Goal: Information Seeking & Learning: Learn about a topic

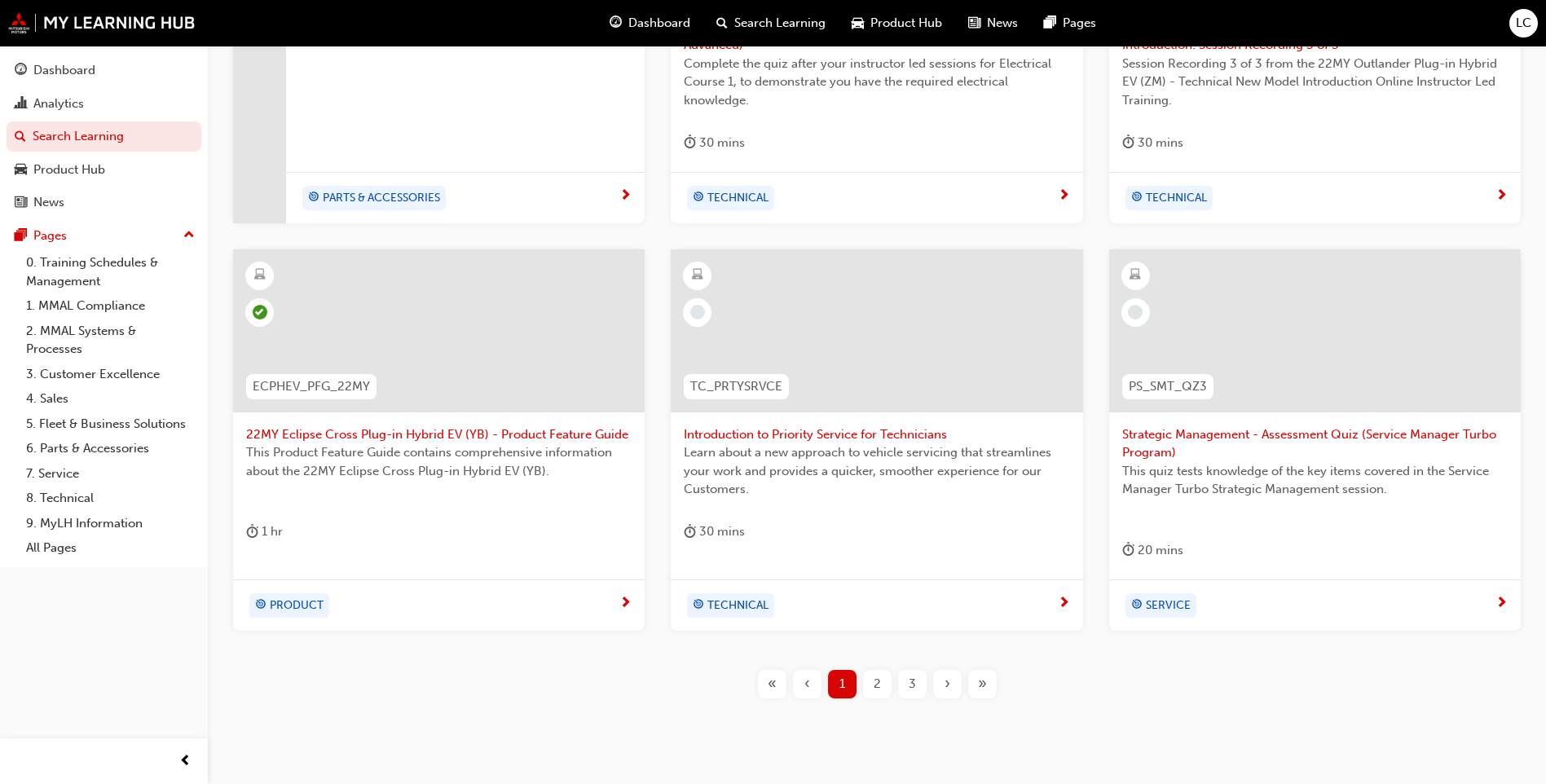
scroll to position [582, 0]
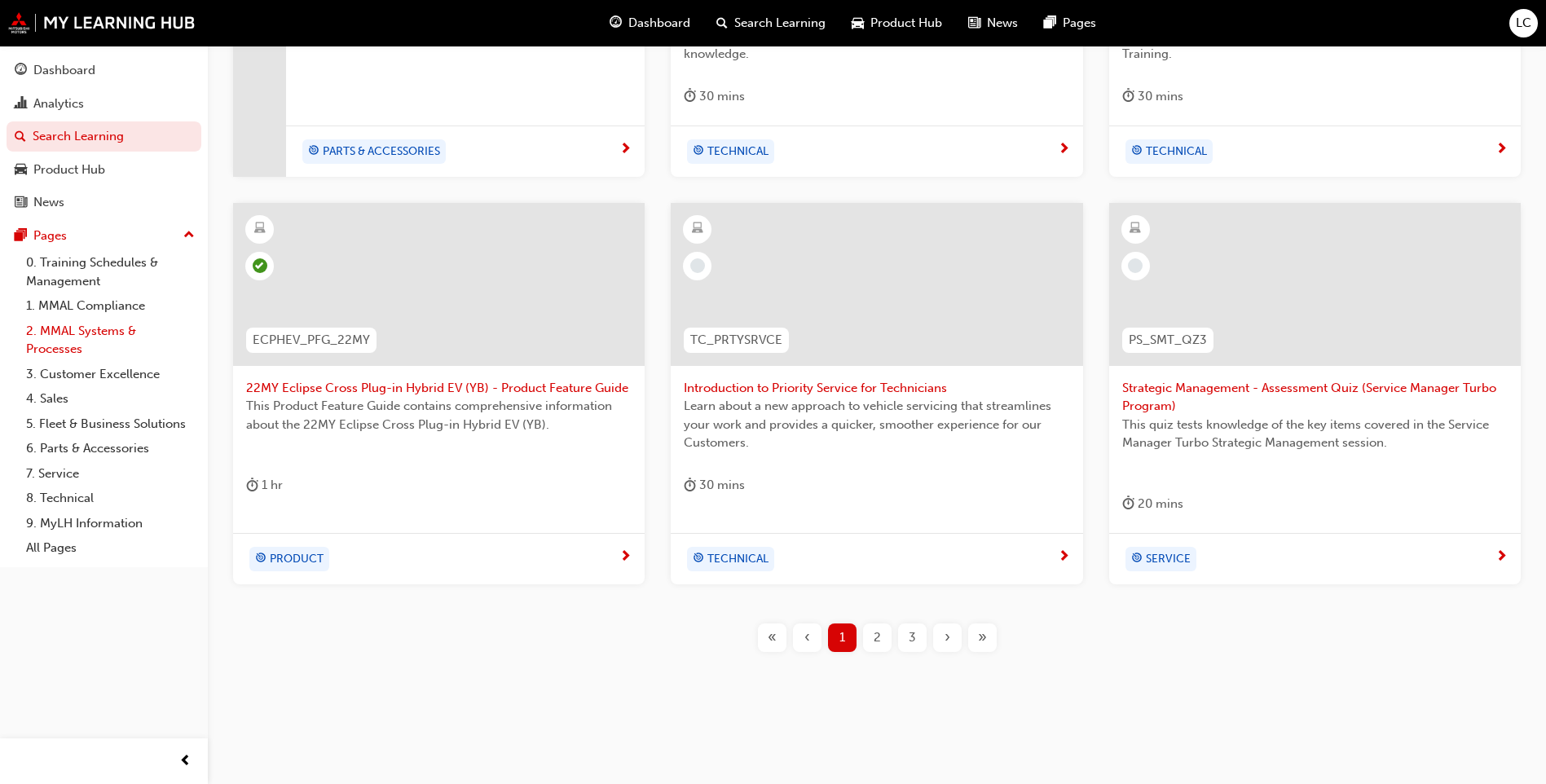
click at [142, 319] on link "2. MMAL Systems & Processes" at bounding box center [110, 340] width 182 height 43
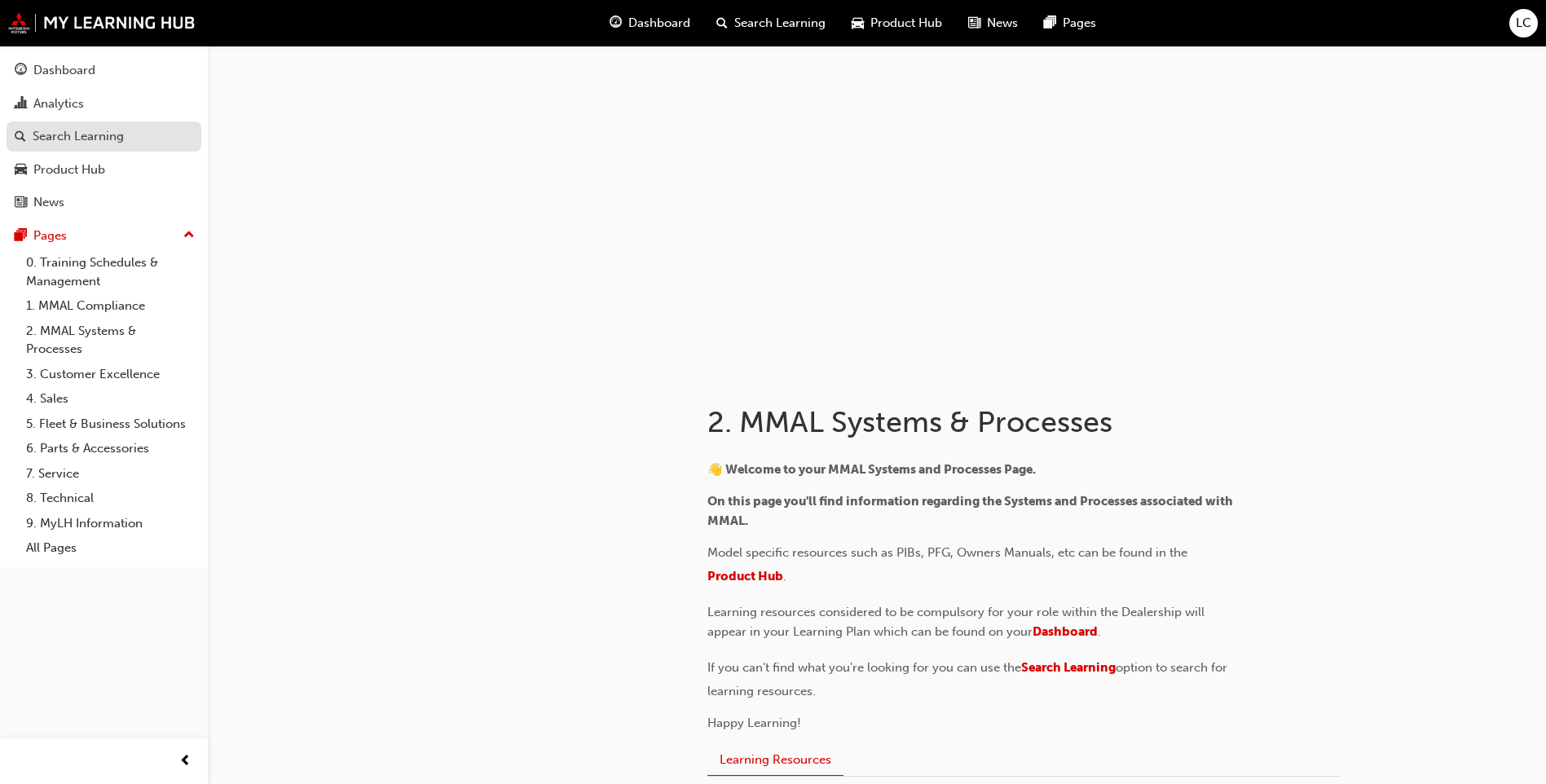
click at [80, 137] on div "Search Learning" at bounding box center [78, 136] width 91 height 18
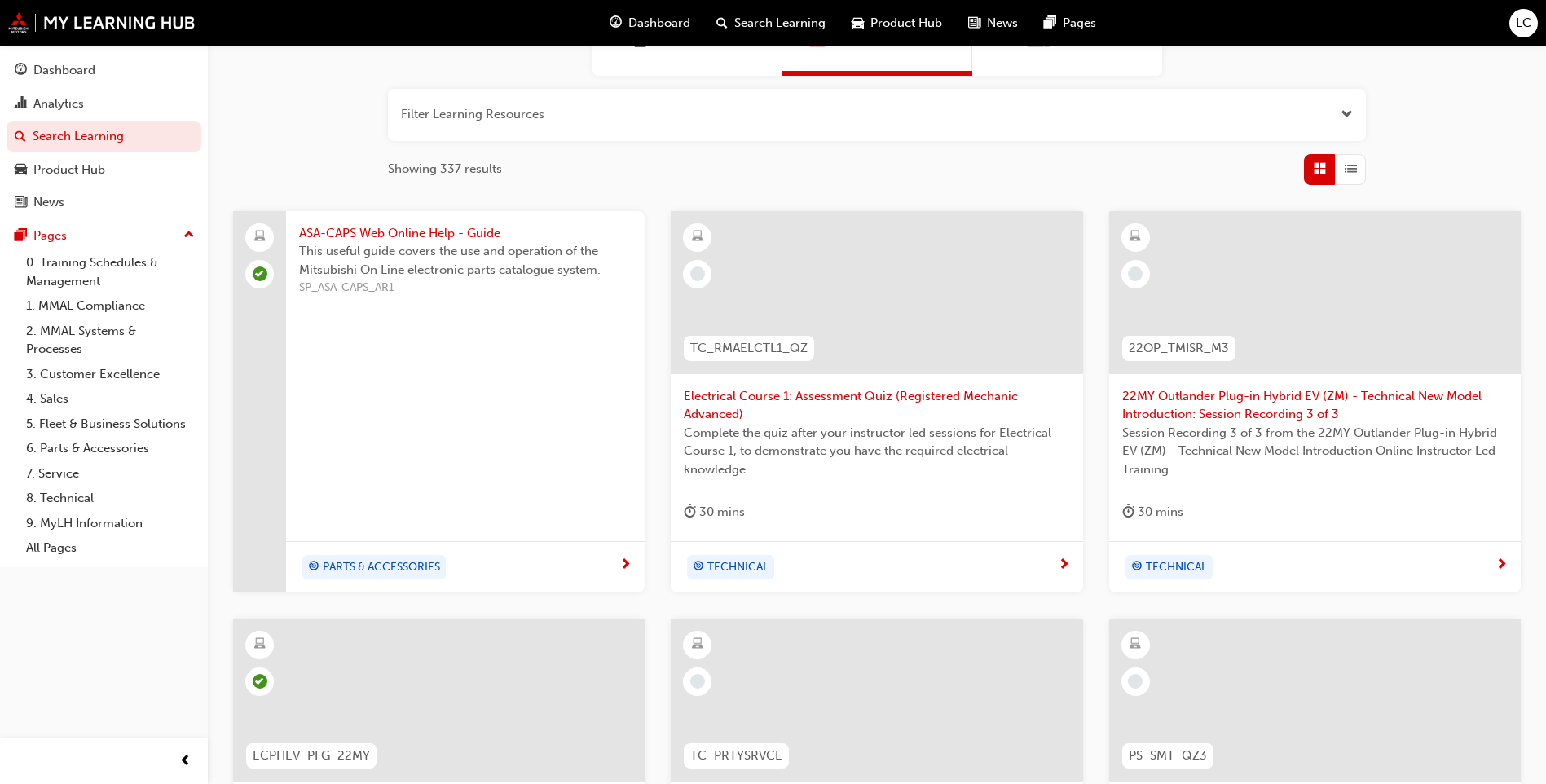
scroll to position [171, 0]
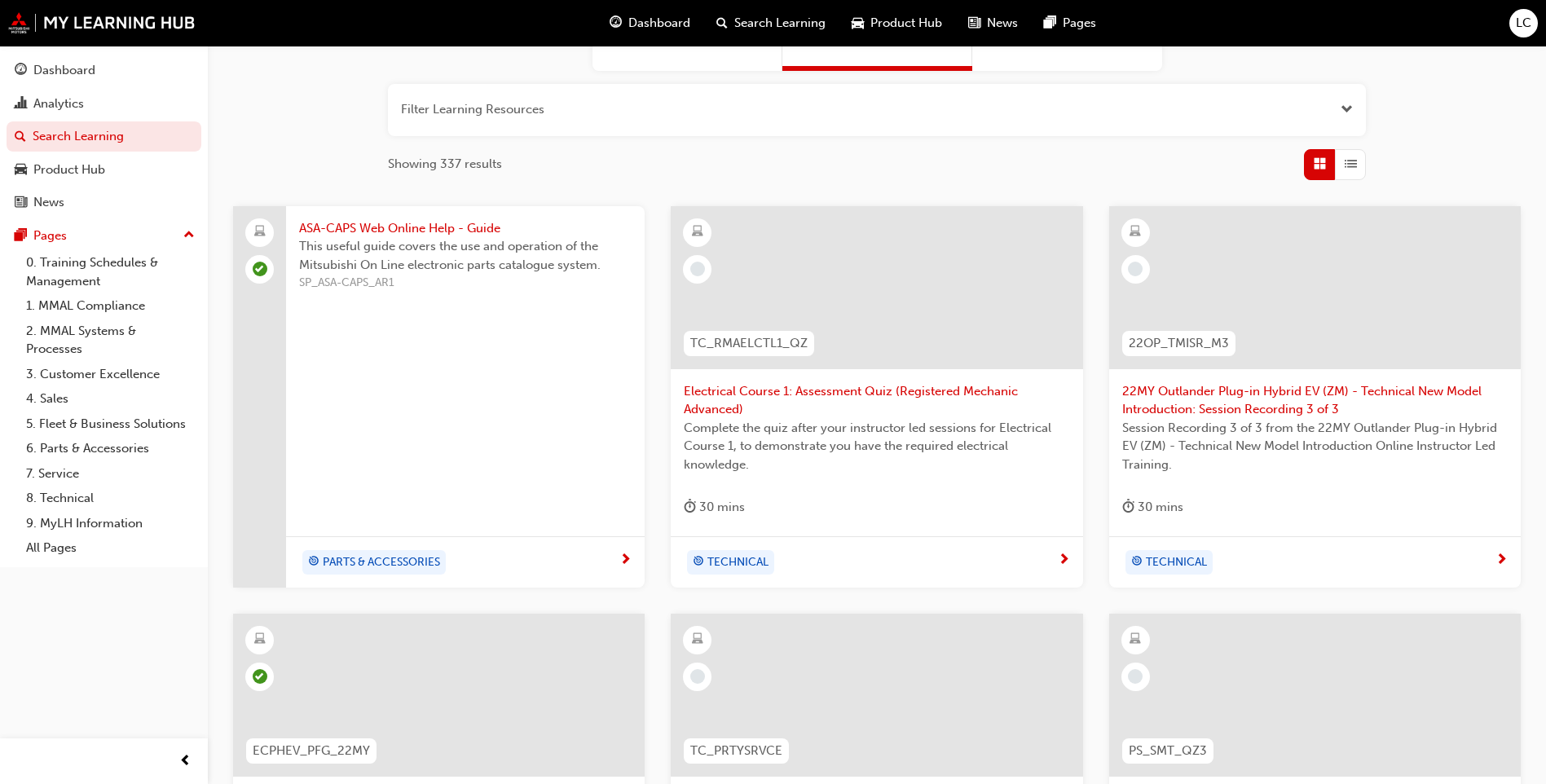
click at [1221, 300] on div at bounding box center [1315, 287] width 411 height 163
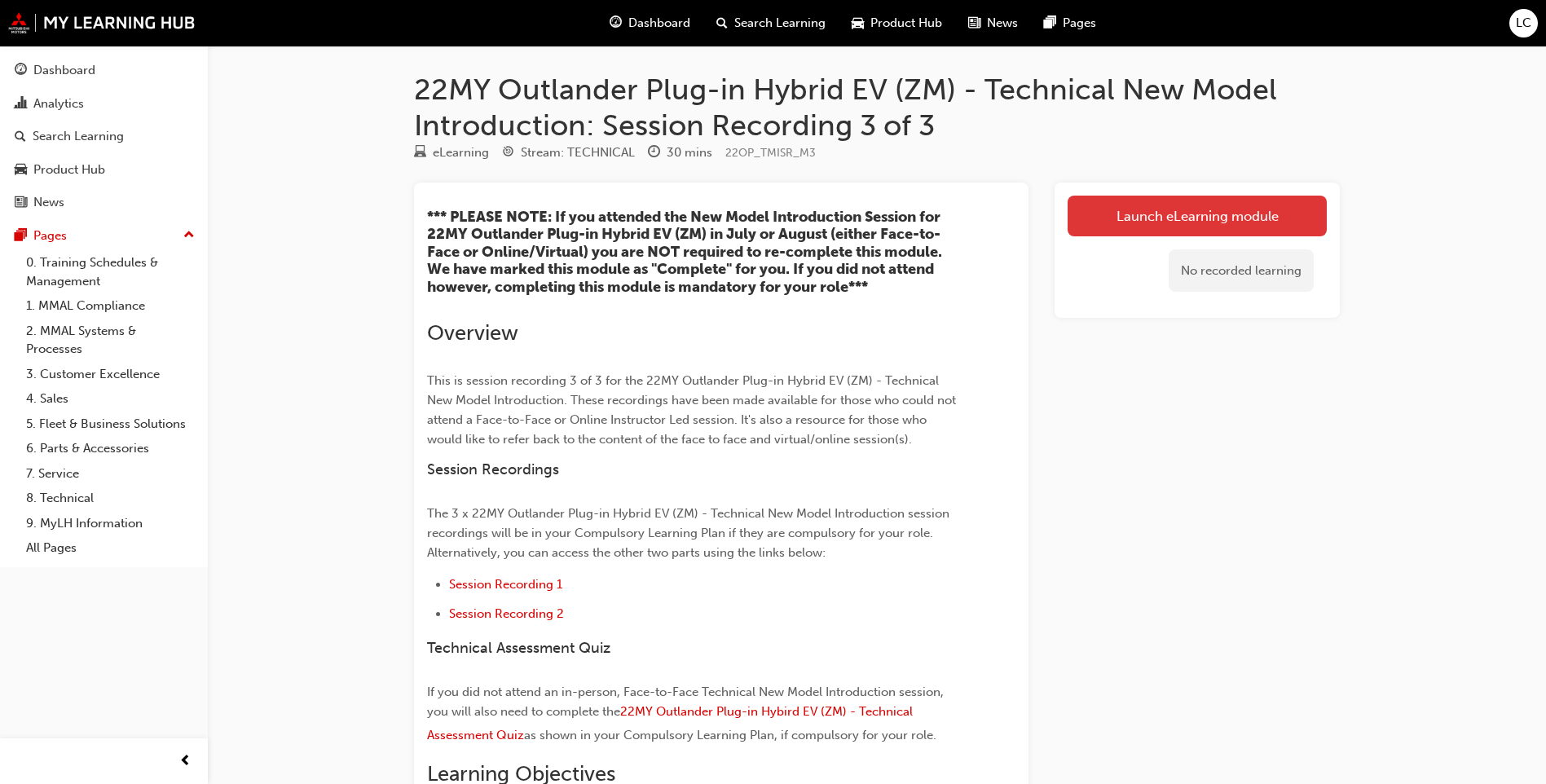
click at [1171, 214] on link "Launch eLearning module" at bounding box center [1197, 215] width 259 height 41
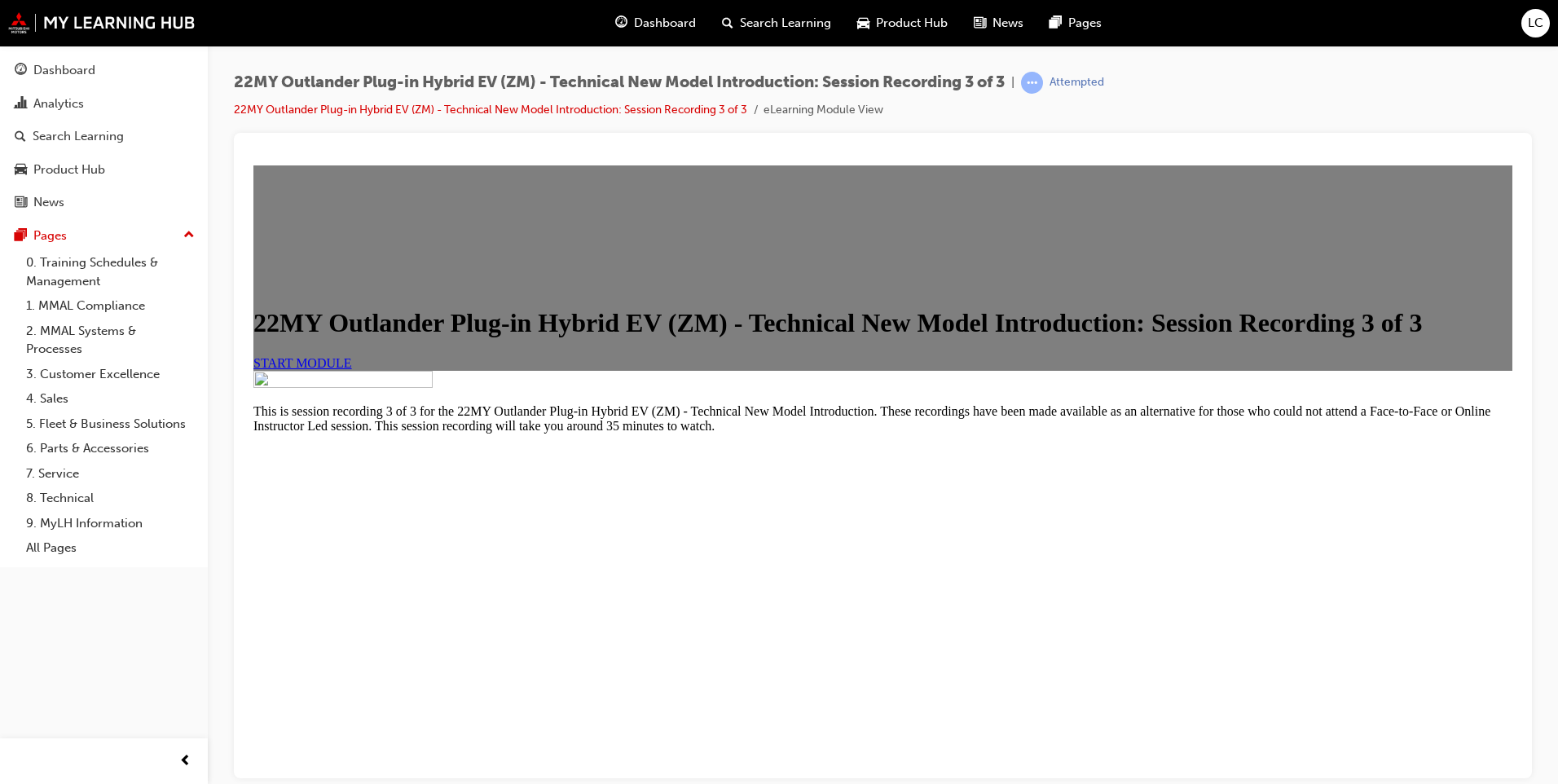
click at [352, 369] on span "START MODULE" at bounding box center [303, 362] width 98 height 14
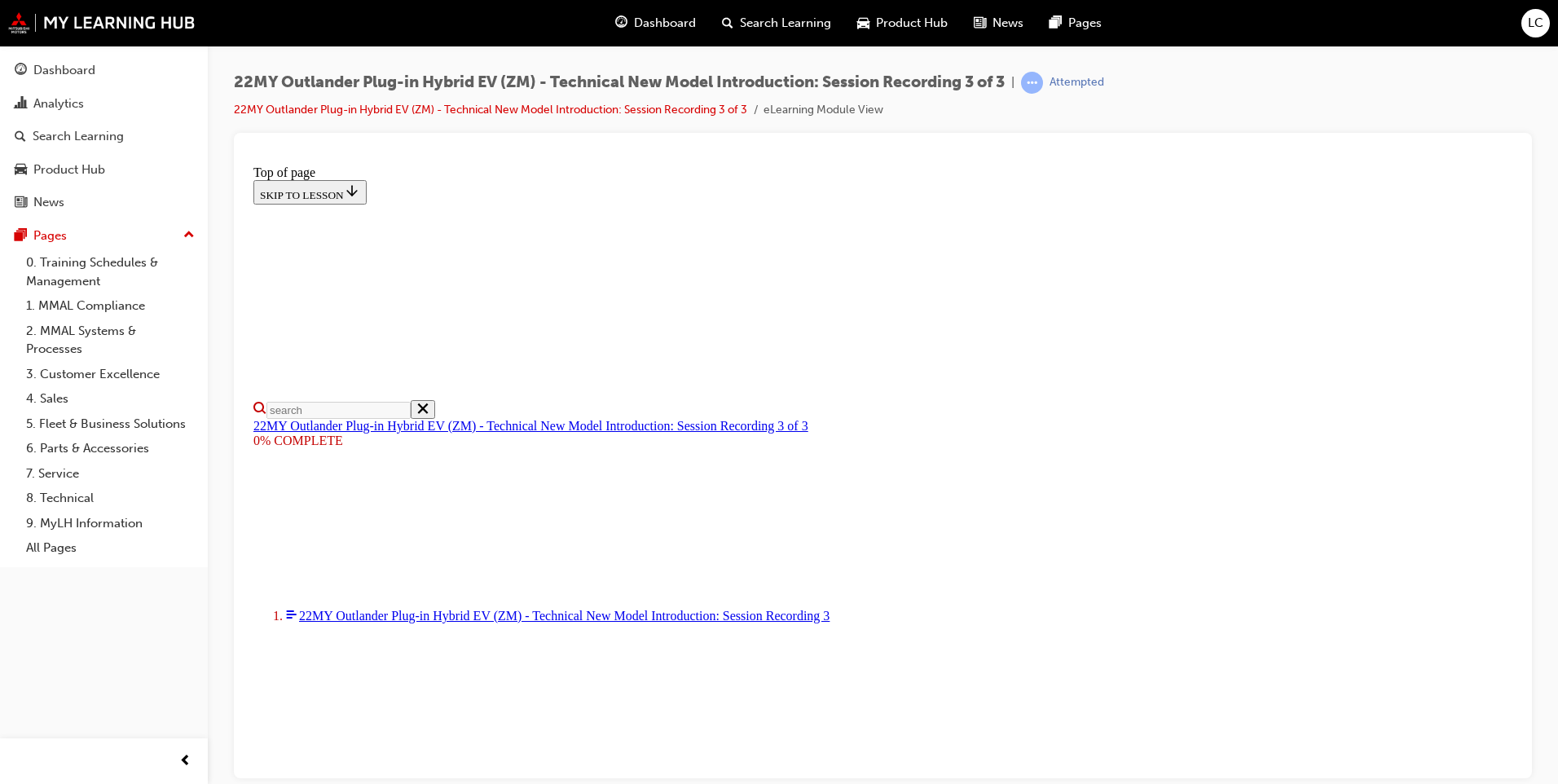
scroll to position [266, 0]
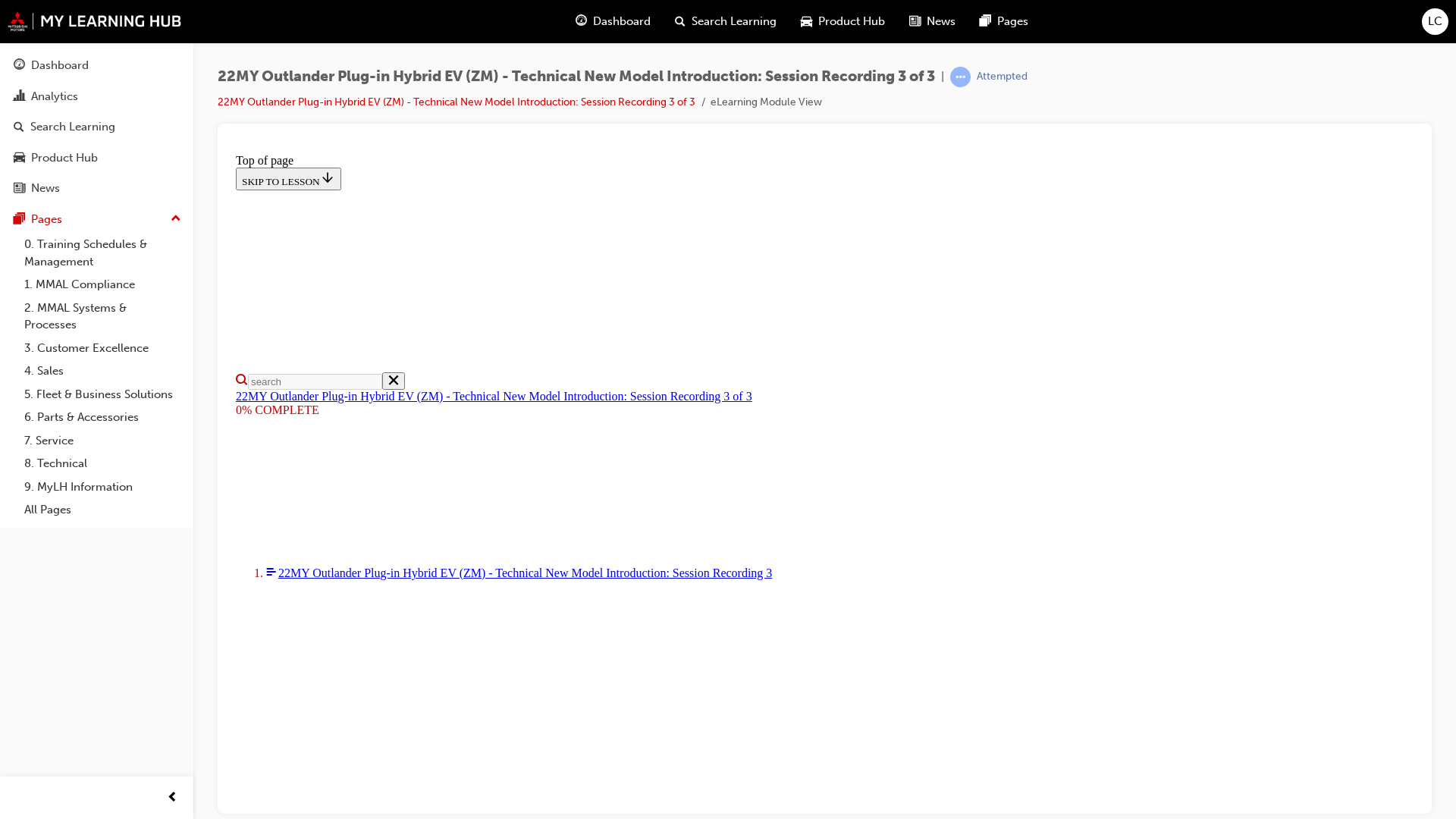
scroll to position [127, 0]
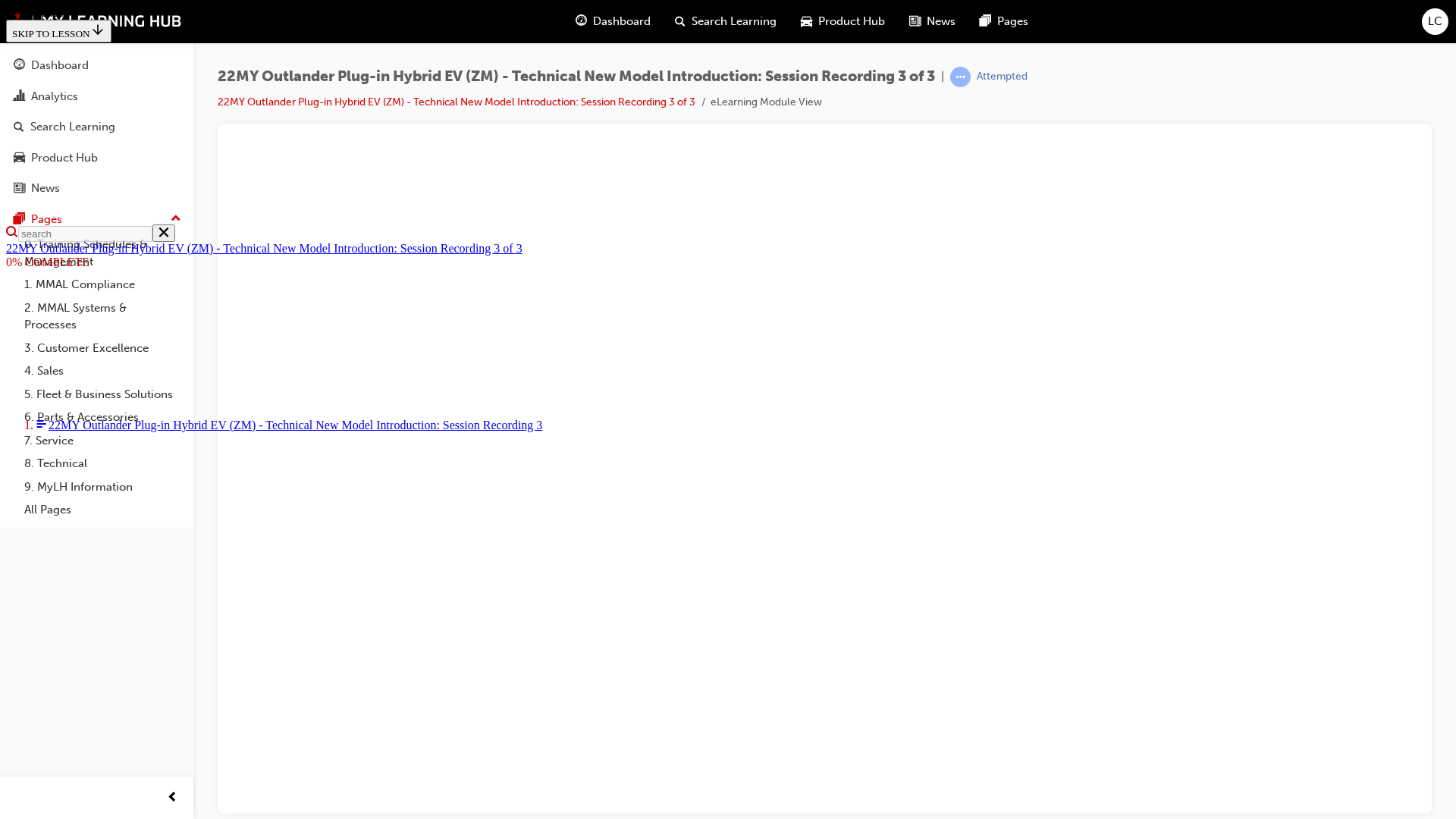
drag, startPoint x: 872, startPoint y: 771, endPoint x: 872, endPoint y: 782, distance: 11.0
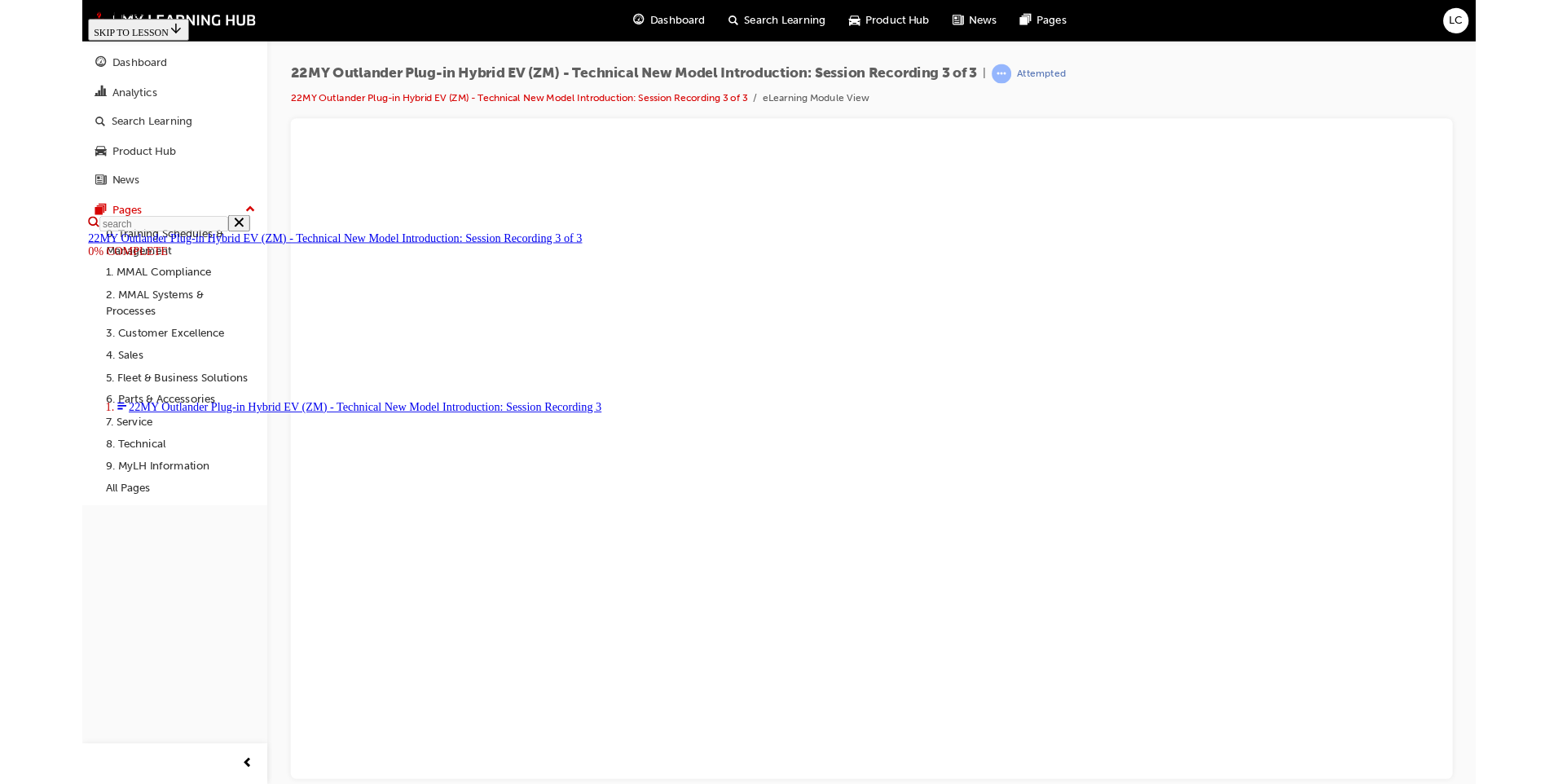
scroll to position [133, 0]
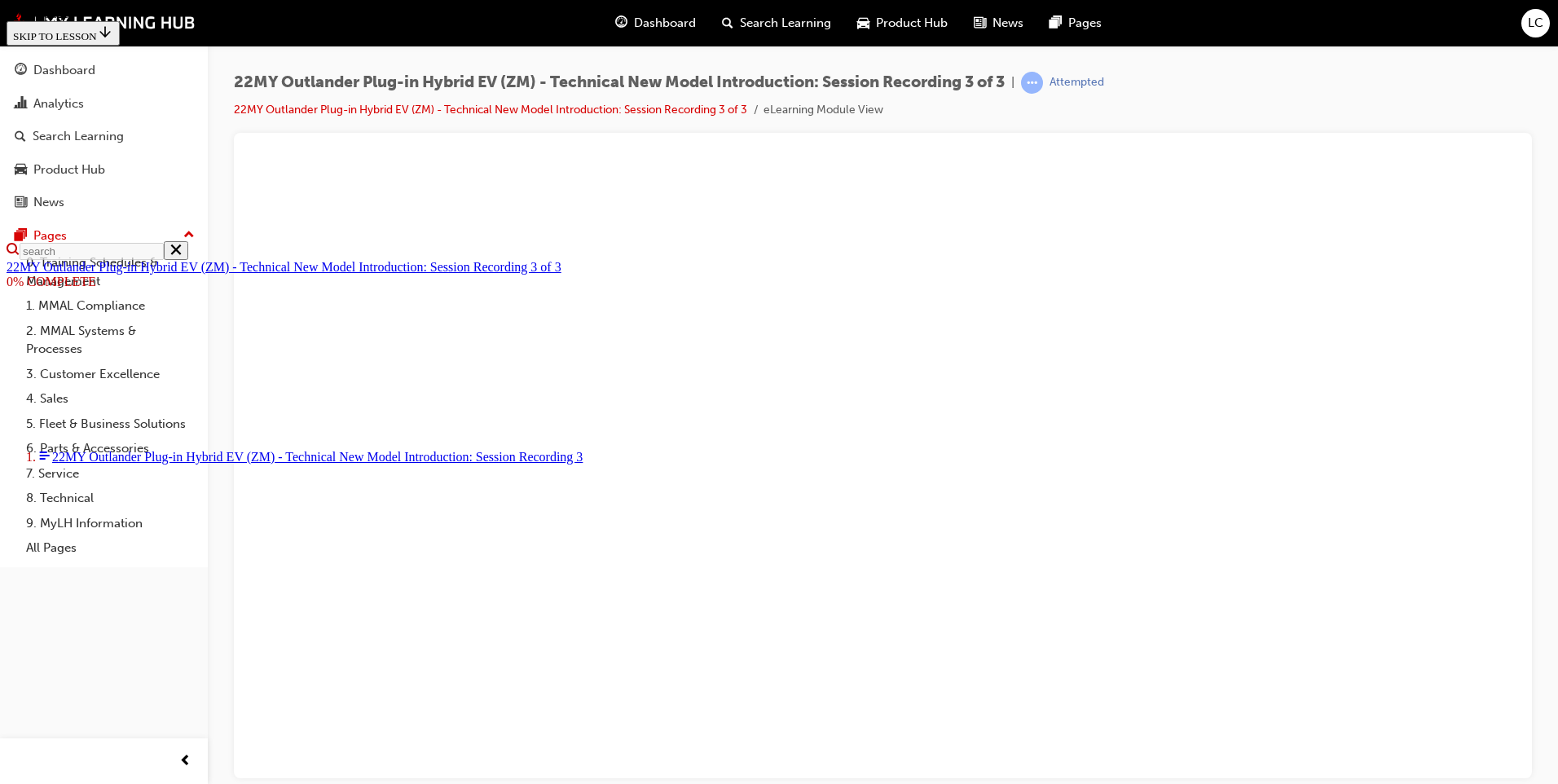
scroll to position [394, 0]
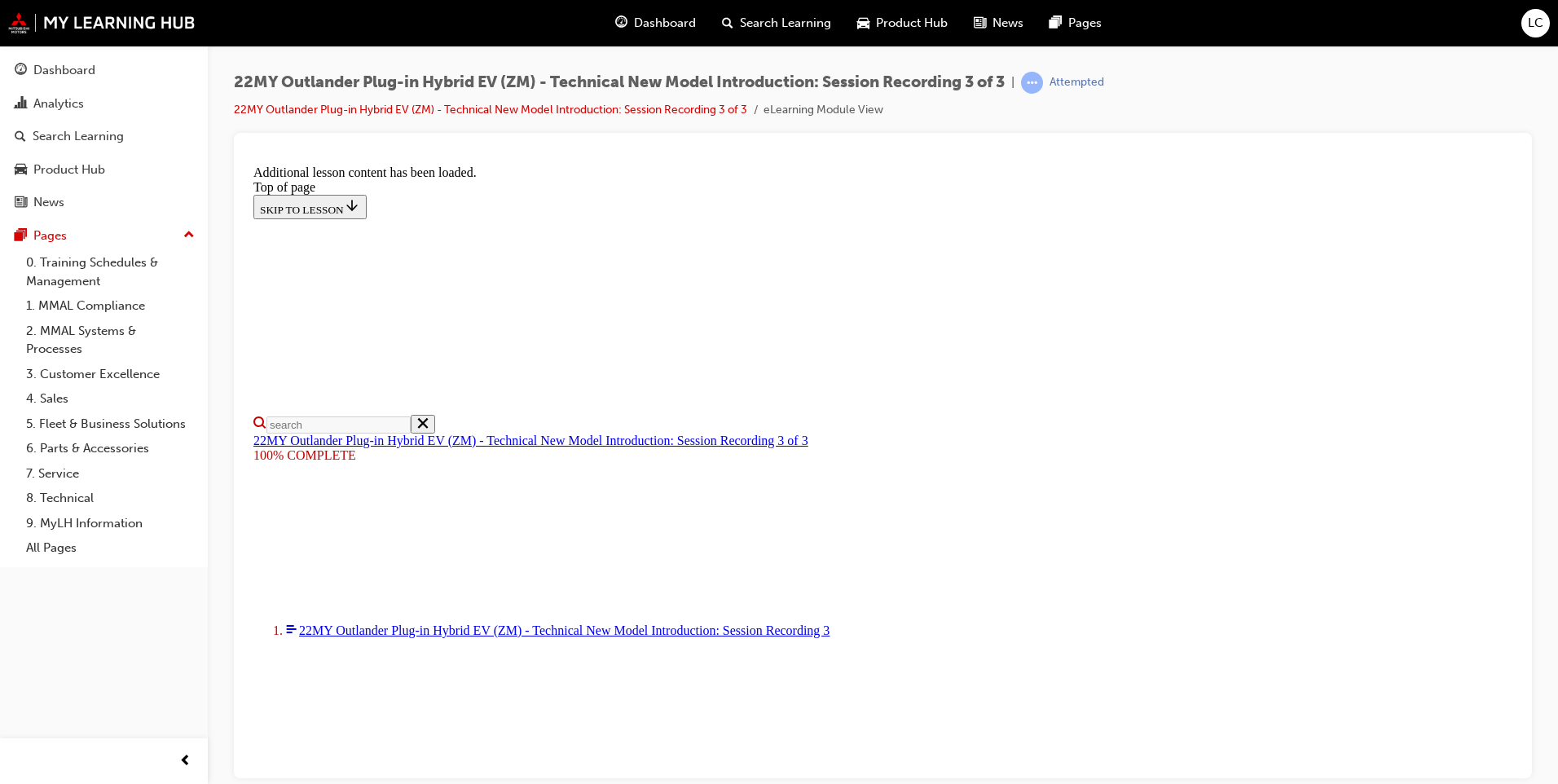
scroll to position [750, 0]
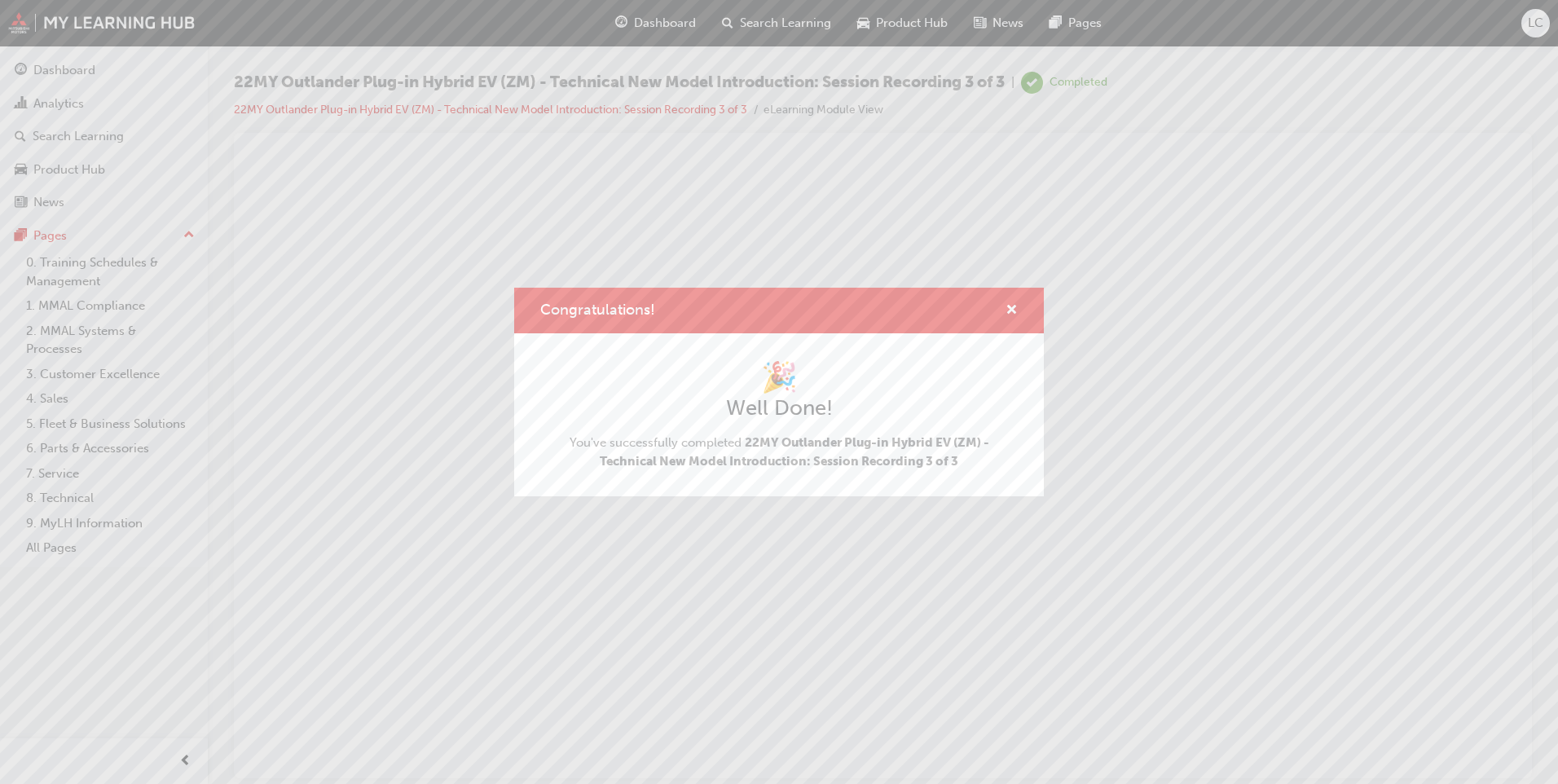
scroll to position [0, 0]
click at [1015, 313] on span "cross-icon" at bounding box center [1012, 311] width 13 height 15
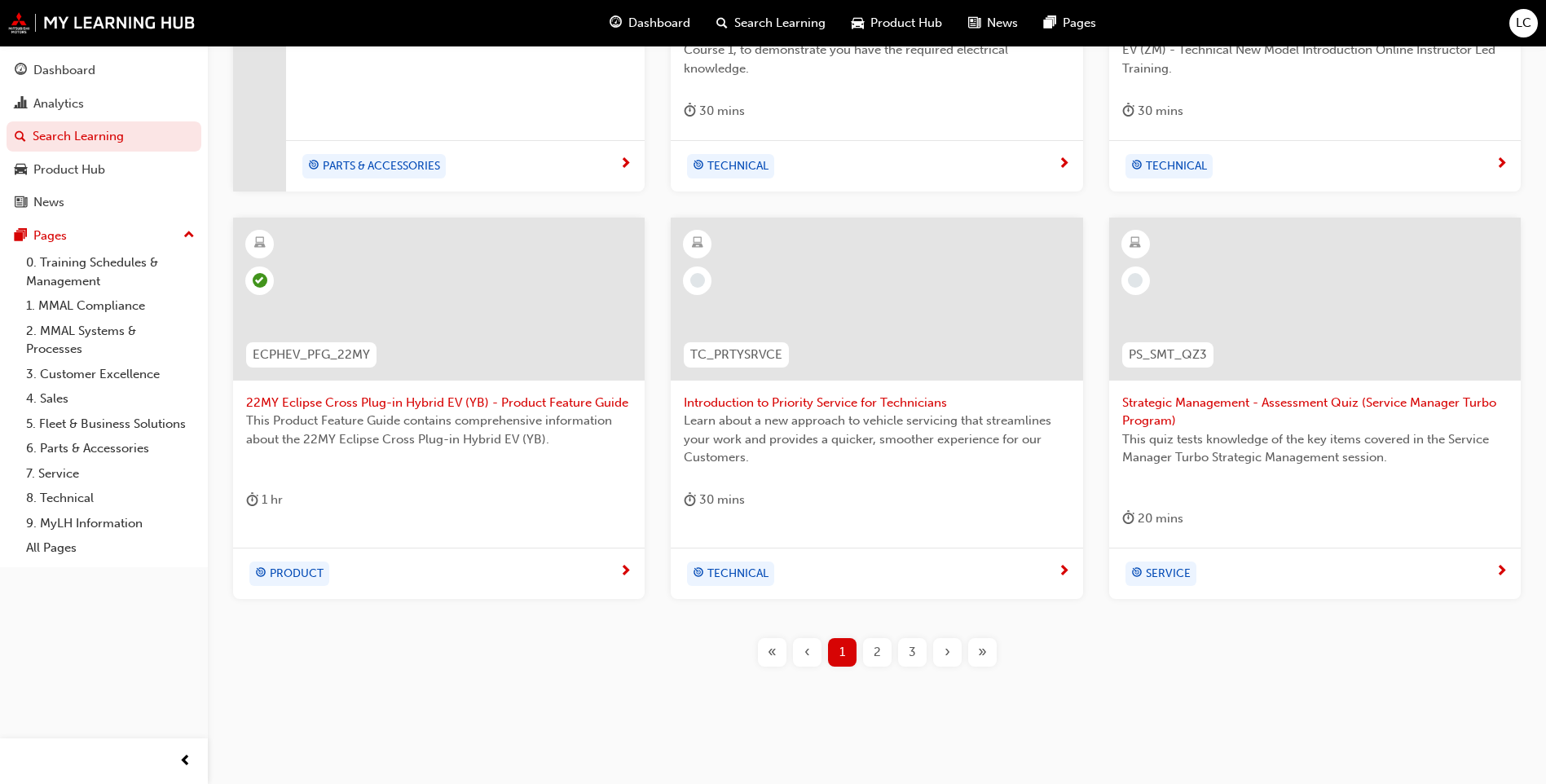
scroll to position [582, 0]
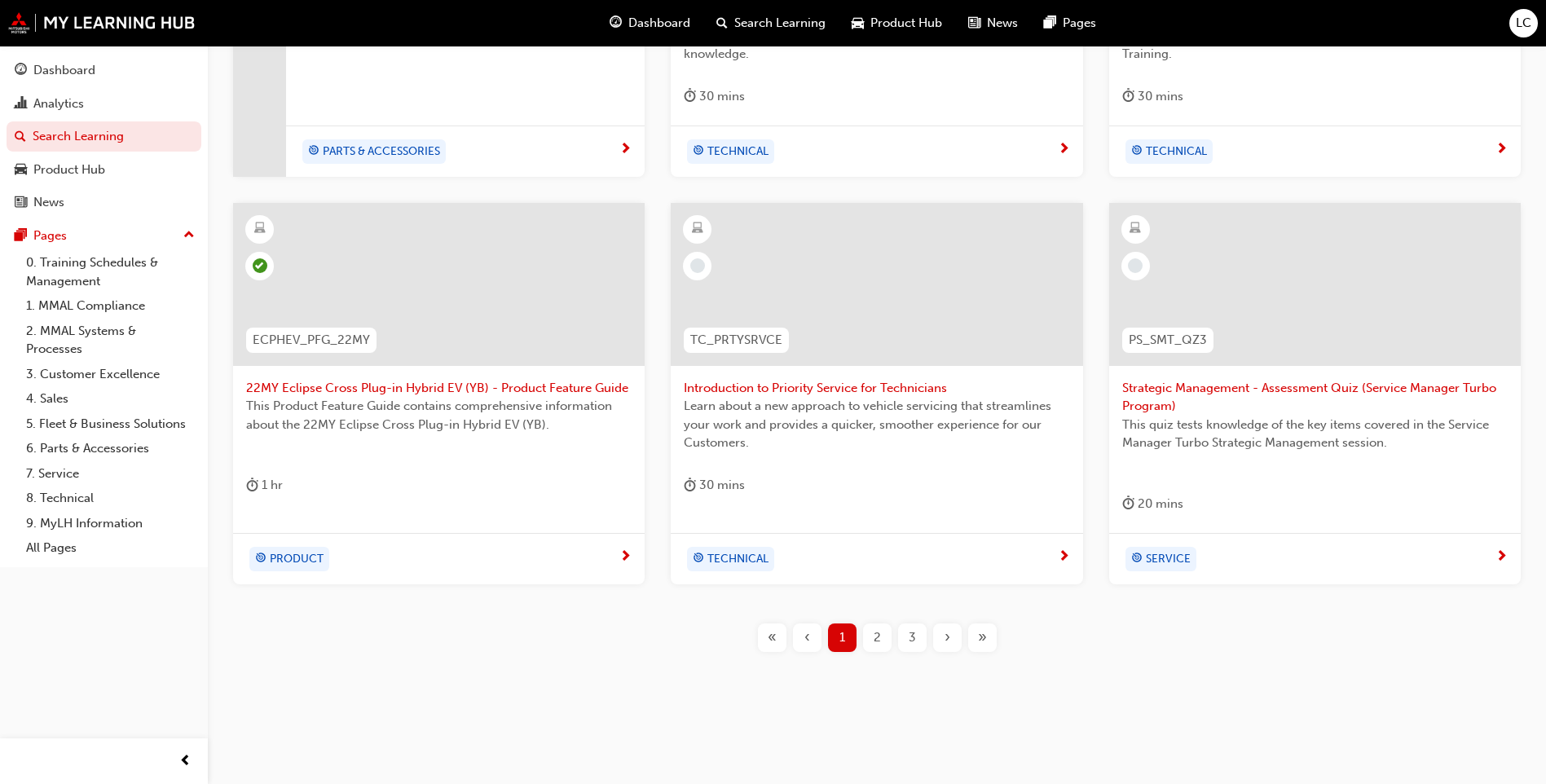
click at [881, 641] on div "2" at bounding box center [878, 637] width 28 height 28
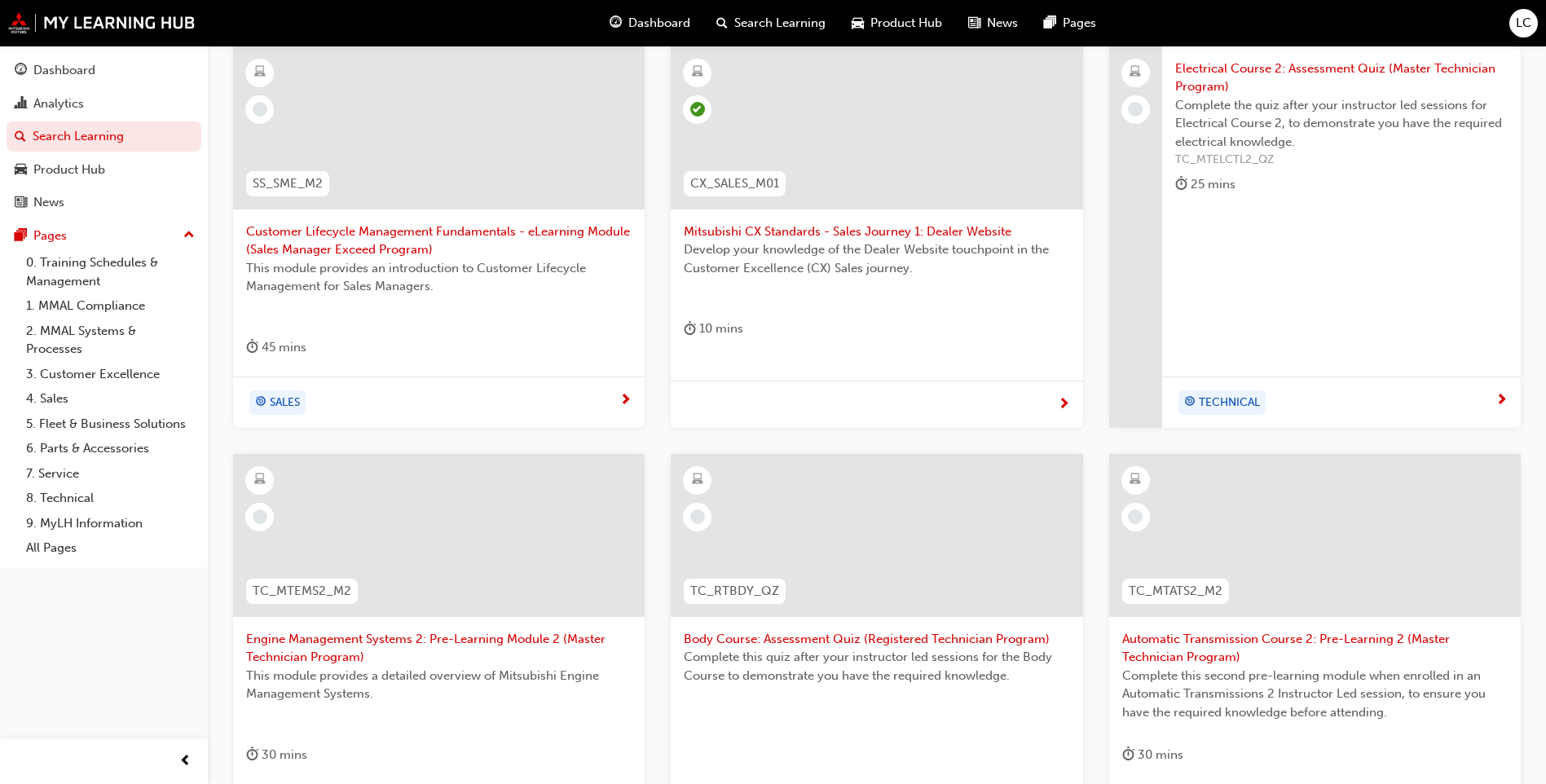
scroll to position [278, 0]
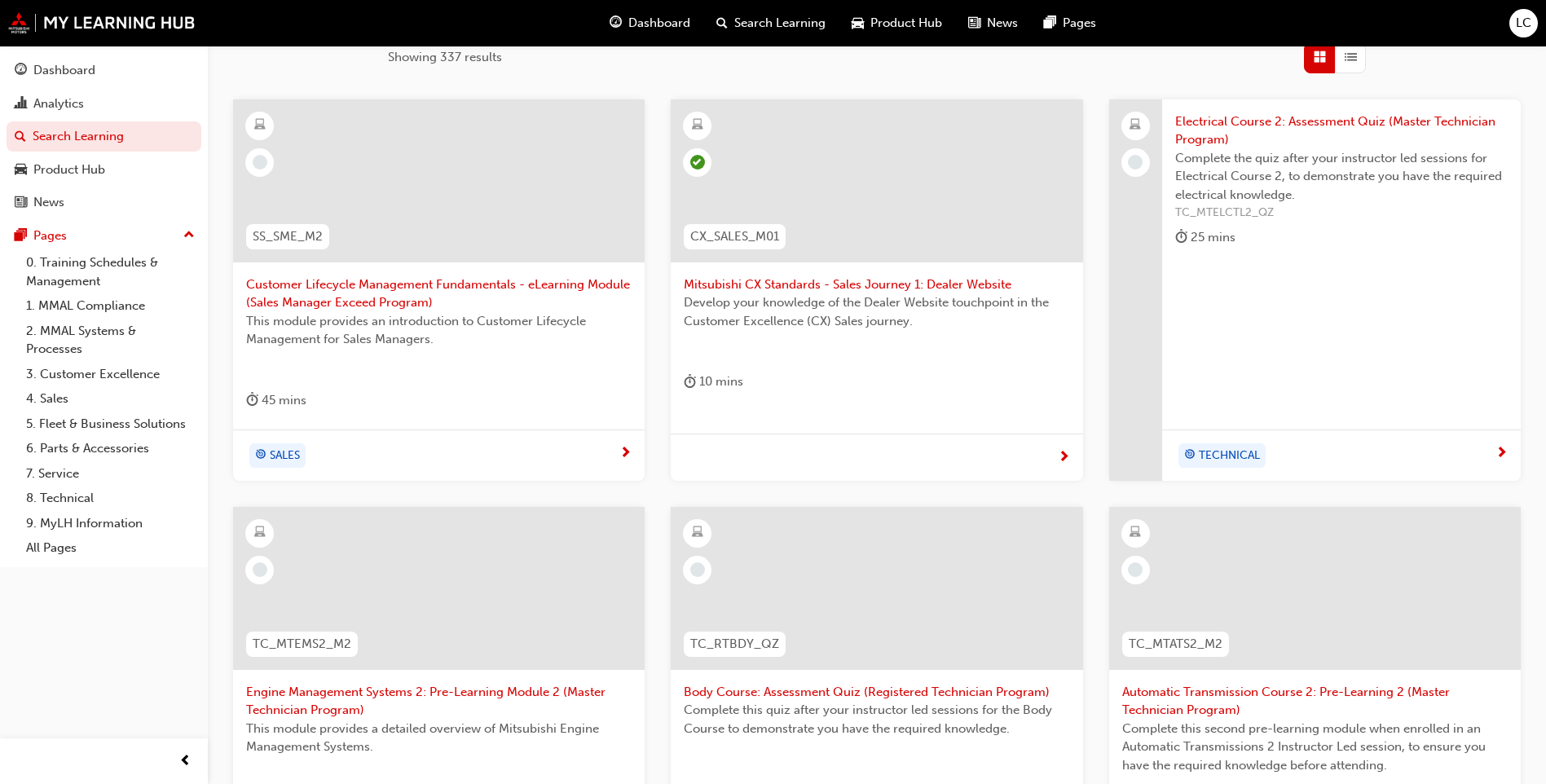
click at [1265, 171] on span "Complete the quiz after your instructor led sessions for Electrical Course 2, t…" at bounding box center [1342, 177] width 333 height 55
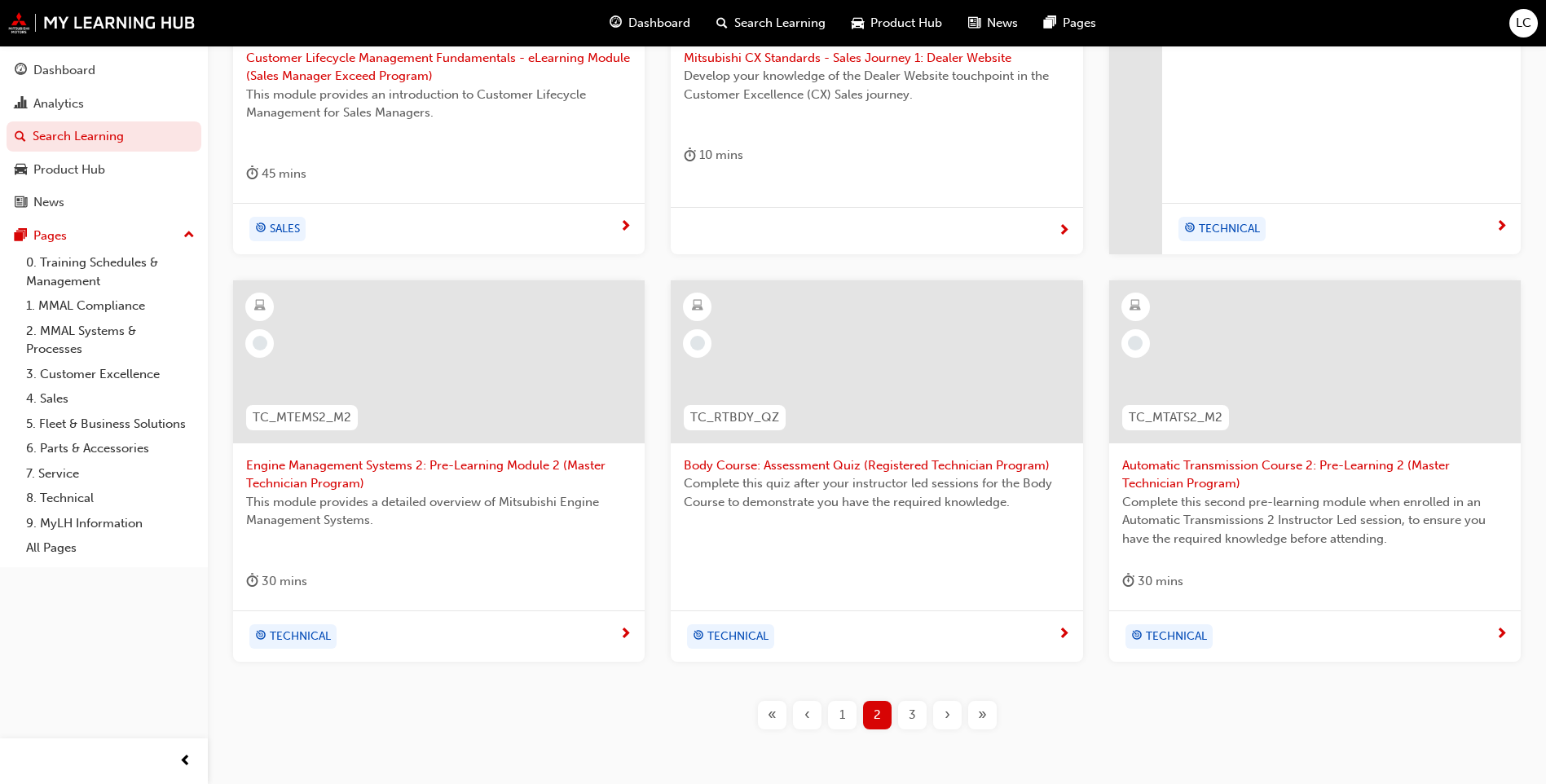
scroll to position [582, 0]
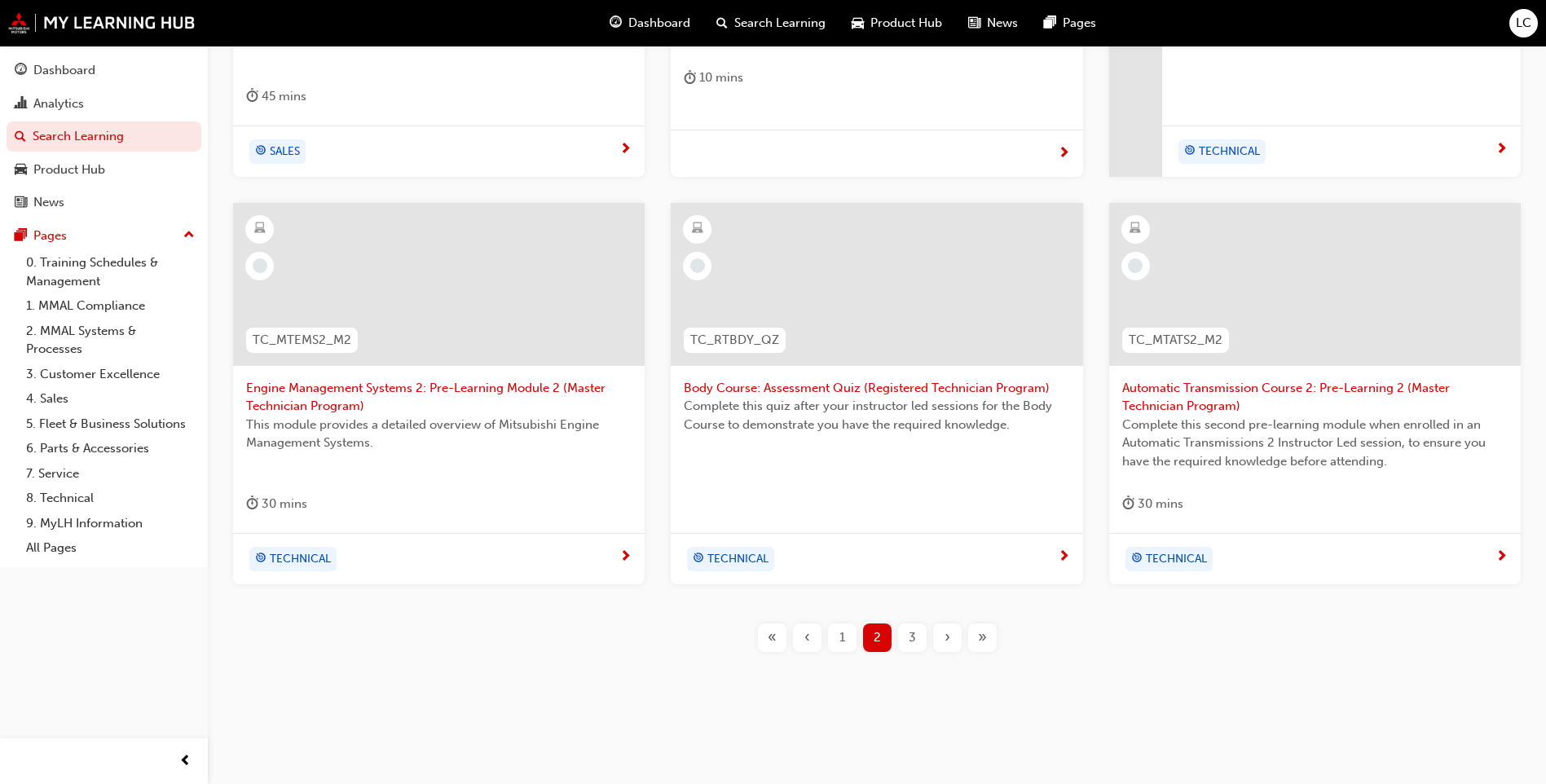
click at [928, 633] on button "3" at bounding box center [913, 637] width 35 height 28
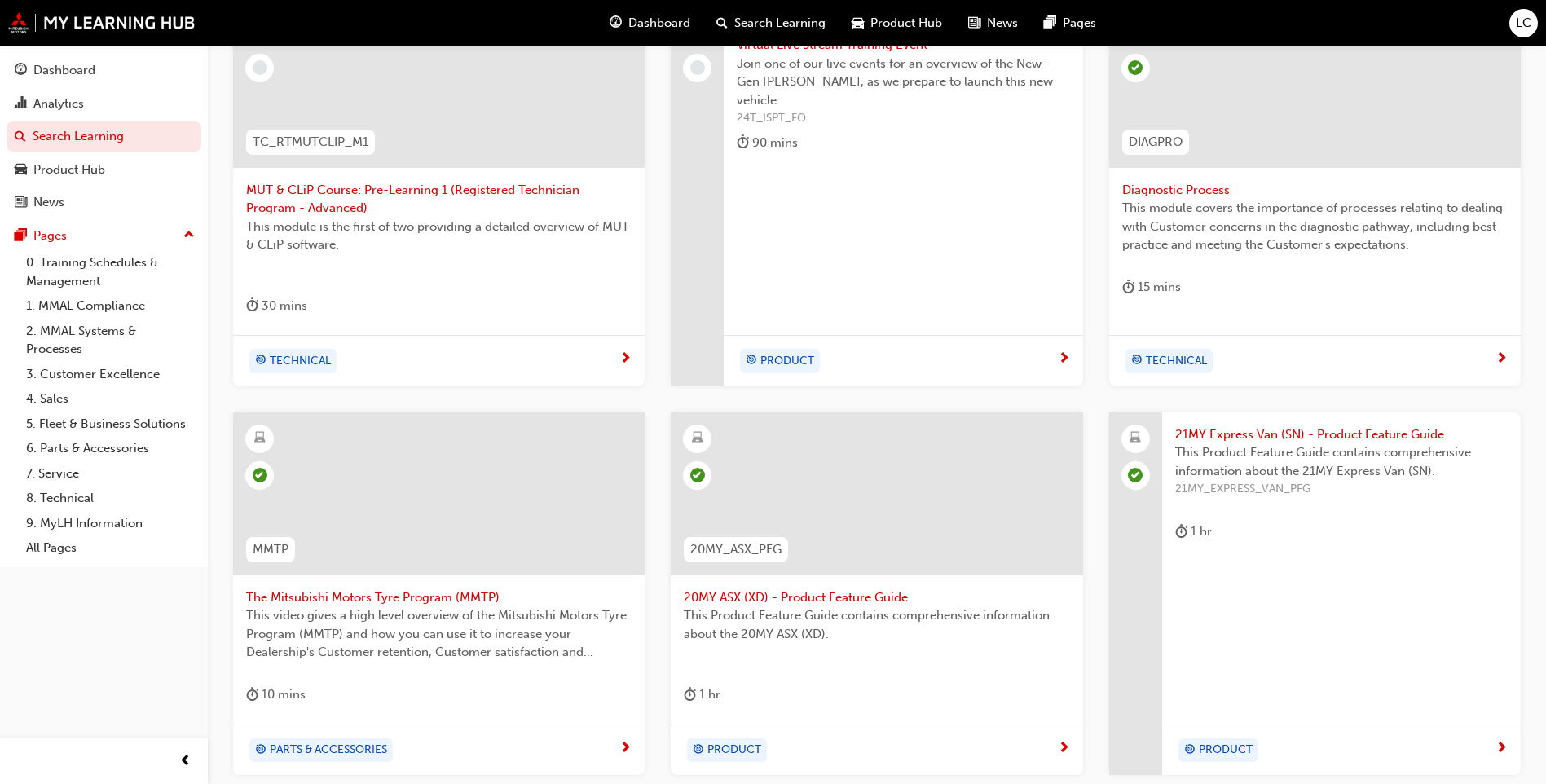
scroll to position [259, 0]
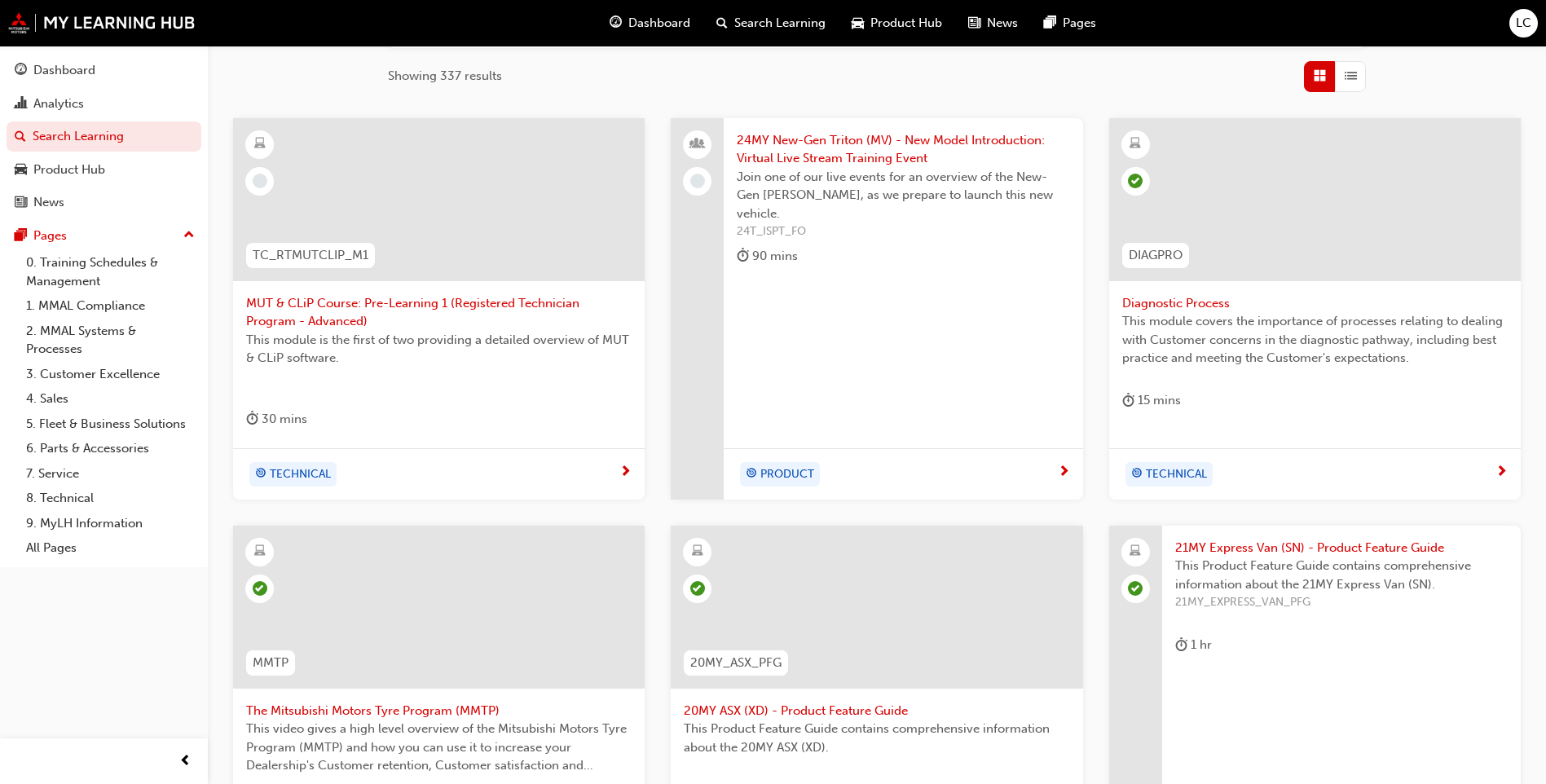
click at [1000, 148] on span "24MY New-Gen Triton (MV) - New Model Introduction: Virtual Live Stream Training…" at bounding box center [903, 149] width 333 height 37
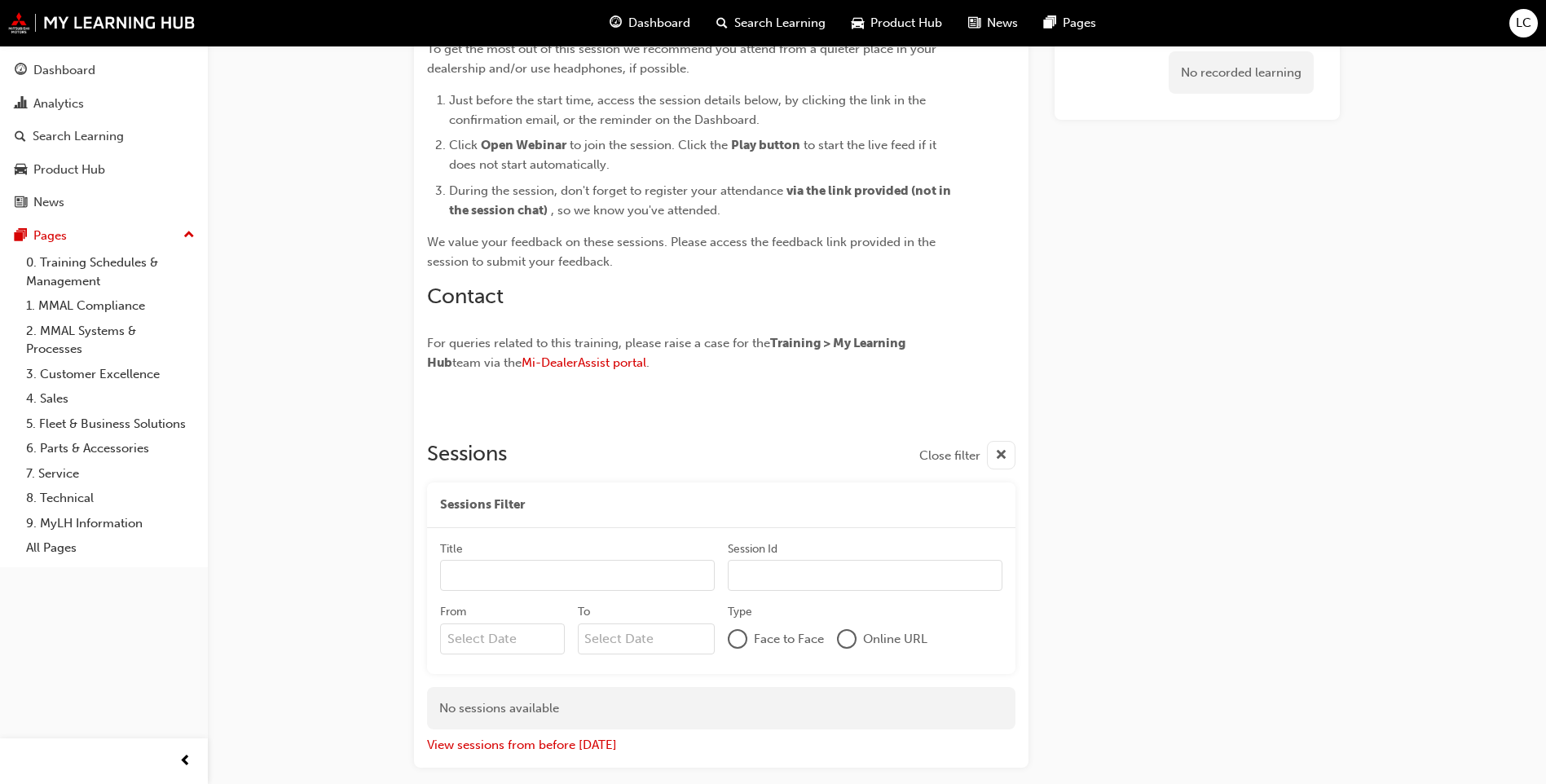
scroll to position [1361, 0]
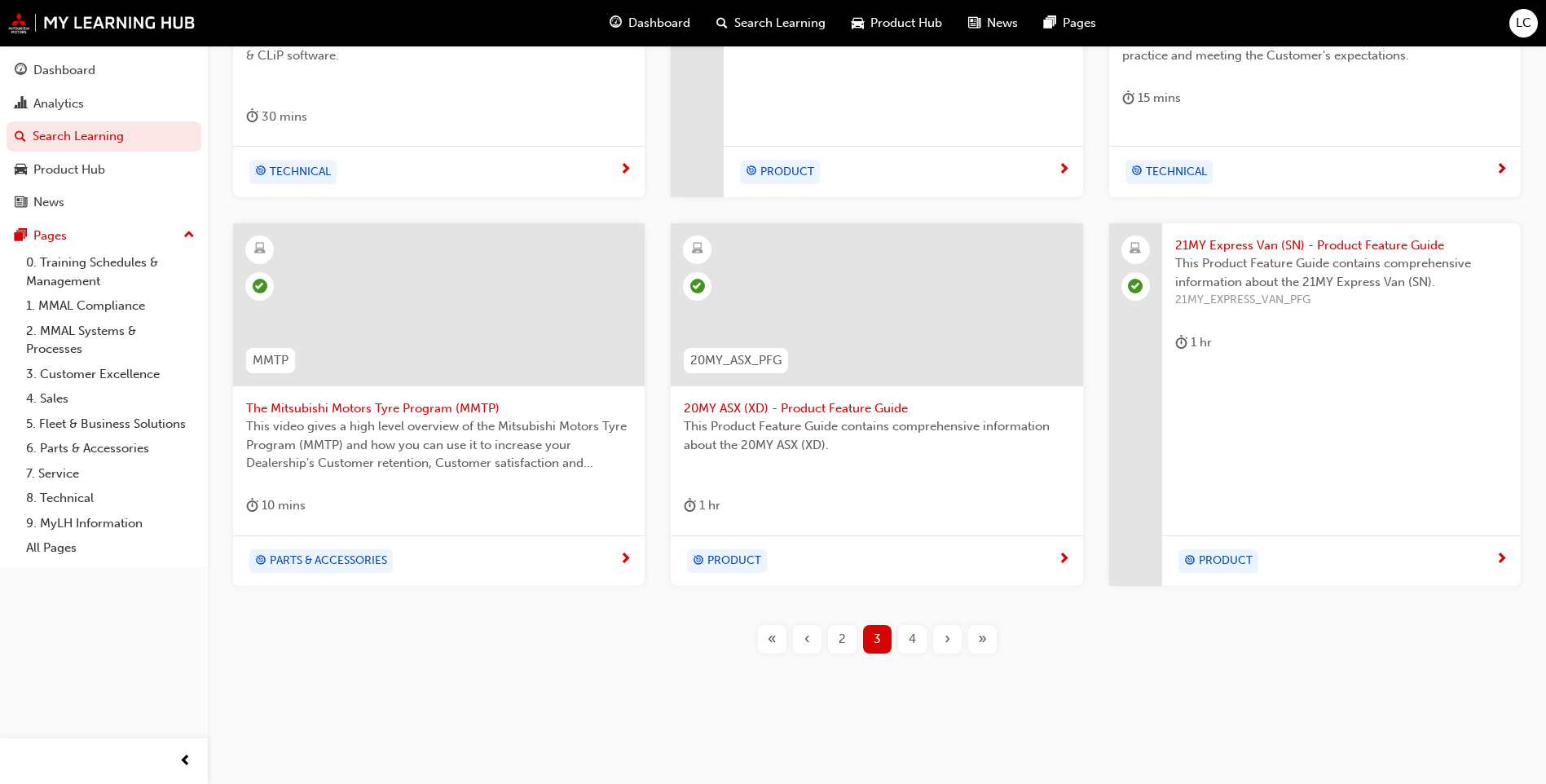
scroll to position [563, 0]
click at [918, 634] on div "4" at bounding box center [913, 637] width 28 height 28
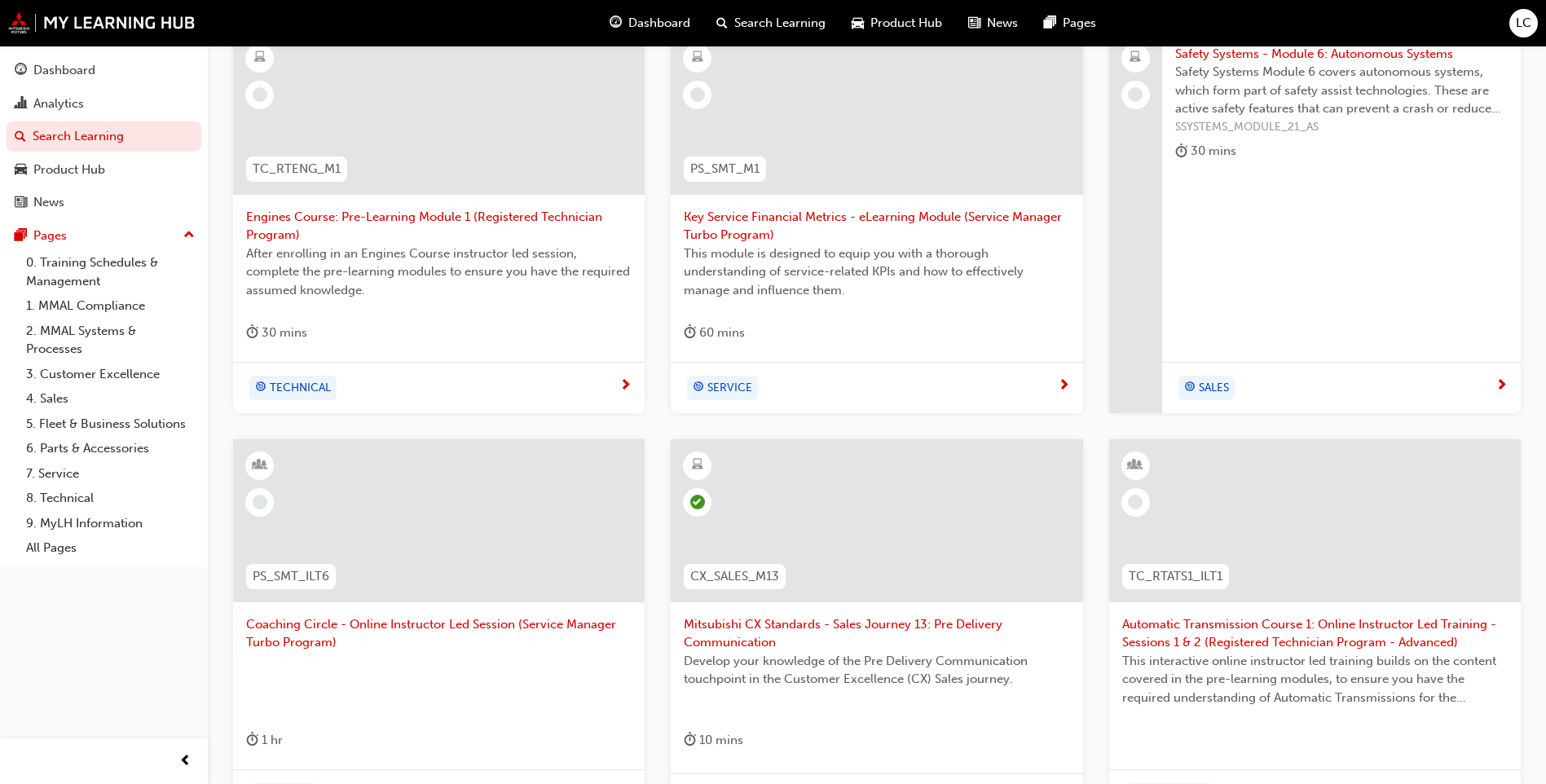
scroll to position [278, 0]
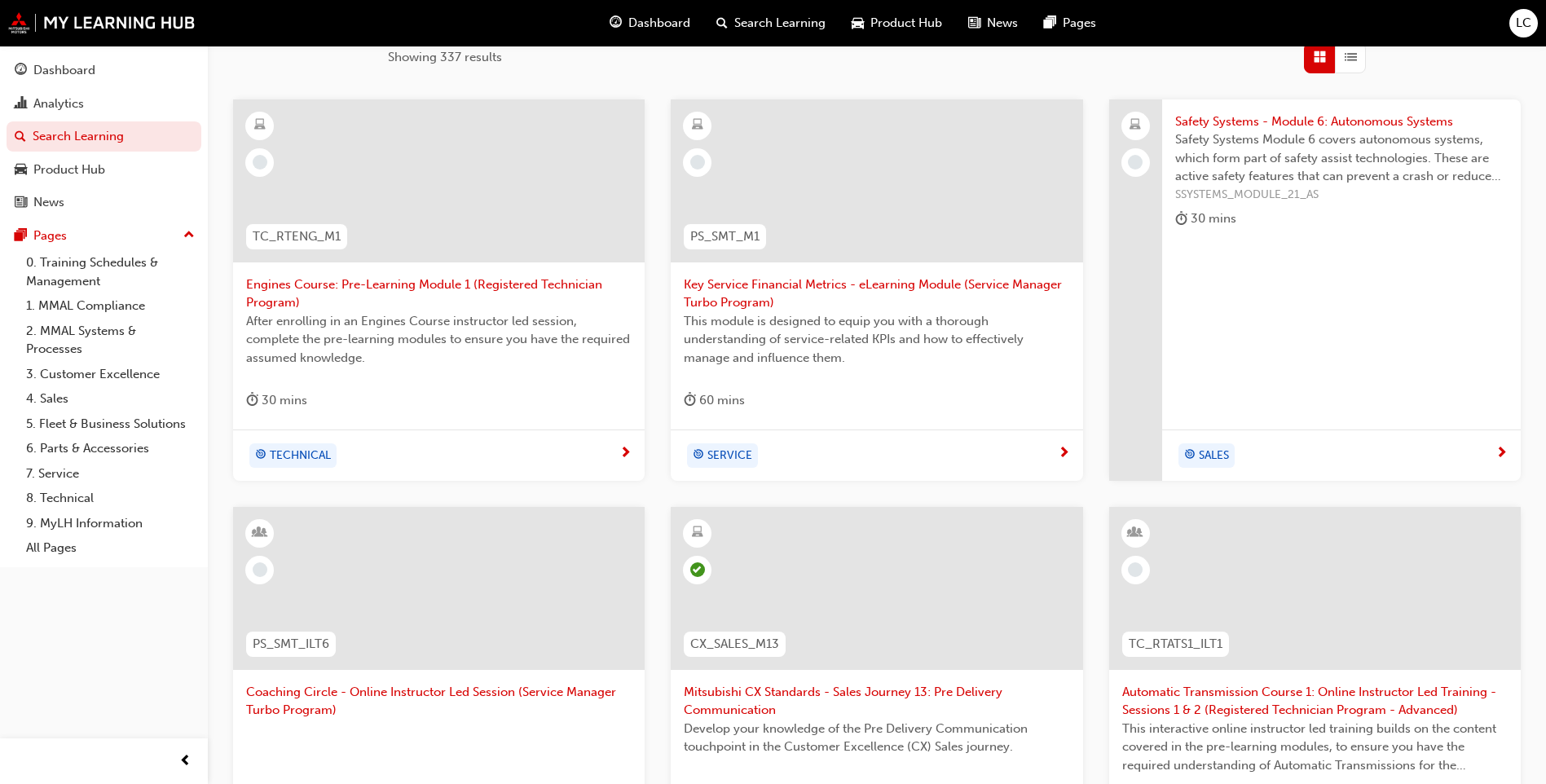
click at [1352, 139] on span "Safety Systems Module 6 covers autonomous systems, which form part of safety as…" at bounding box center [1342, 158] width 333 height 55
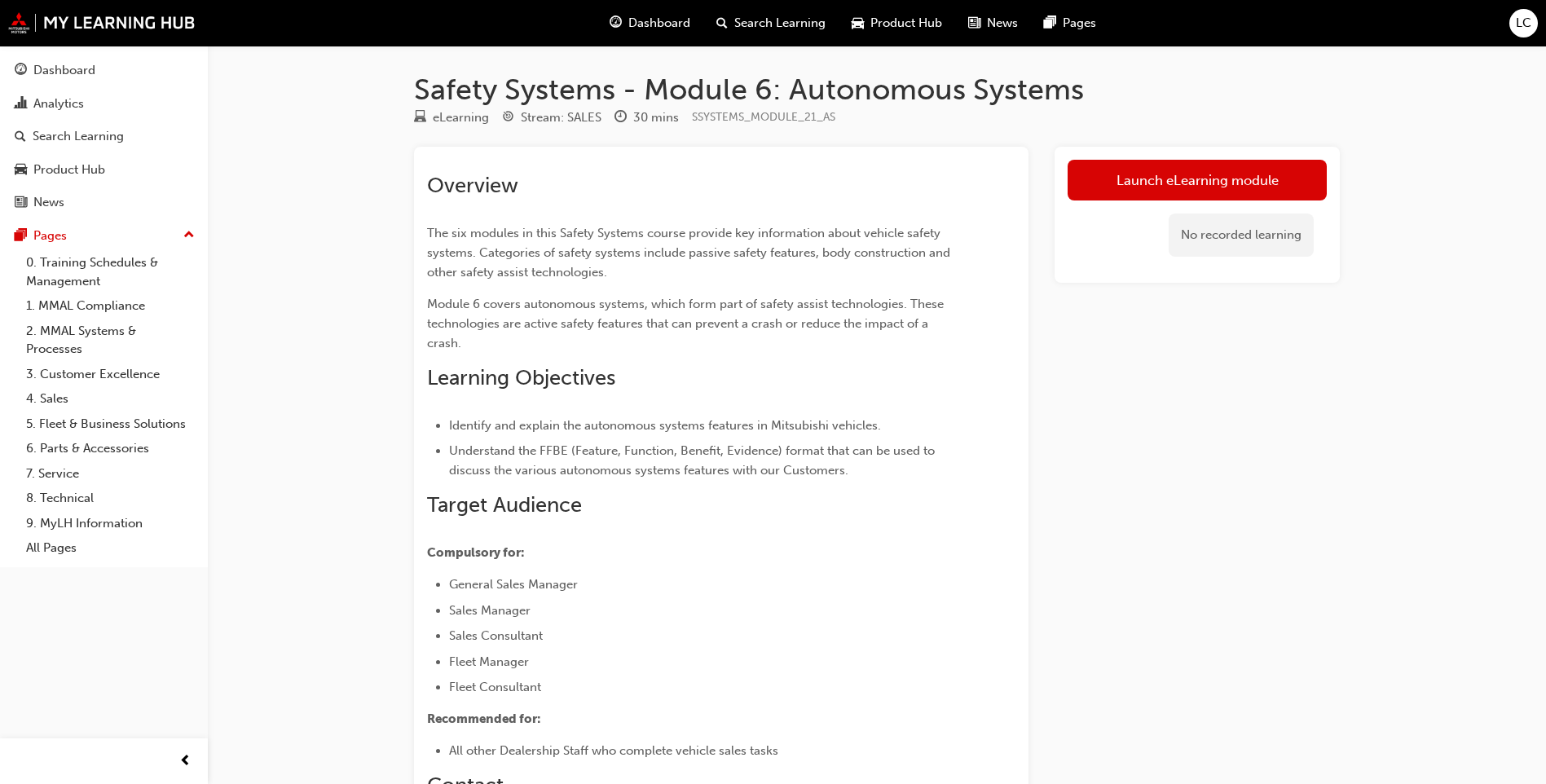
click at [1267, 154] on div "Launch eLearning module No recorded learning" at bounding box center [1197, 214] width 285 height 136
click at [1249, 174] on link "Launch eLearning module" at bounding box center [1197, 179] width 259 height 41
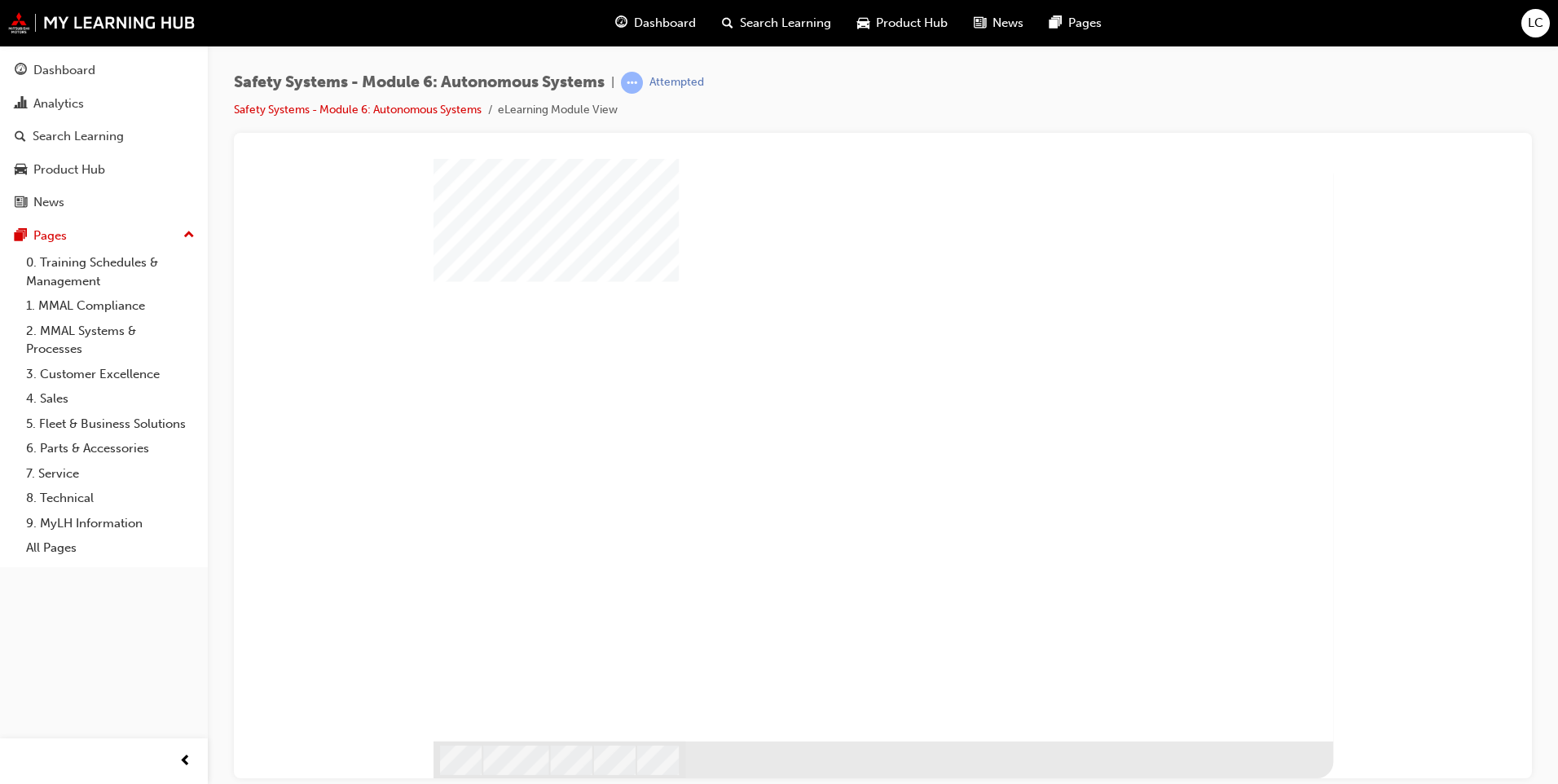
click at [836, 402] on div "play" at bounding box center [836, 402] width 0 height 0
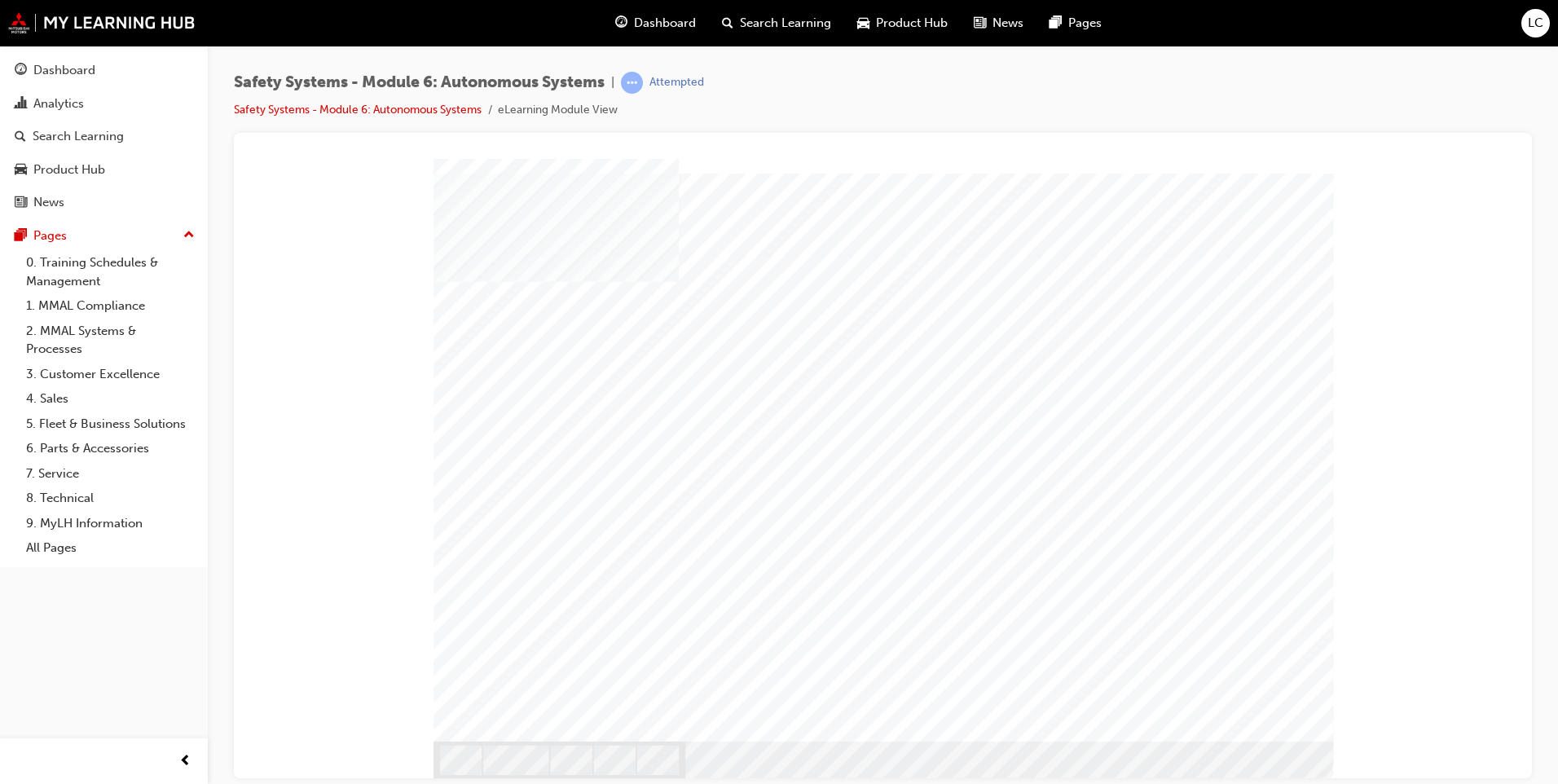
click at [1256, 722] on div "How_to_Navigate" at bounding box center [883, 450] width 900 height 583
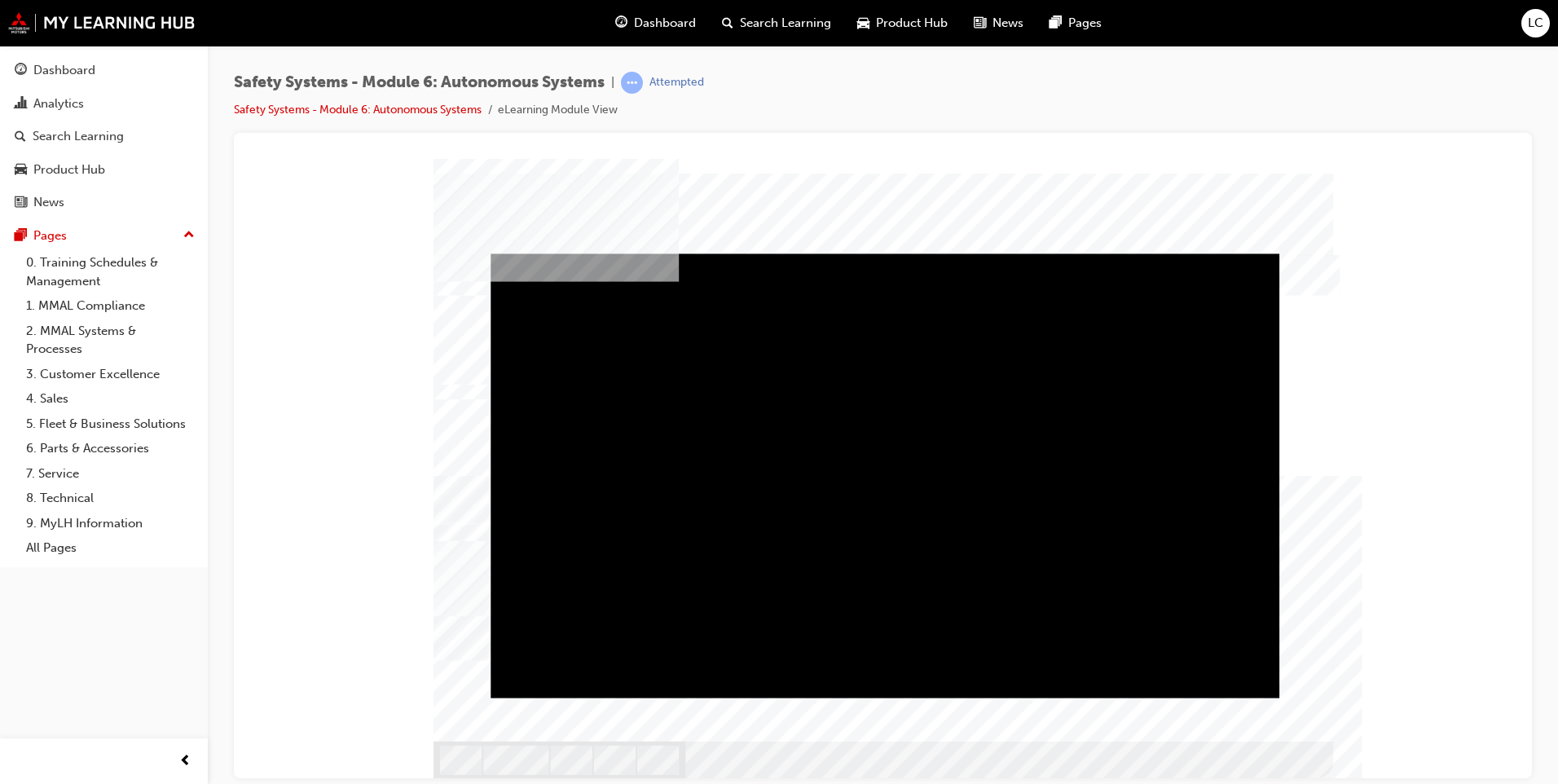
click at [893, 253] on div "Play" at bounding box center [885, 253] width 789 height 0
click at [1028, 253] on div "Video" at bounding box center [759, 253] width 537 height 0
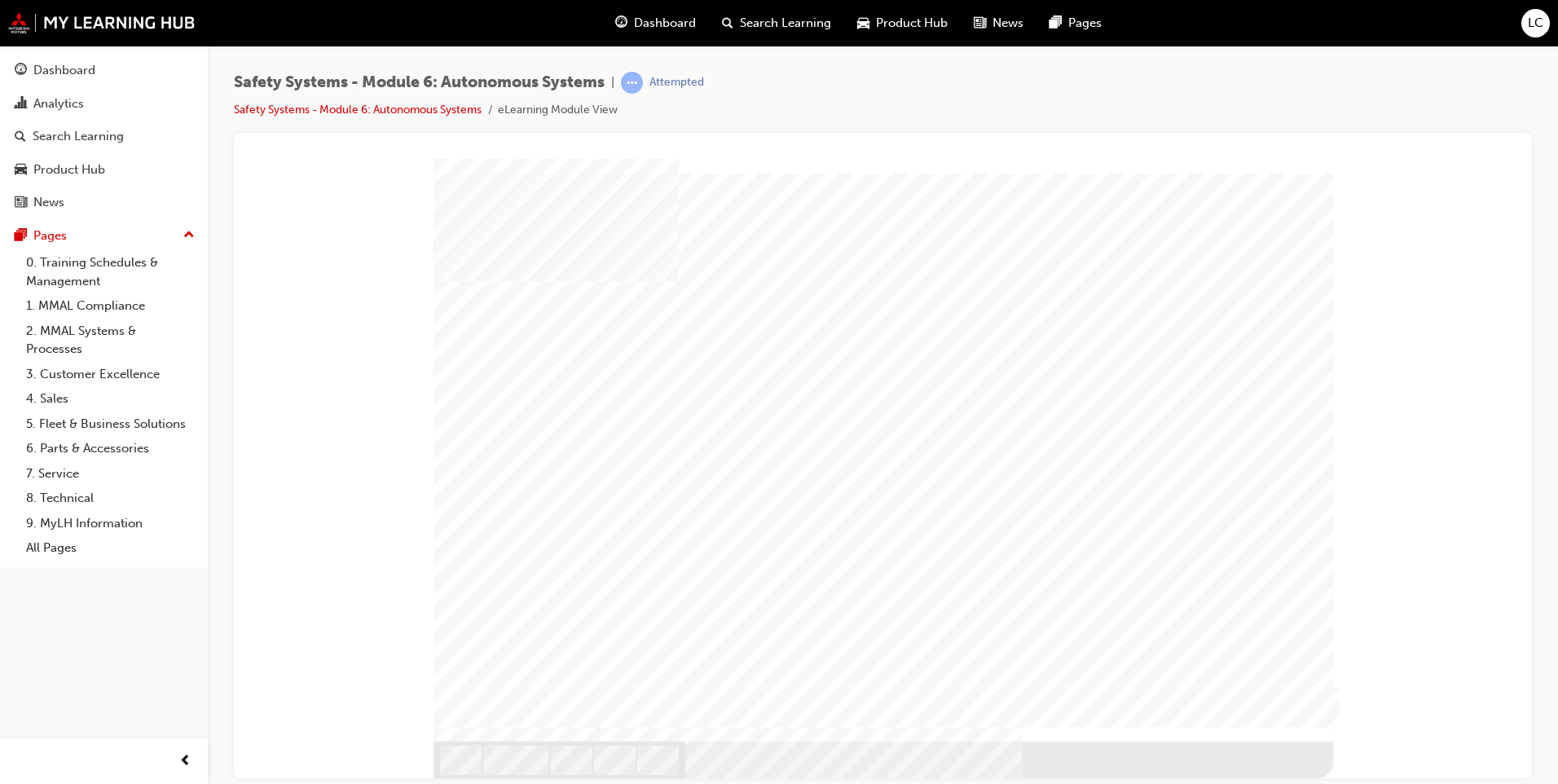
drag, startPoint x: 1066, startPoint y: 599, endPoint x: 1102, endPoint y: 551, distance: 60.0
click at [904, 617] on div at bounding box center [883, 450] width 900 height 583
drag, startPoint x: 1110, startPoint y: 550, endPoint x: 742, endPoint y: 427, distance: 388.0
click at [744, 429] on div at bounding box center [883, 450] width 900 height 583
drag, startPoint x: 449, startPoint y: 592, endPoint x: 637, endPoint y: 545, distance: 193.8
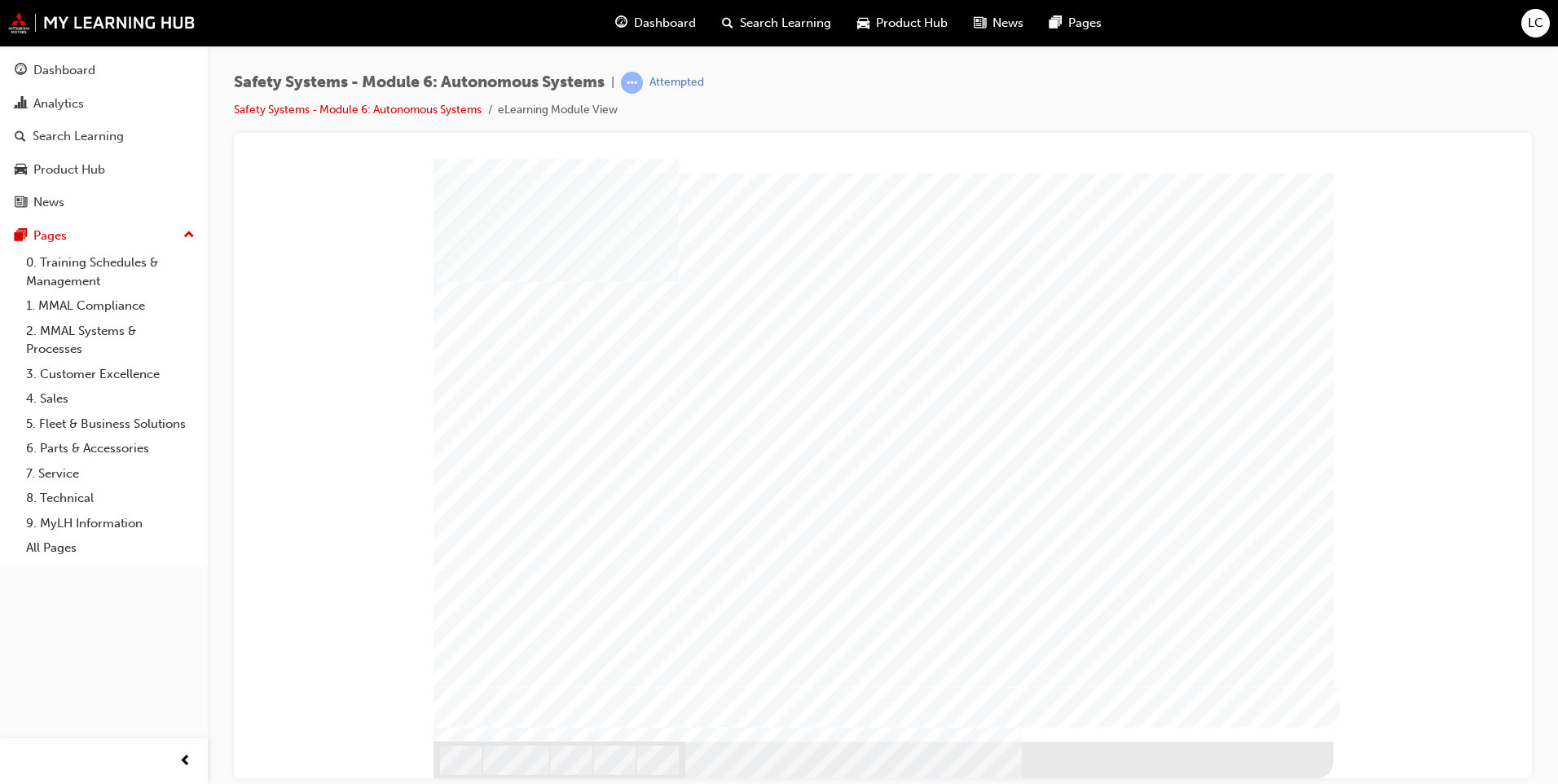
click at [637, 545] on div at bounding box center [883, 450] width 900 height 583
drag, startPoint x: 868, startPoint y: 614, endPoint x: 843, endPoint y: 611, distance: 25.2
drag, startPoint x: 862, startPoint y: 576, endPoint x: 640, endPoint y: 577, distance: 222.0
click at [646, 576] on div at bounding box center [883, 450] width 900 height 583
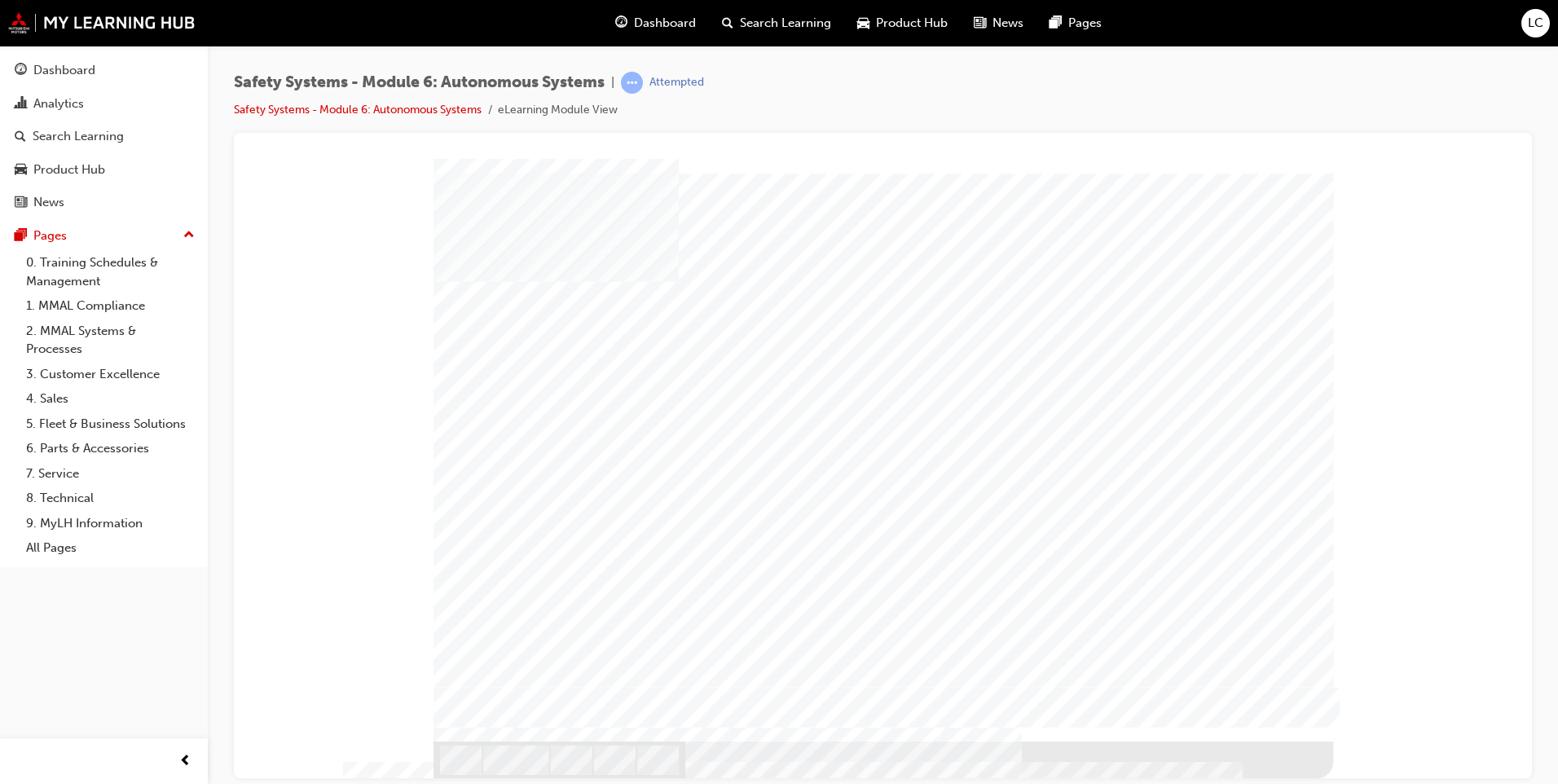
drag, startPoint x: 608, startPoint y: 583, endPoint x: 848, endPoint y: 585, distance: 240.0
click at [811, 585] on div at bounding box center [883, 450] width 900 height 583
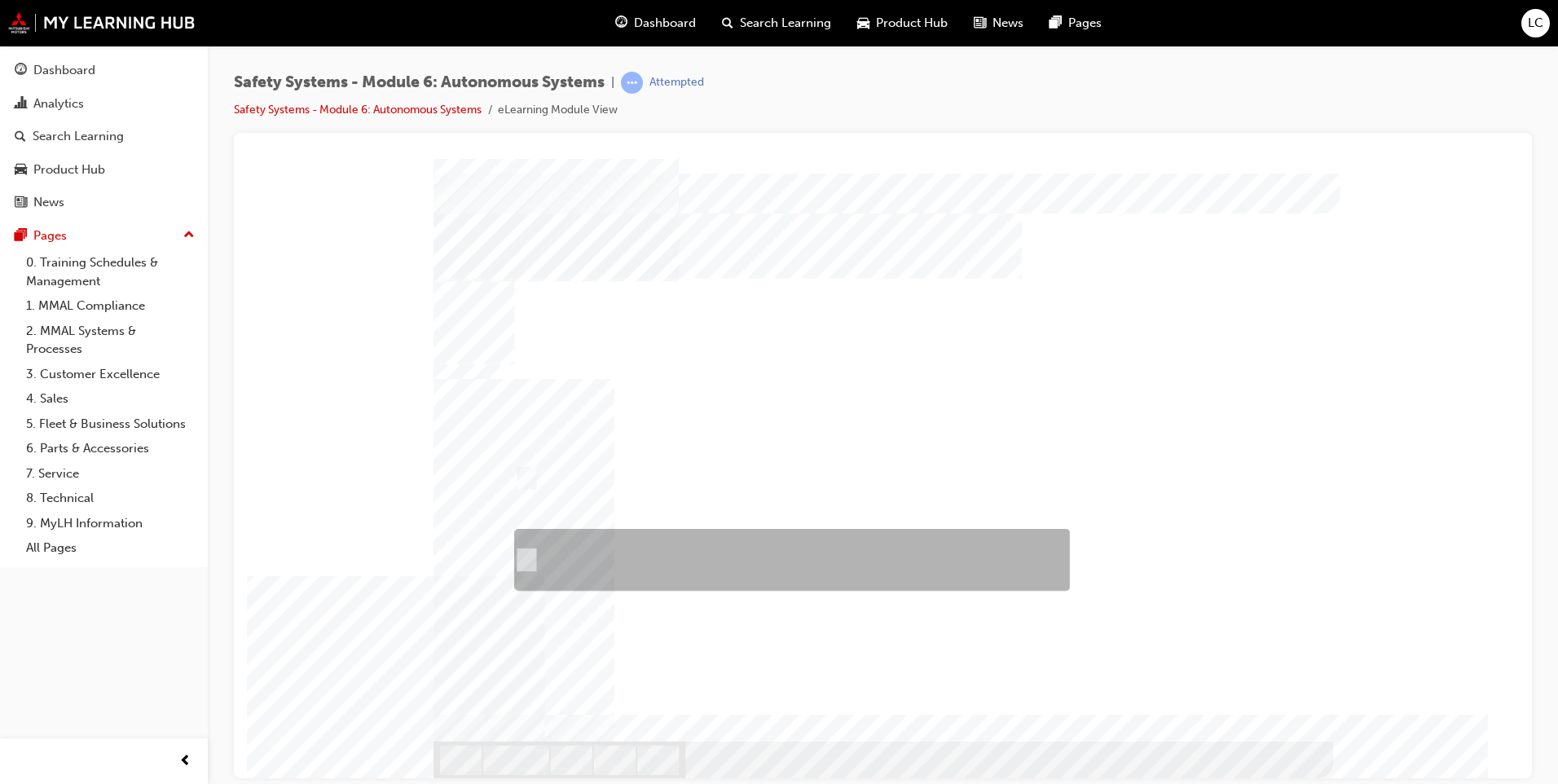
radio input "true"
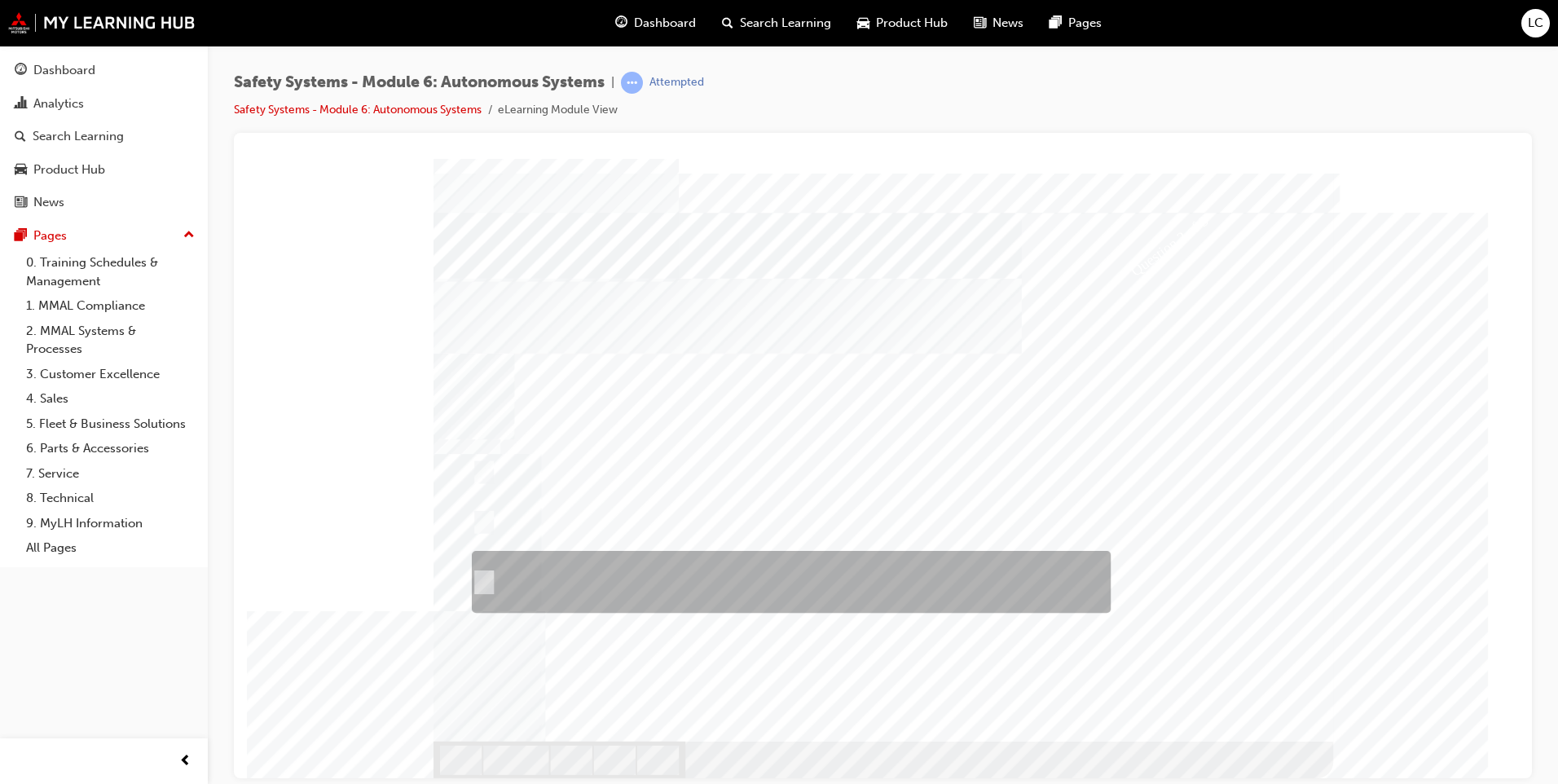
checkbox input "true"
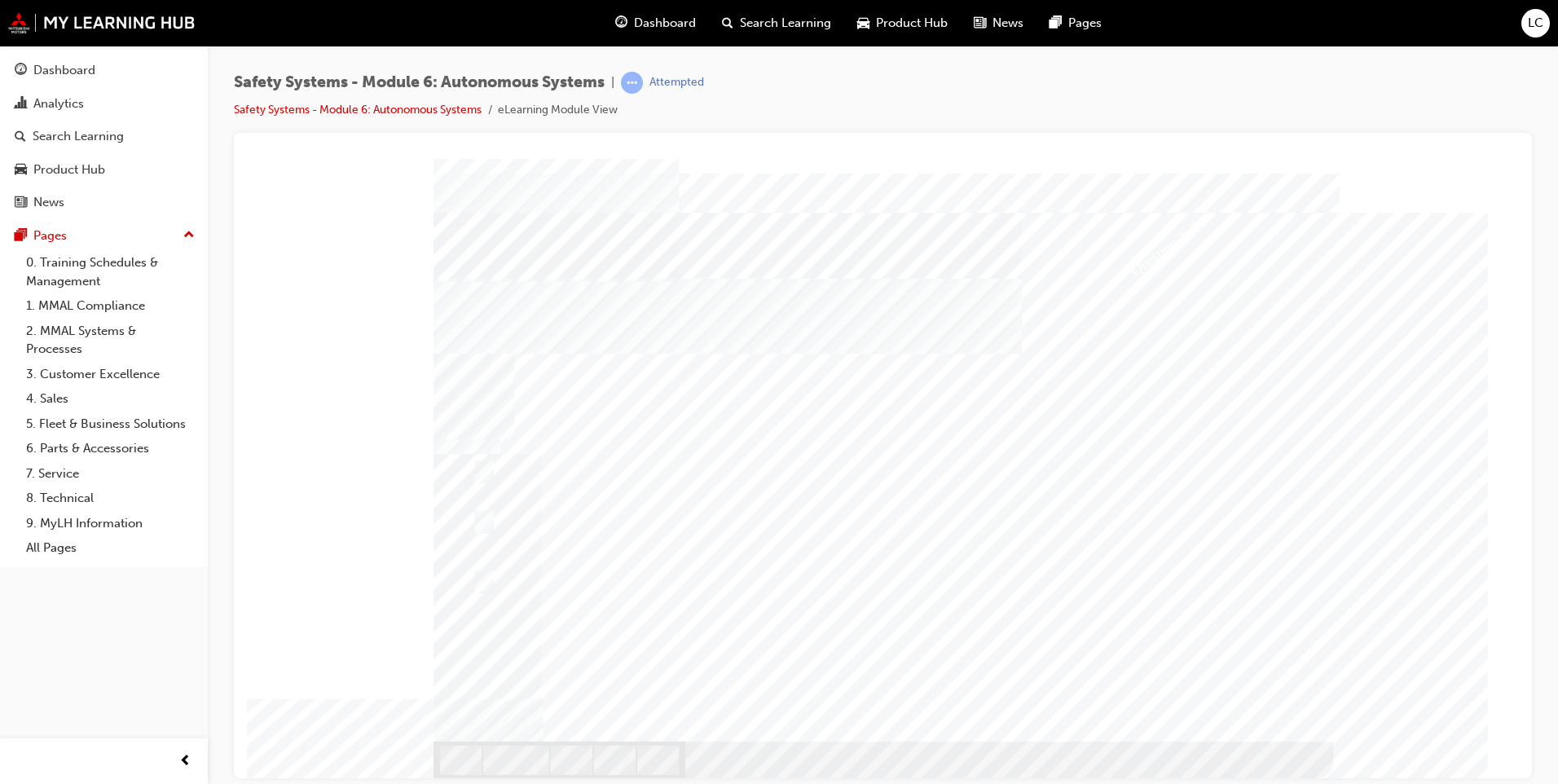
click at [693, 520] on div at bounding box center [883, 468] width 900 height 620
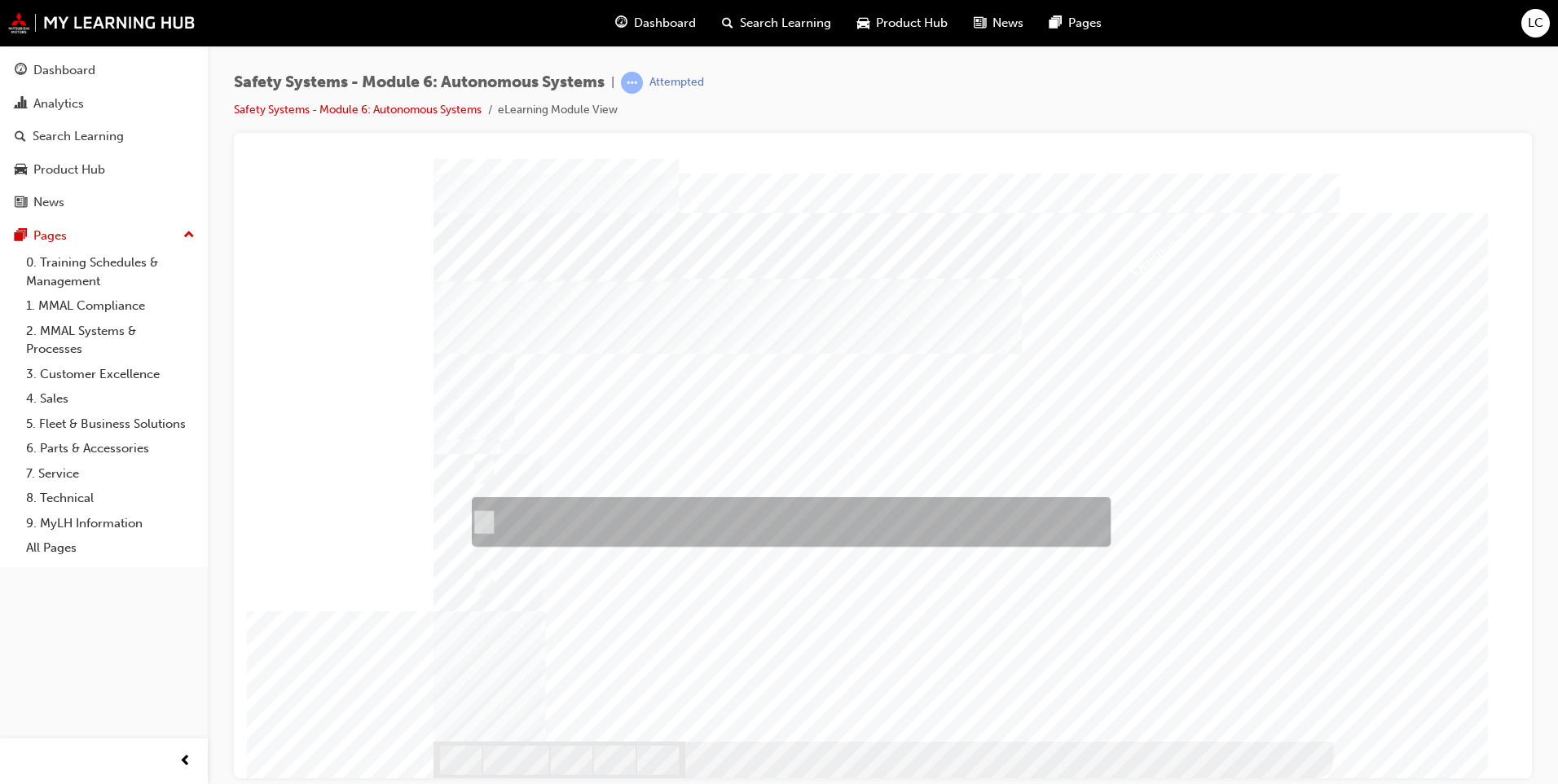
checkbox input "true"
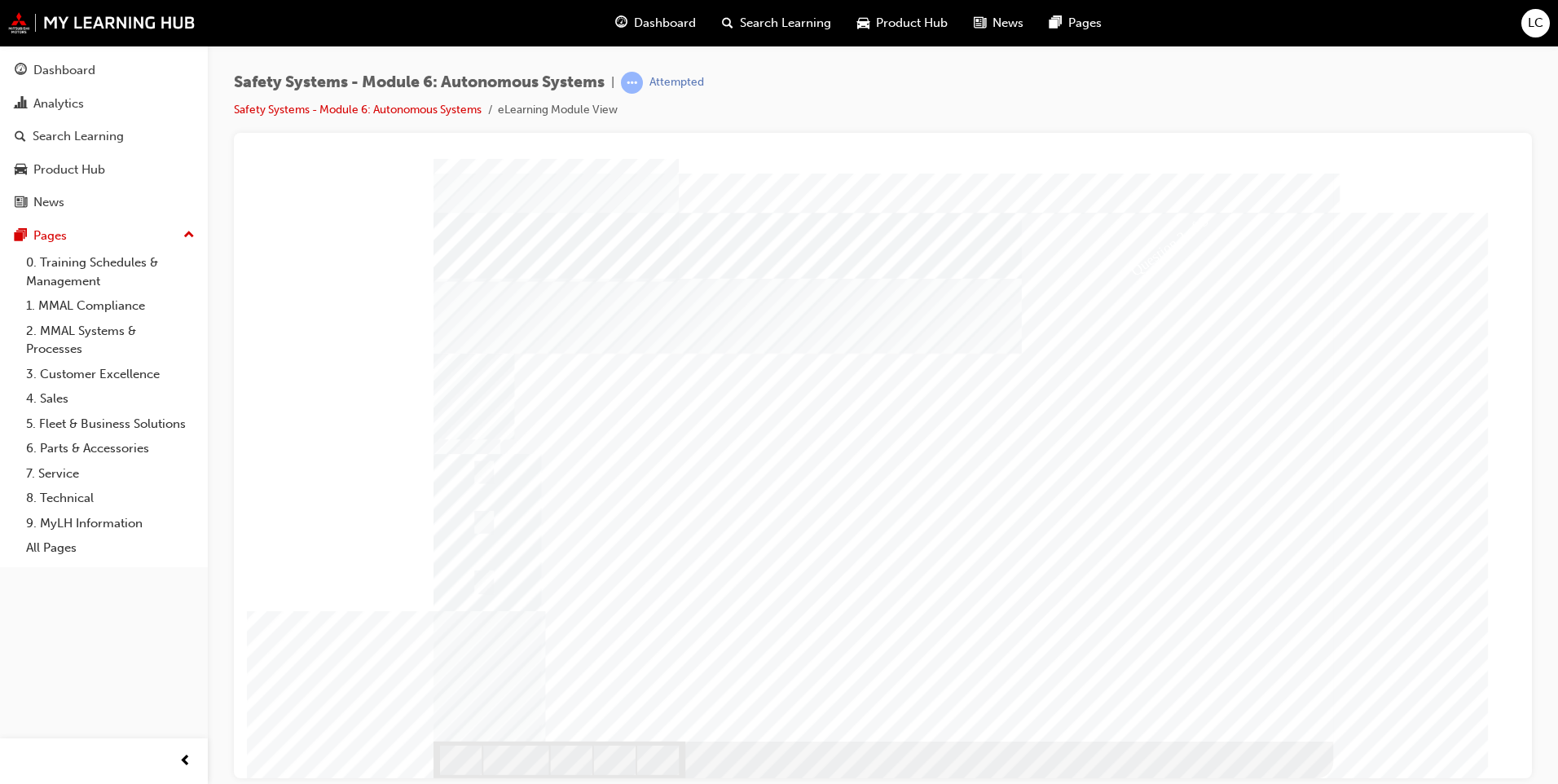
drag, startPoint x: 1334, startPoint y: 253, endPoint x: 1324, endPoint y: 251, distance: 10.2
drag, startPoint x: 1324, startPoint y: 251, endPoint x: 1200, endPoint y: 430, distance: 217.8
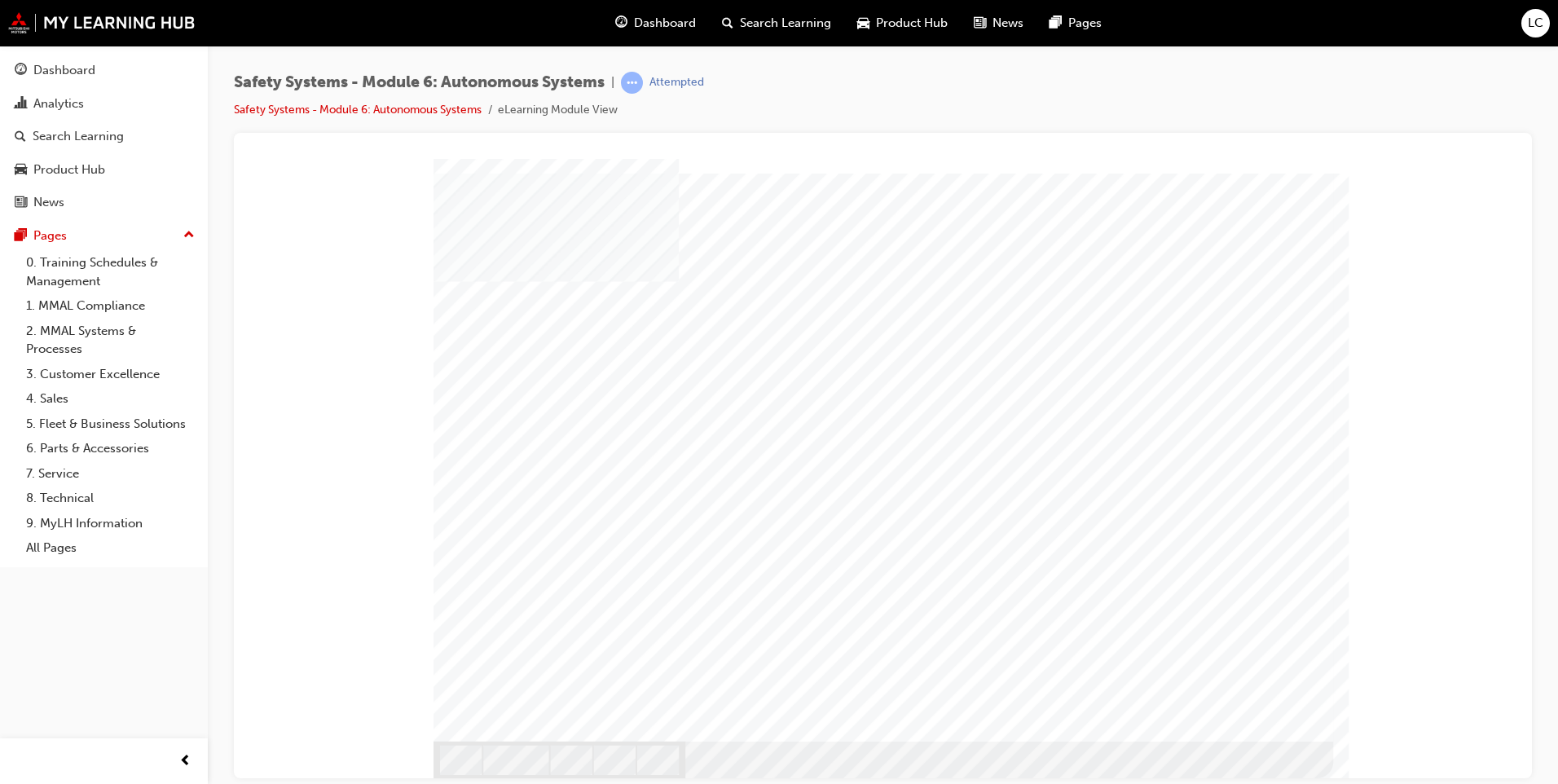
drag, startPoint x: 1275, startPoint y: 731, endPoint x: 1313, endPoint y: 799, distance: 77.9
click at [1313, 164] on html "AHB - Fuction Loading..." at bounding box center [882, 162] width 1272 height 7
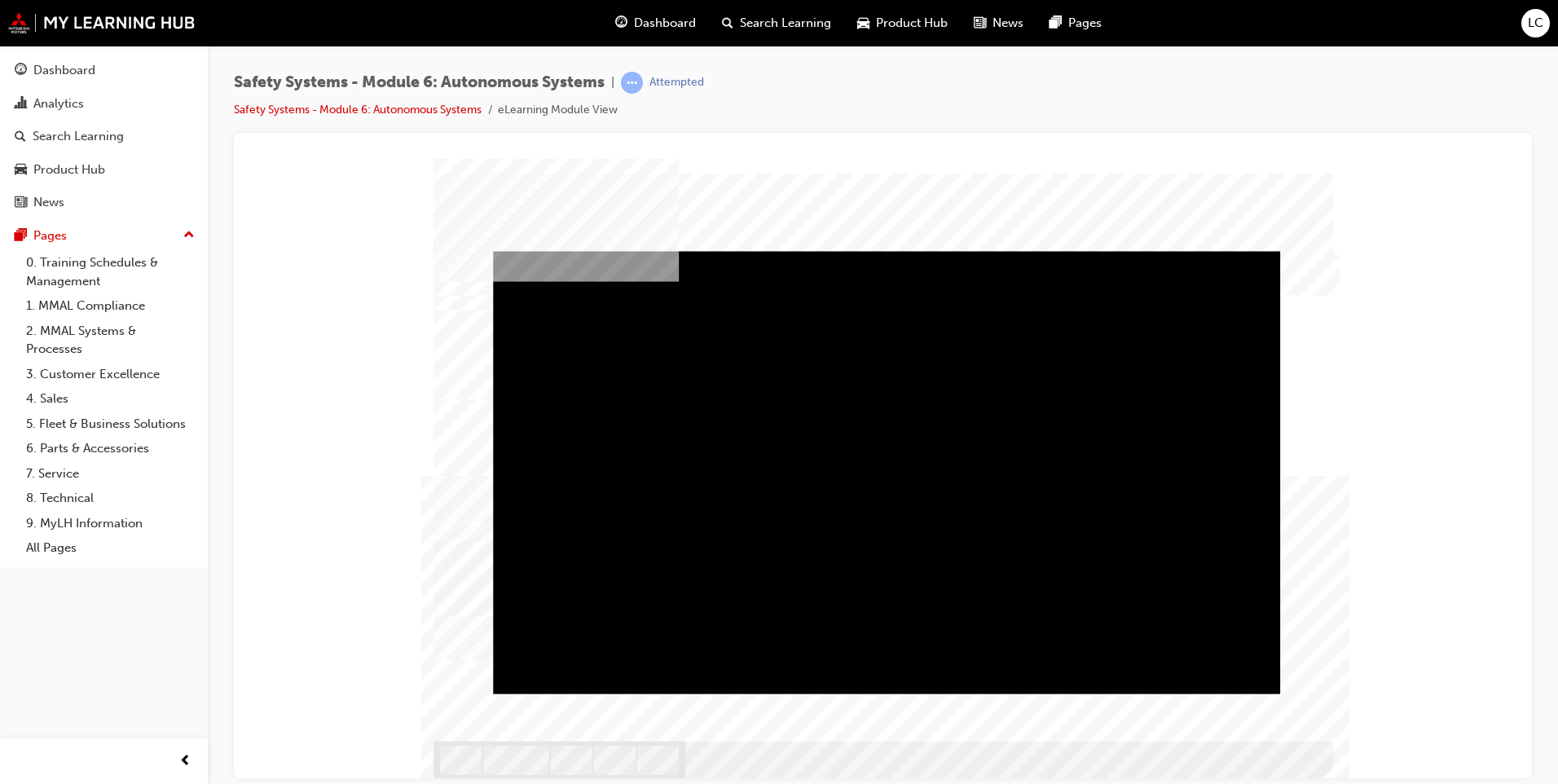
click at [902, 250] on div "Play" at bounding box center [887, 250] width 787 height 0
click at [1214, 636] on div "Video" at bounding box center [887, 471] width 787 height 443
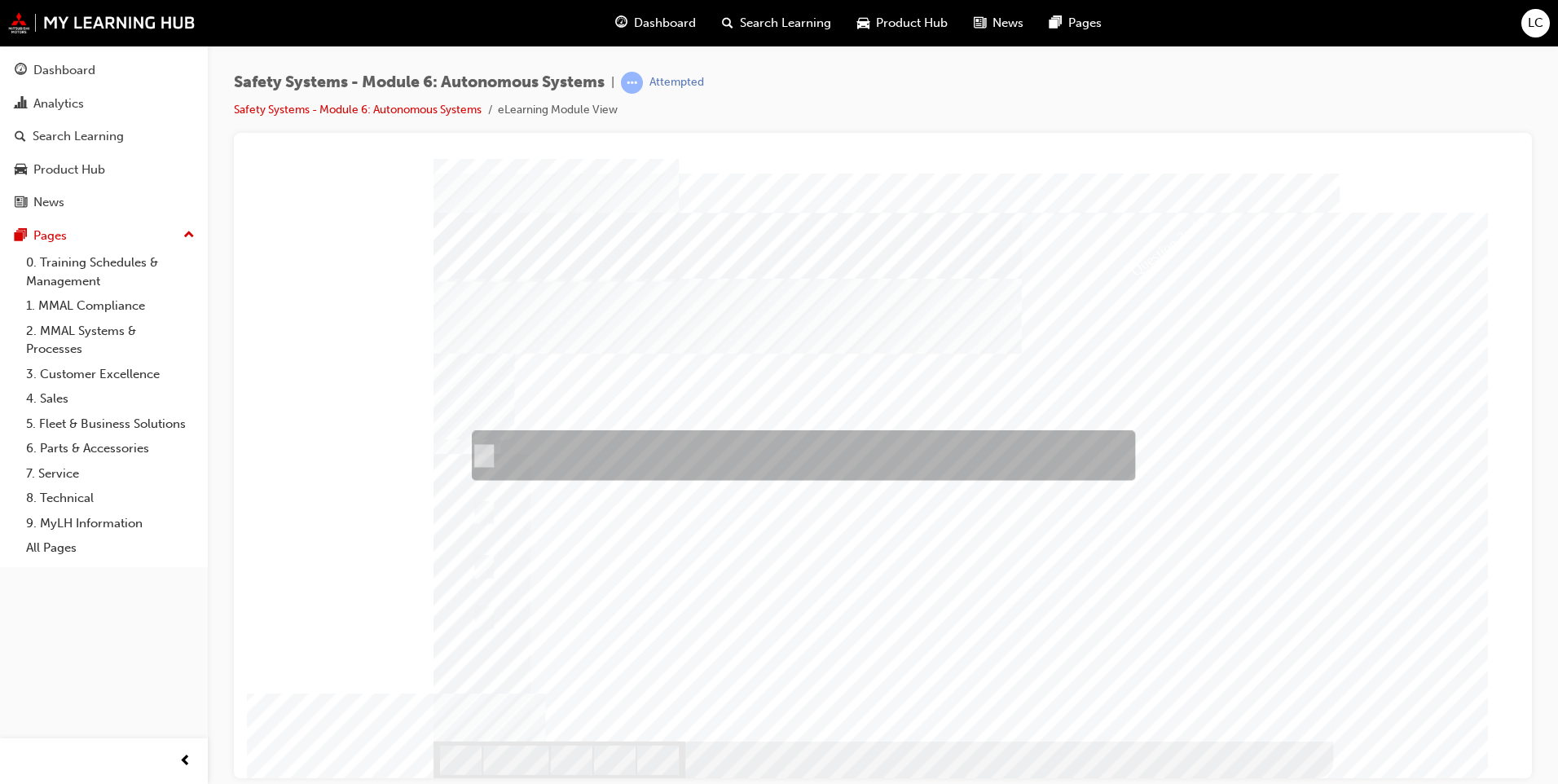
checkbox input "true"
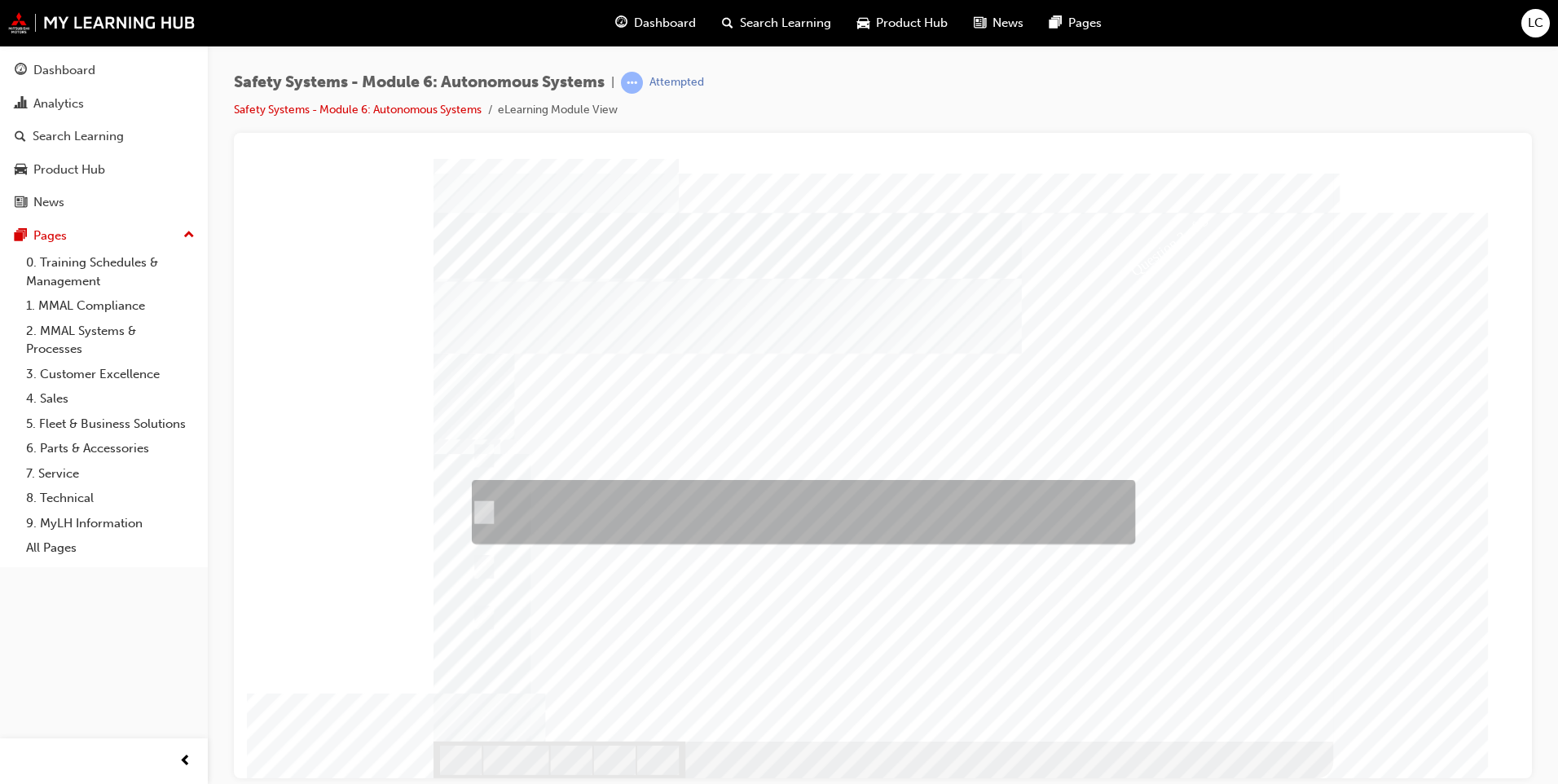
checkbox input "true"
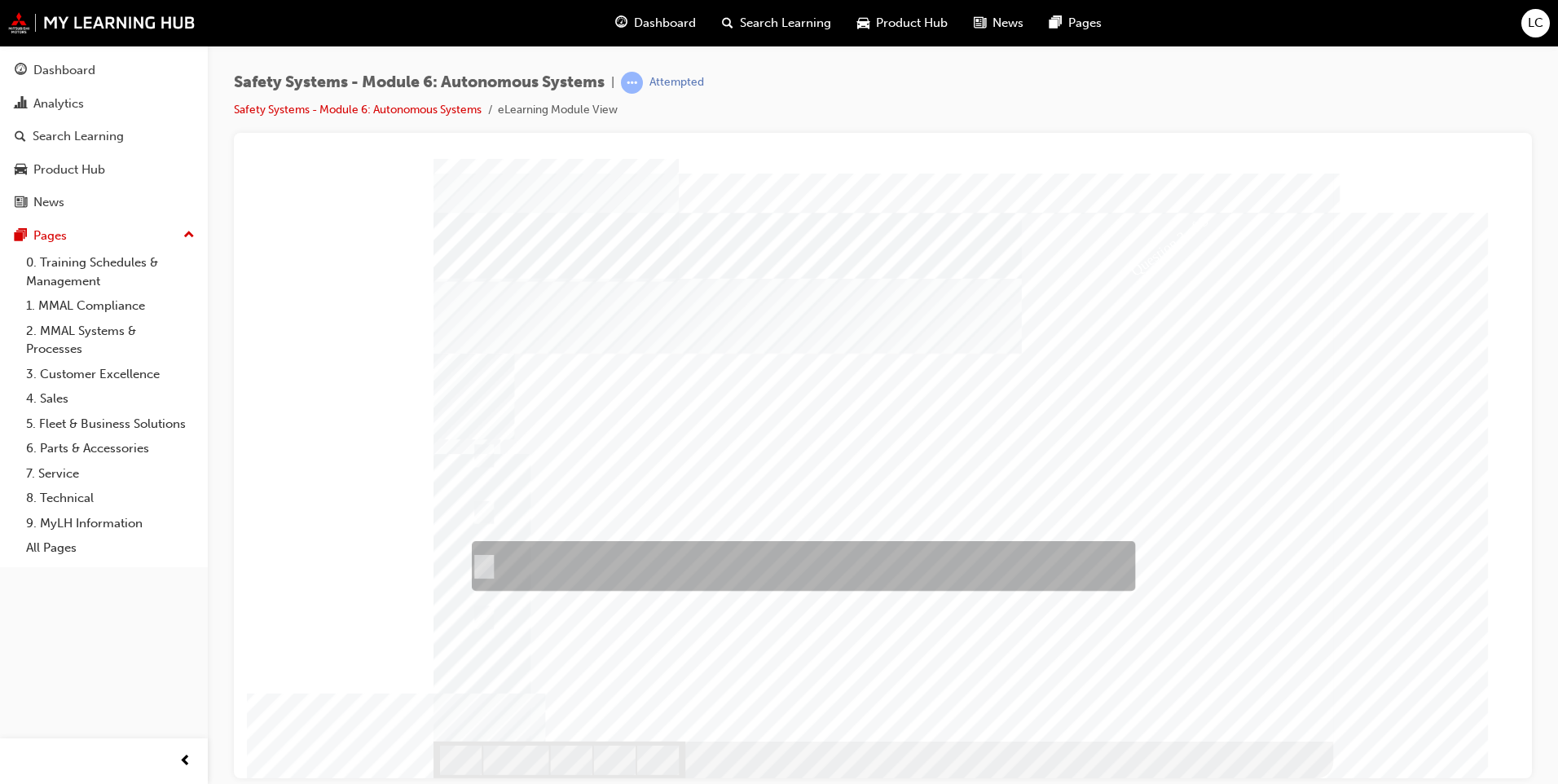
checkbox input "true"
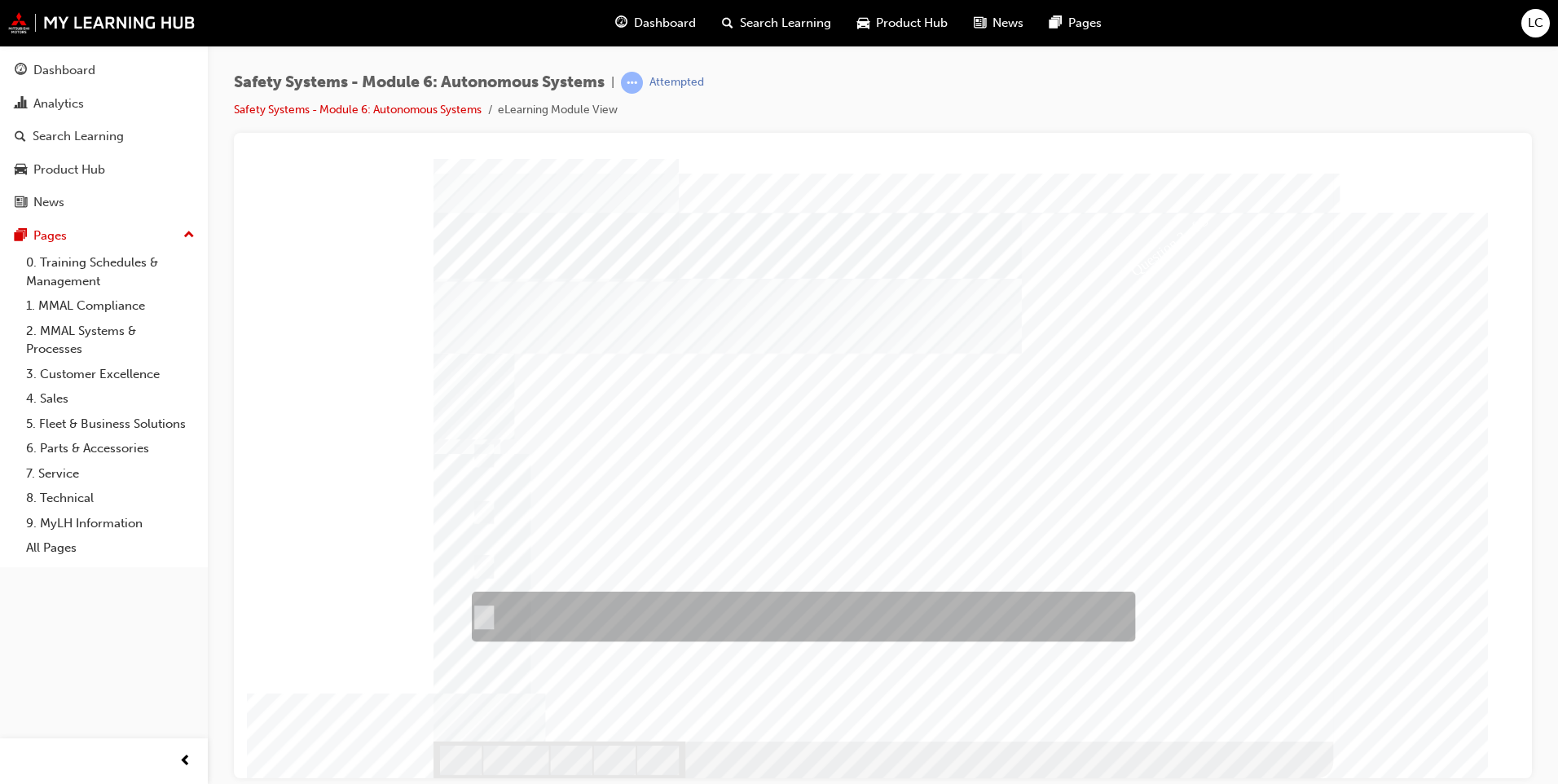
checkbox input "true"
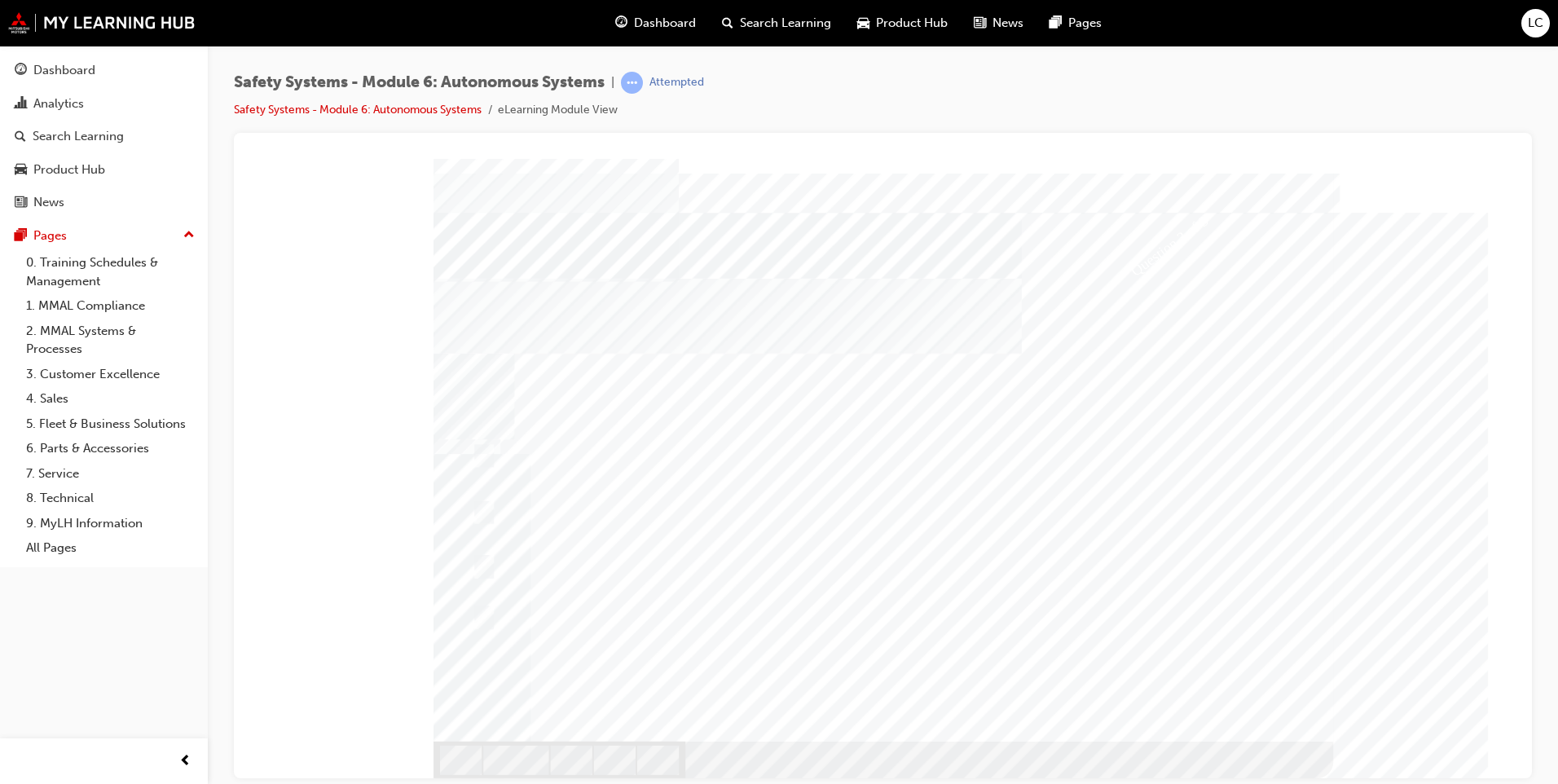
drag, startPoint x: 537, startPoint y: 469, endPoint x: 550, endPoint y: 477, distance: 15.3
click at [550, 477] on div at bounding box center [883, 450] width 900 height 583
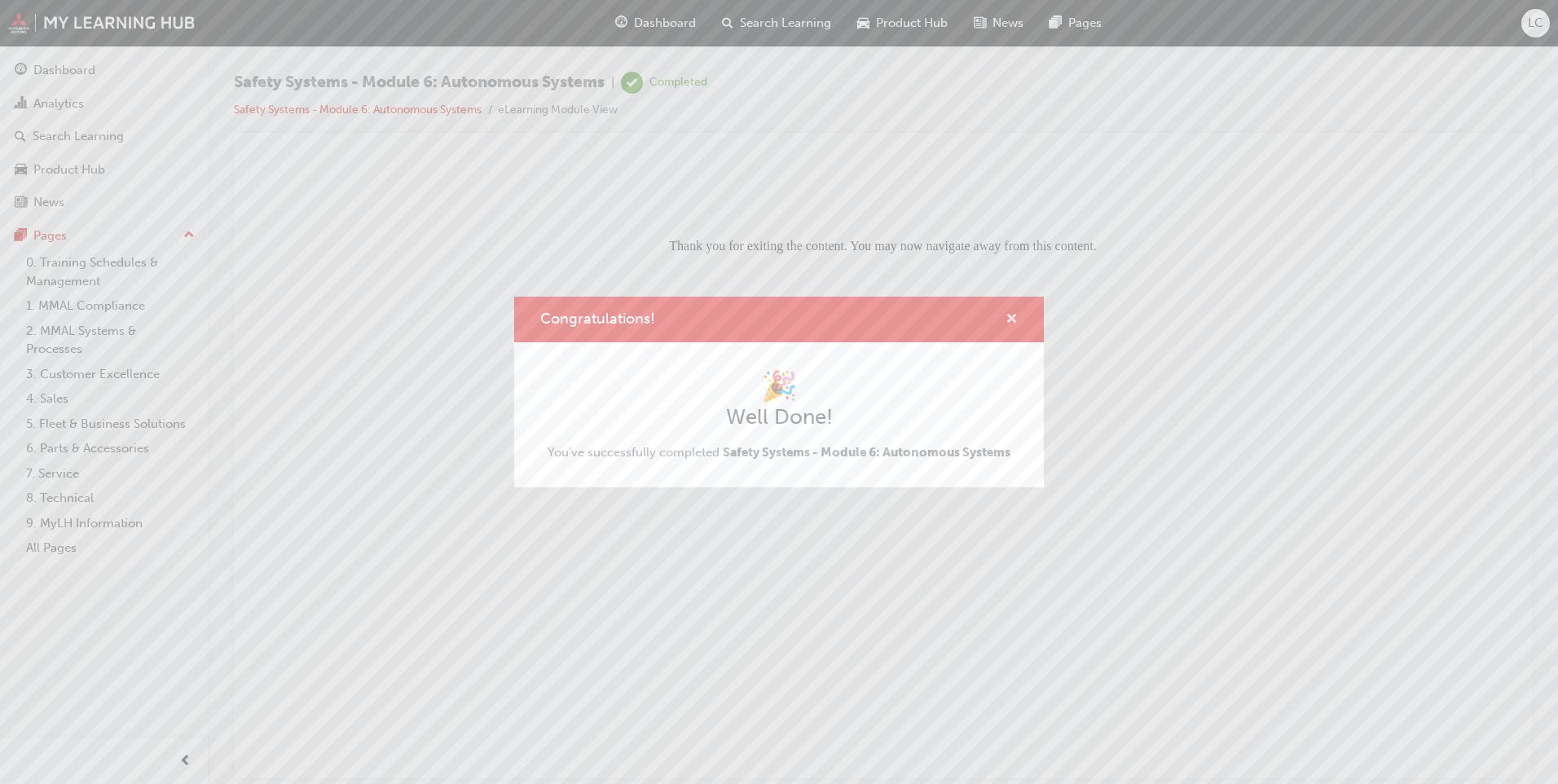
click at [1015, 321] on span "cross-icon" at bounding box center [1012, 320] width 13 height 15
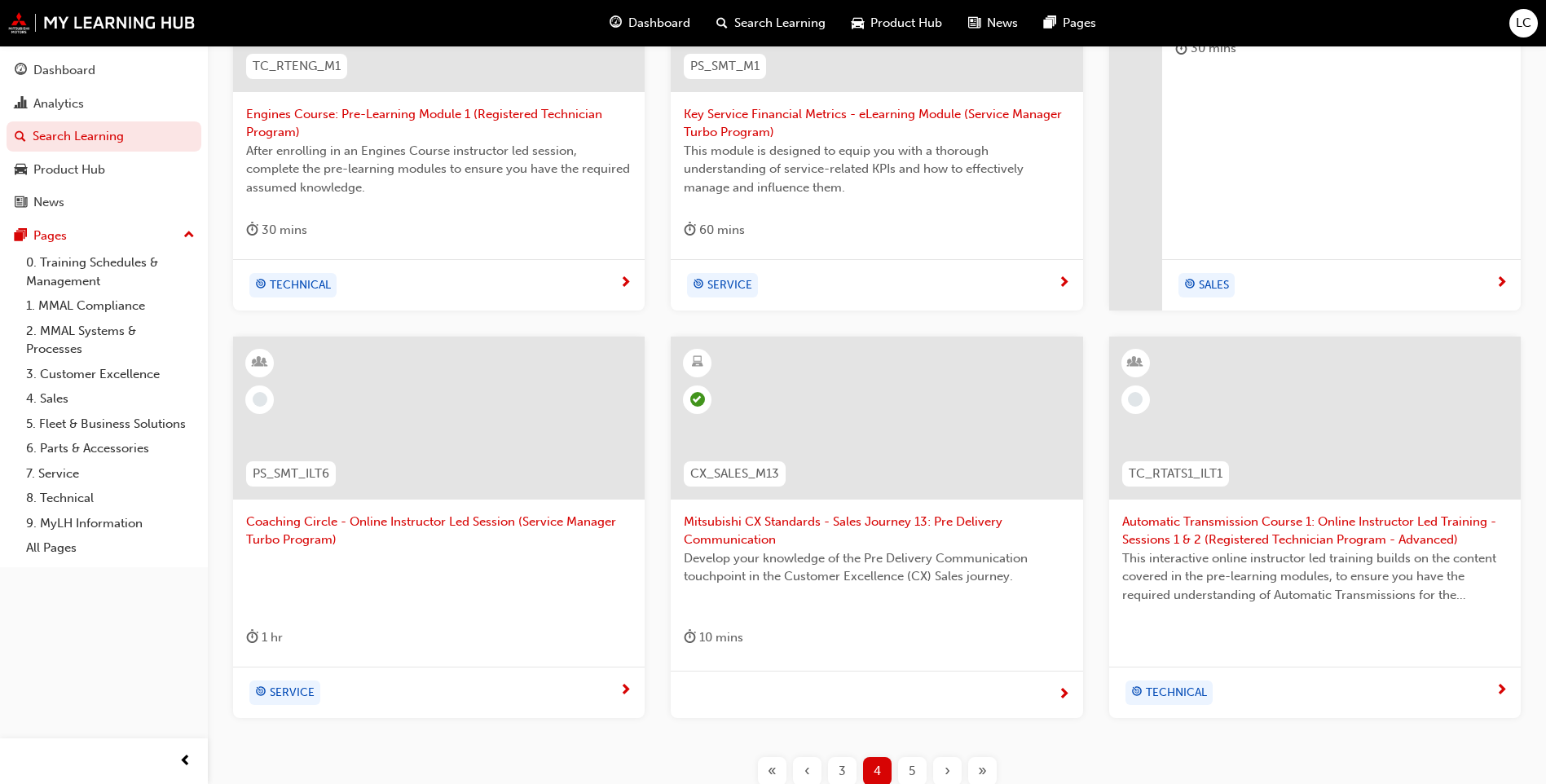
scroll to position [582, 0]
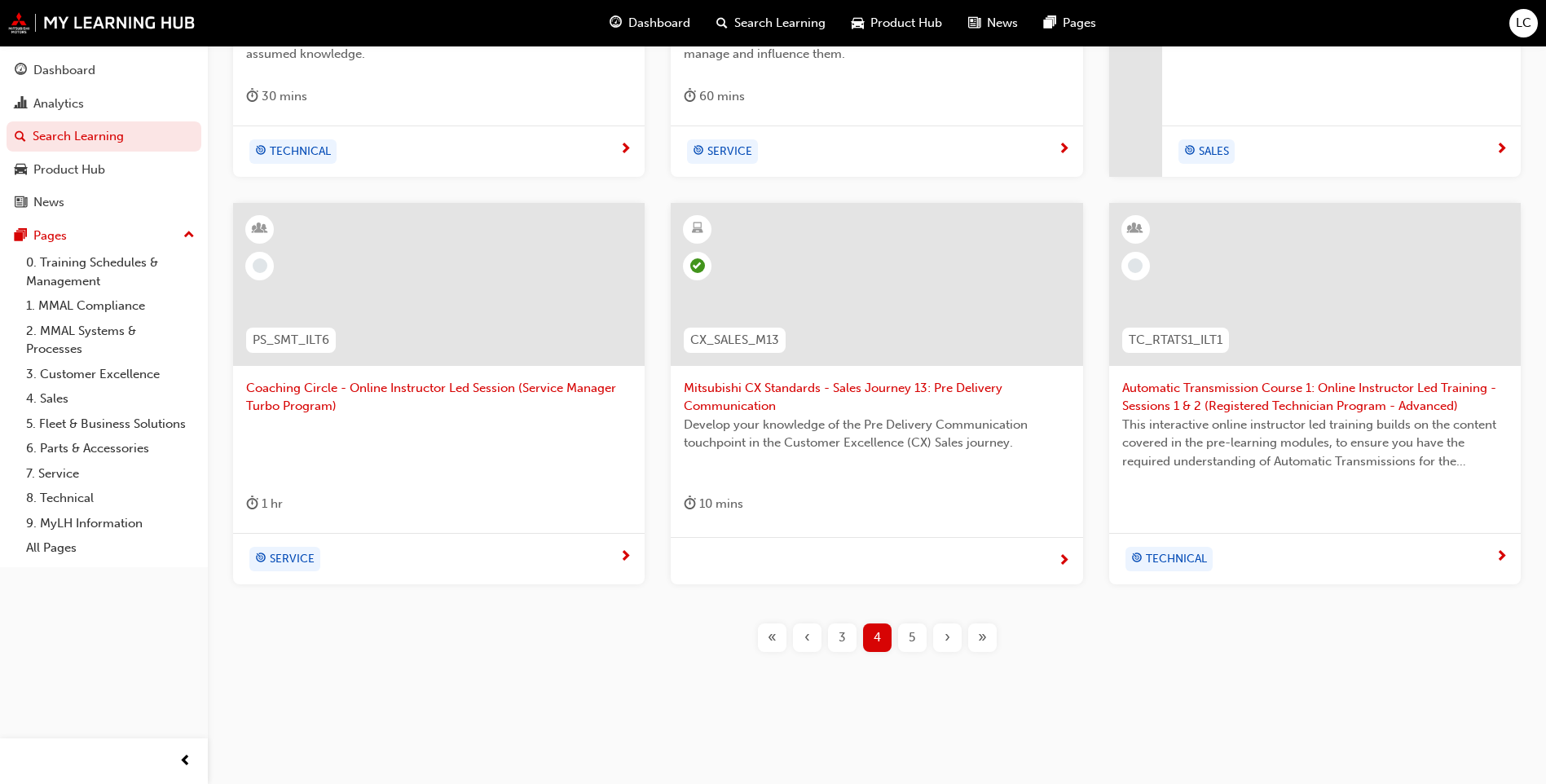
click at [922, 653] on div "TC_RTENG_M1 Engines Course: Pre-Learning Module 1 (Registered Technician Progra…" at bounding box center [877, 237] width 1287 height 882
click at [920, 650] on div "5" at bounding box center [913, 637] width 28 height 28
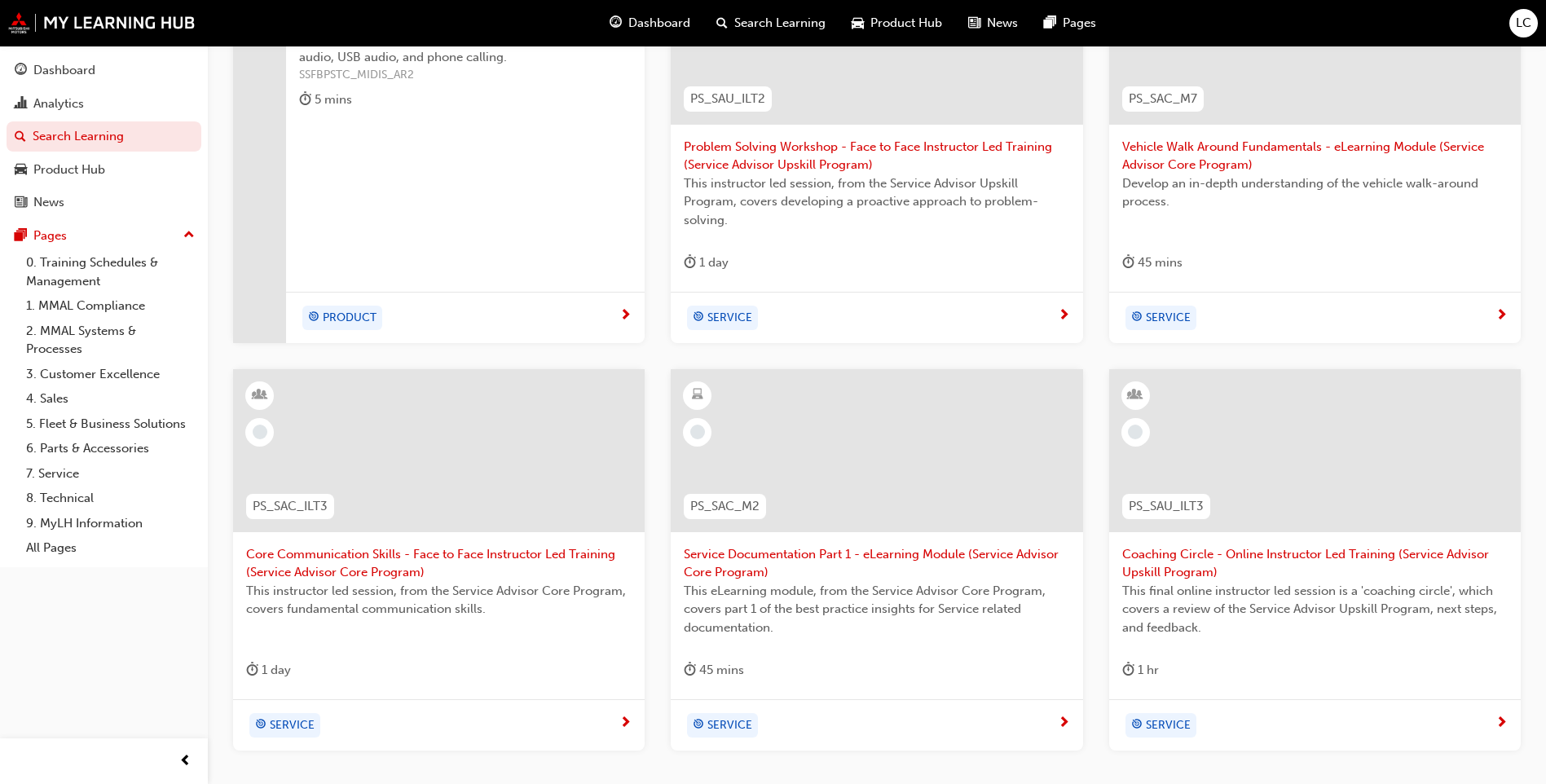
scroll to position [315, 0]
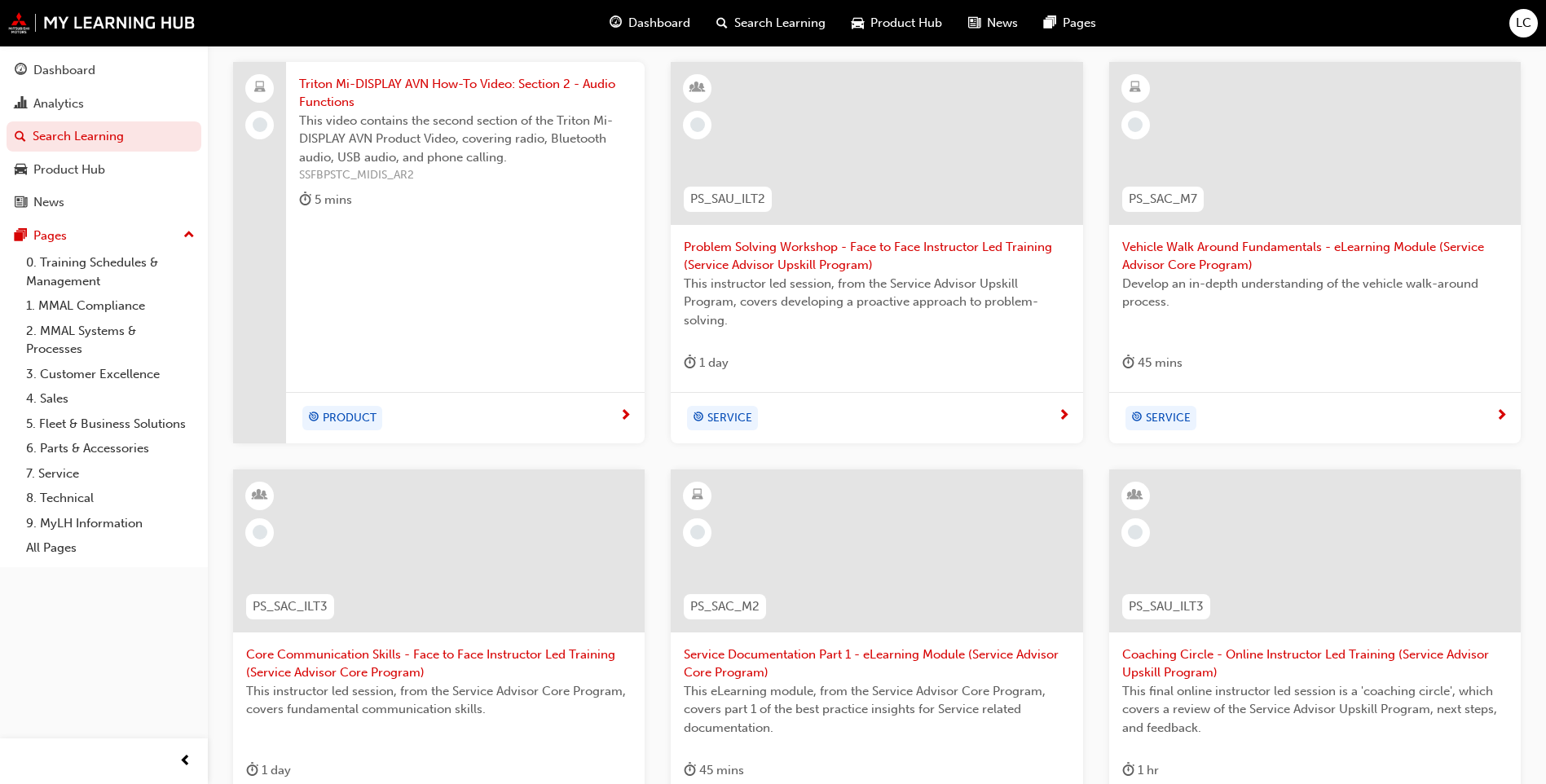
click at [515, 96] on span "Triton Mi-DISPLAY AVN How-To Video: Section 2 - Audio Functions" at bounding box center [466, 93] width 333 height 37
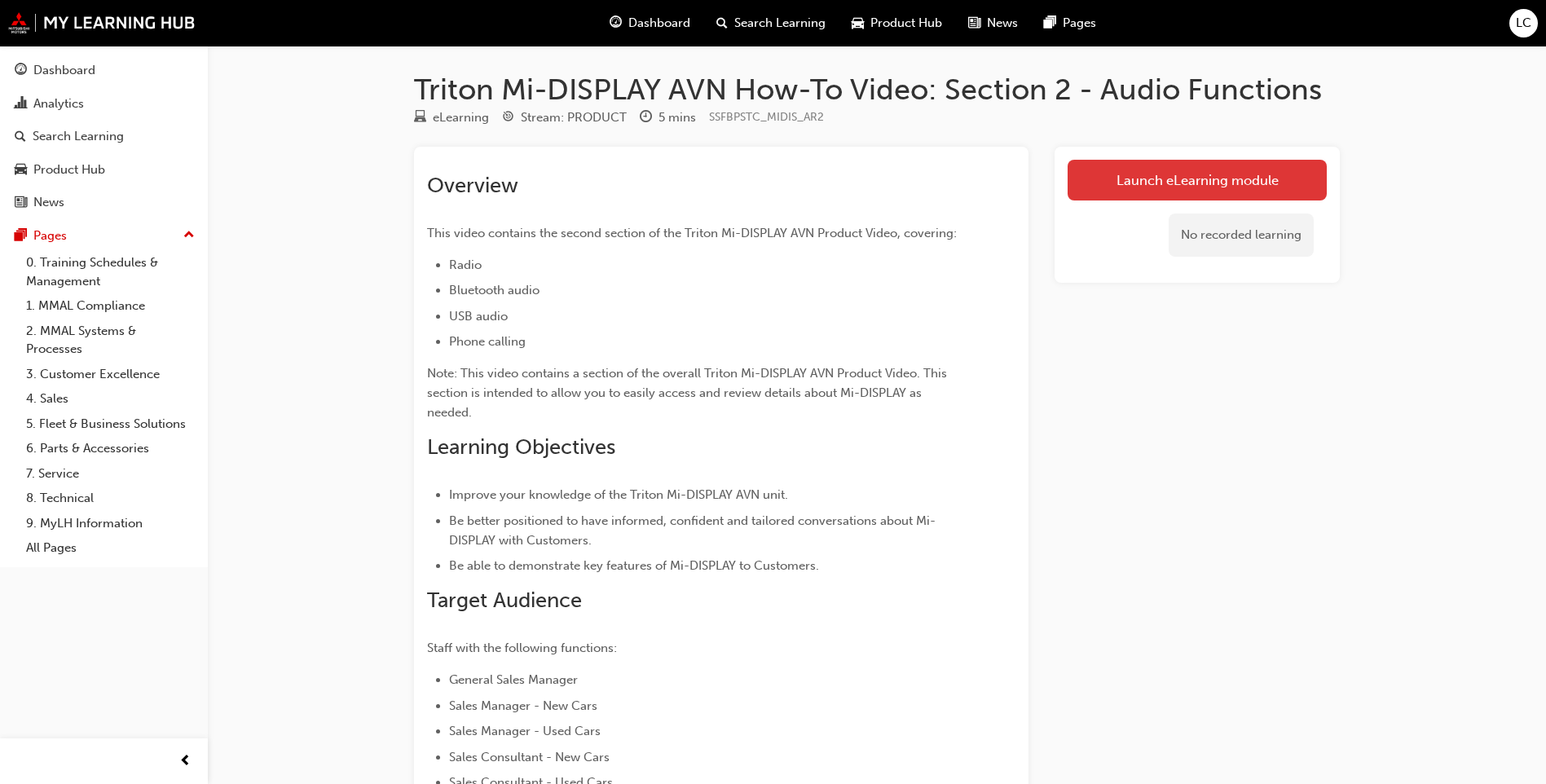
click at [1150, 194] on link "Launch eLearning module" at bounding box center [1197, 179] width 259 height 41
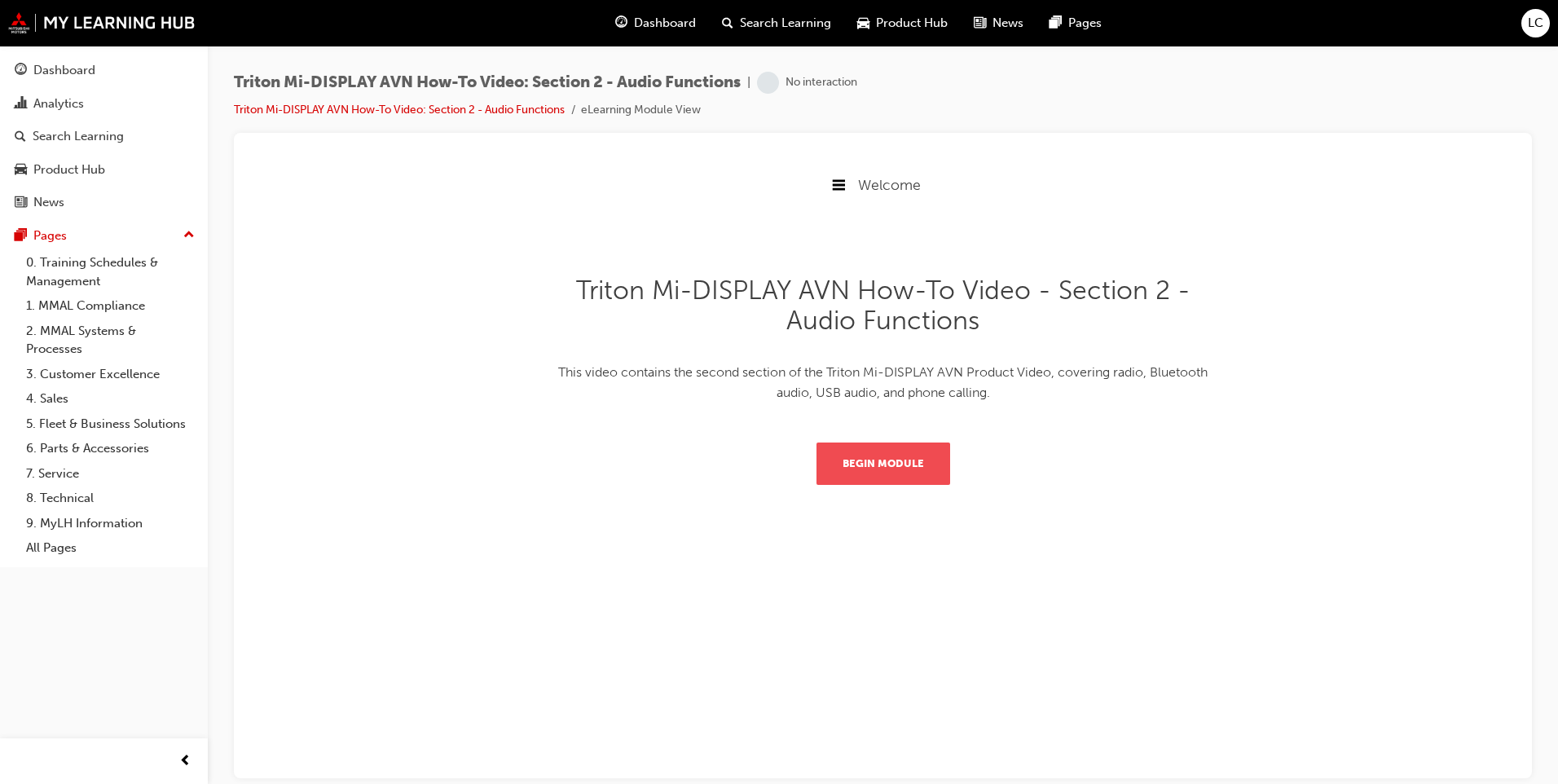
click at [906, 472] on button "Begin Module" at bounding box center [883, 463] width 133 height 43
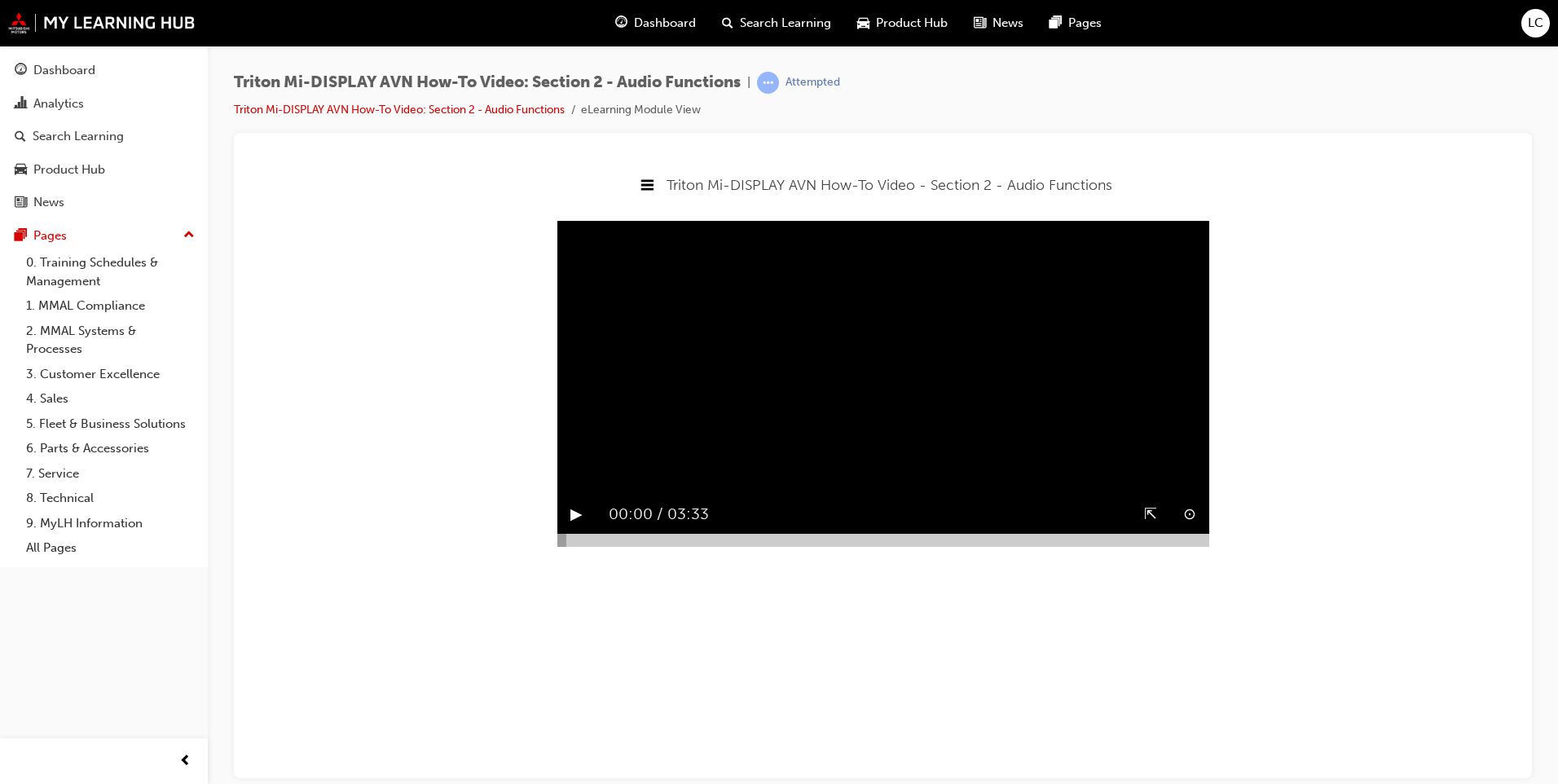
click at [572, 526] on button "▶︎" at bounding box center [576, 514] width 13 height 25
click at [1027, 546] on div at bounding box center [883, 540] width 652 height 13
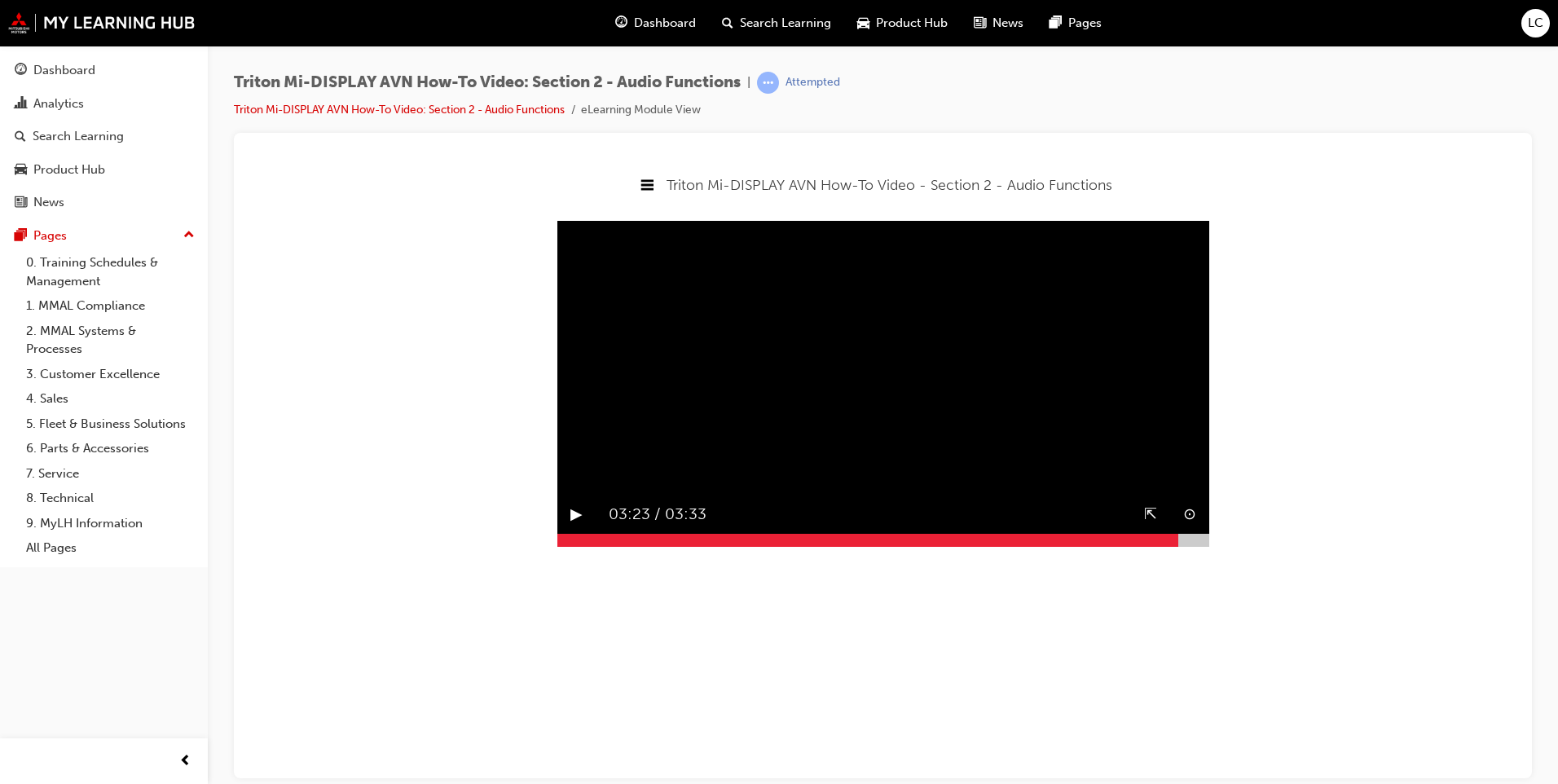
click at [1179, 546] on div at bounding box center [883, 540] width 652 height 13
click at [932, 493] on video "Sorry, your browser does not support embedded videos. Download Instead" at bounding box center [883, 383] width 652 height 326
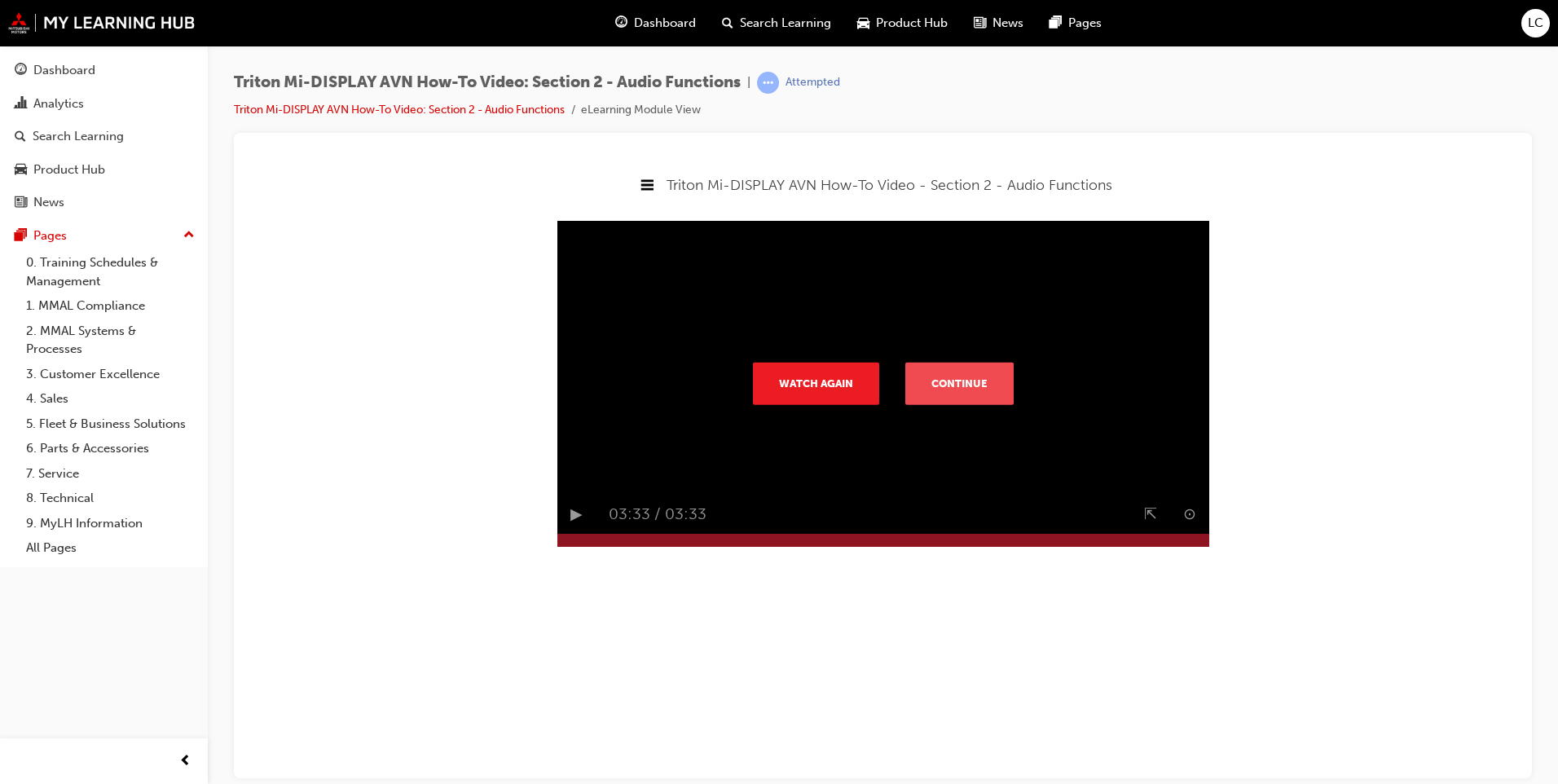
click at [968, 400] on button "Continue" at bounding box center [959, 383] width 108 height 43
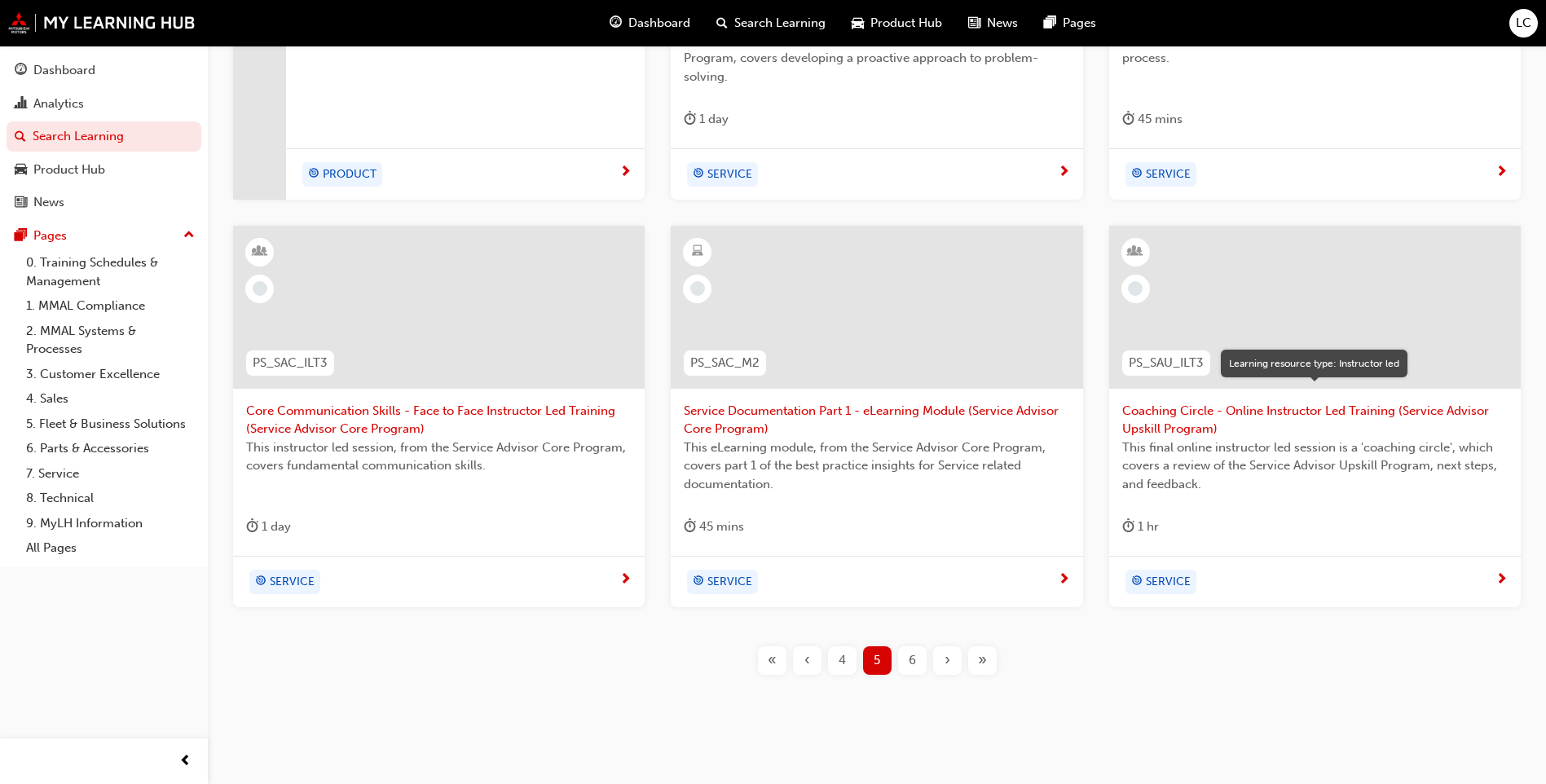
scroll to position [582, 0]
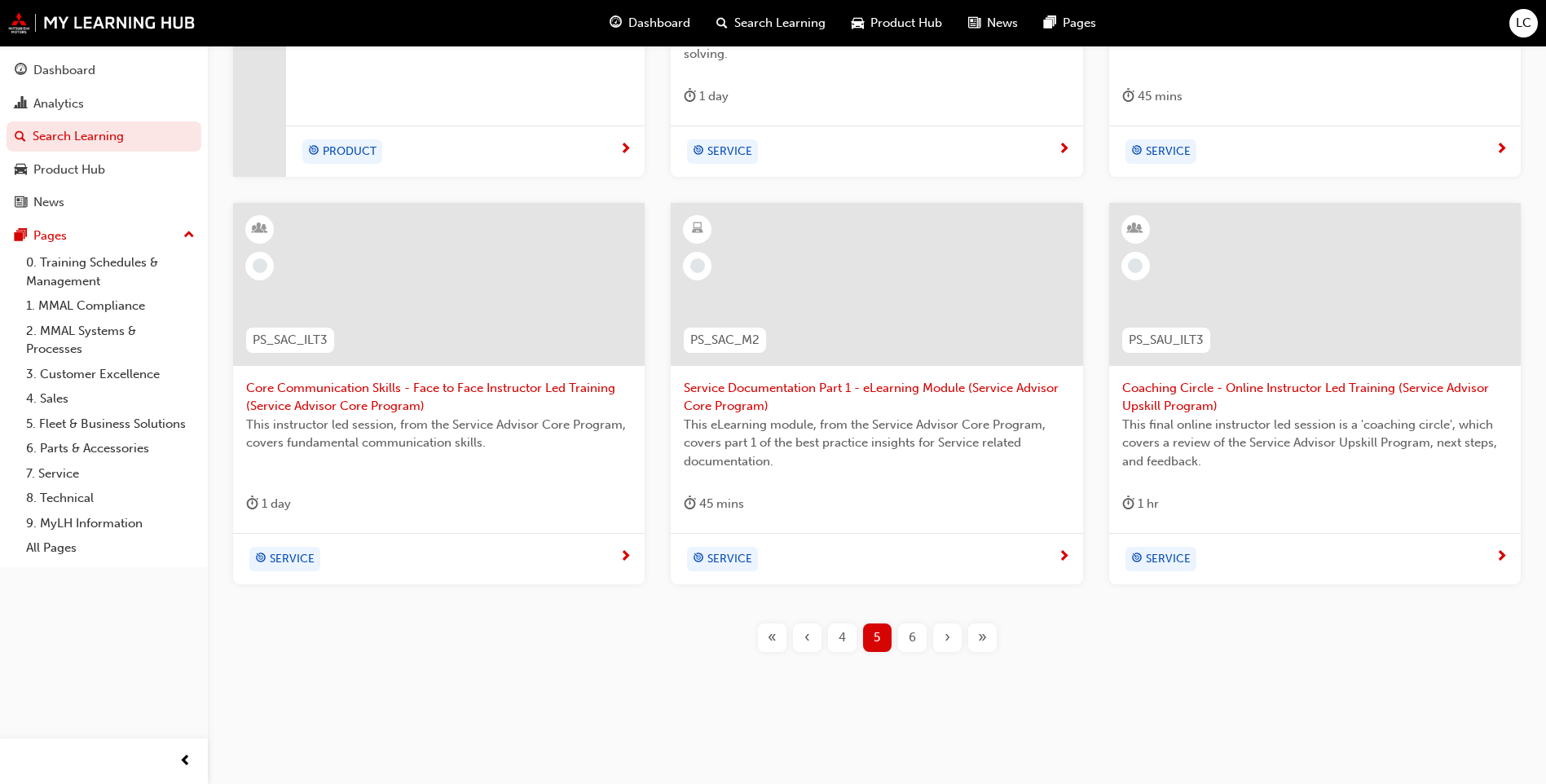
click at [907, 632] on div "6" at bounding box center [913, 637] width 28 height 28
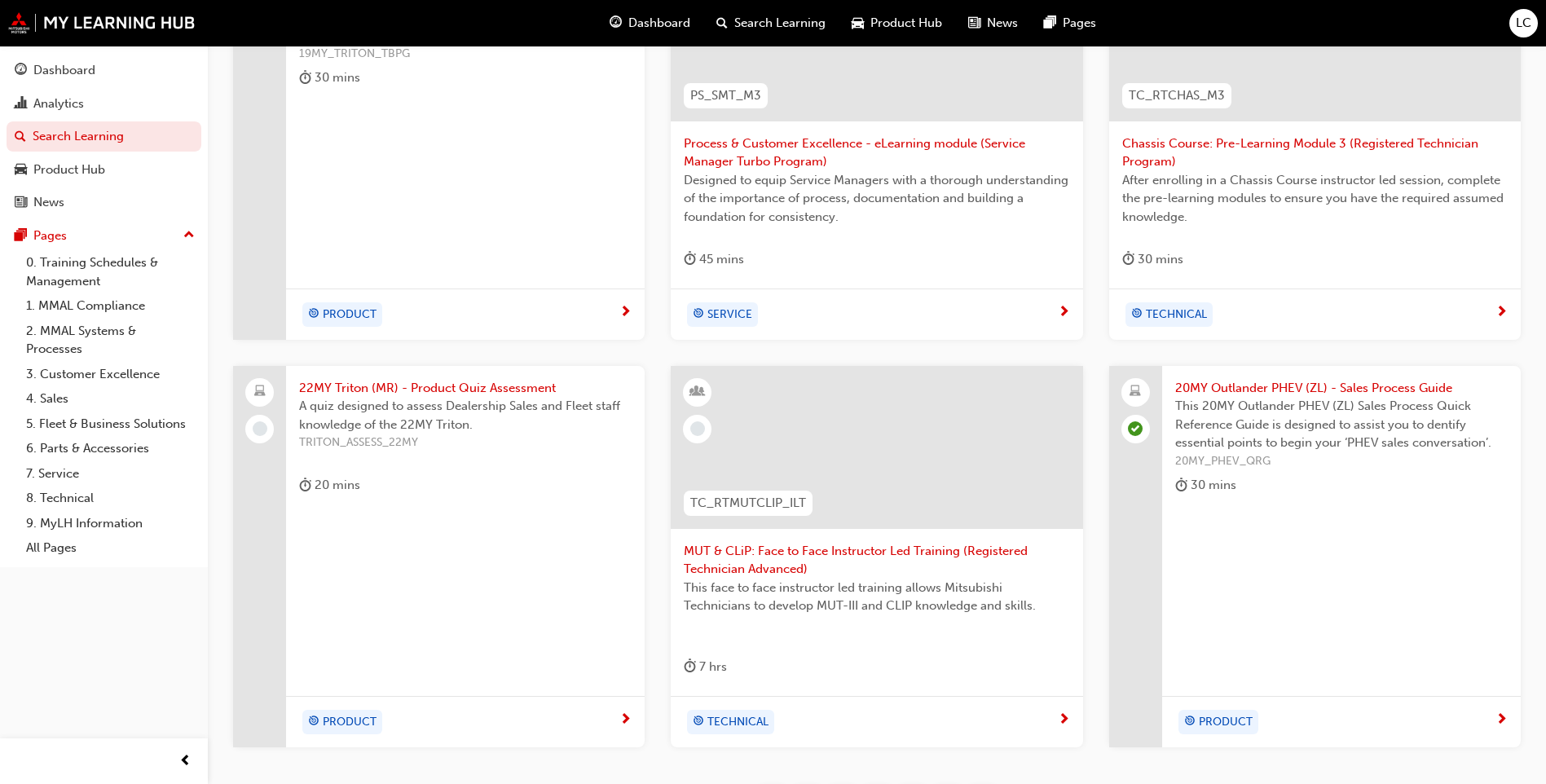
scroll to position [525, 0]
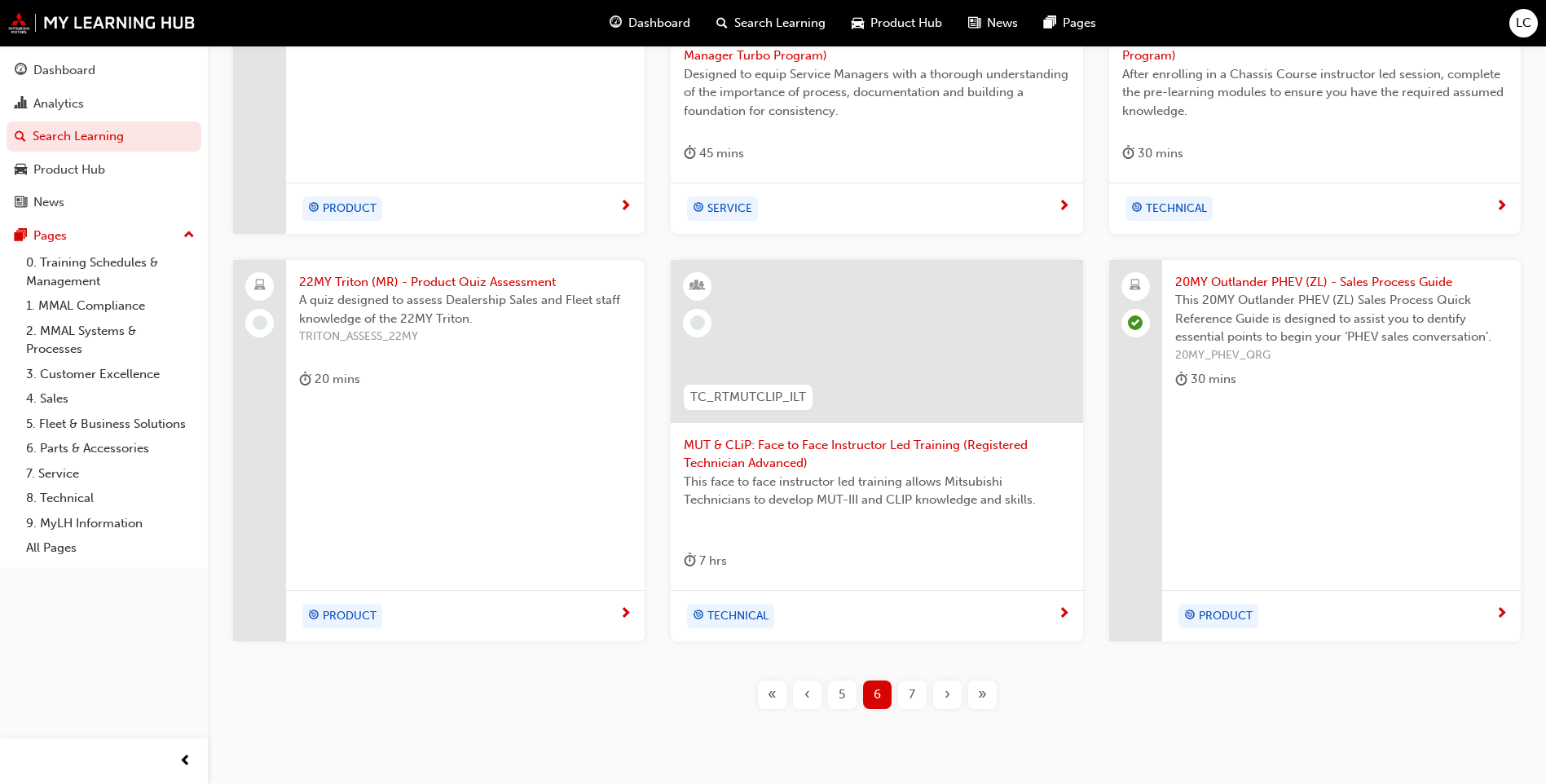
click at [913, 696] on span "7" at bounding box center [912, 695] width 7 height 18
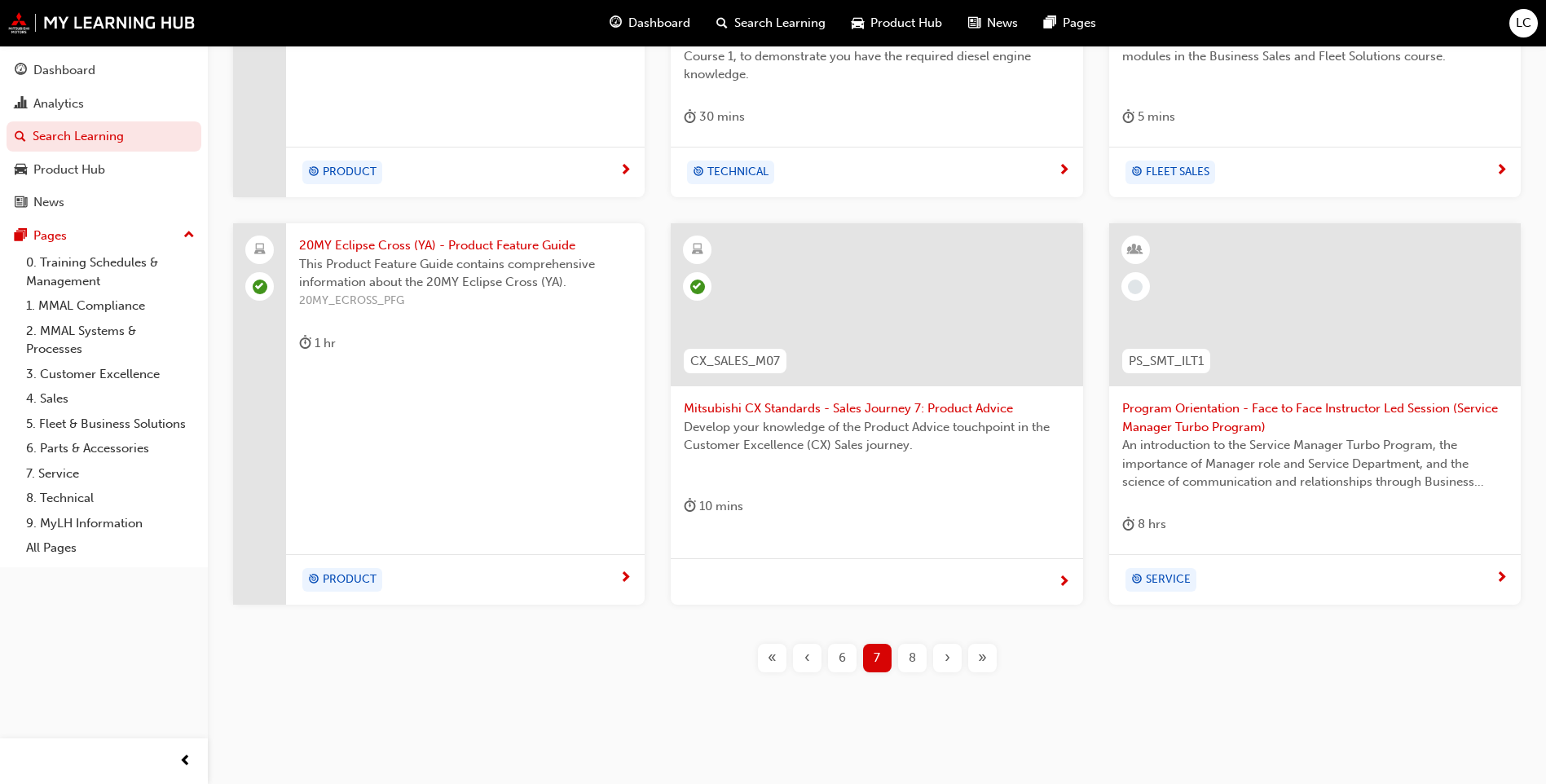
scroll to position [563, 0]
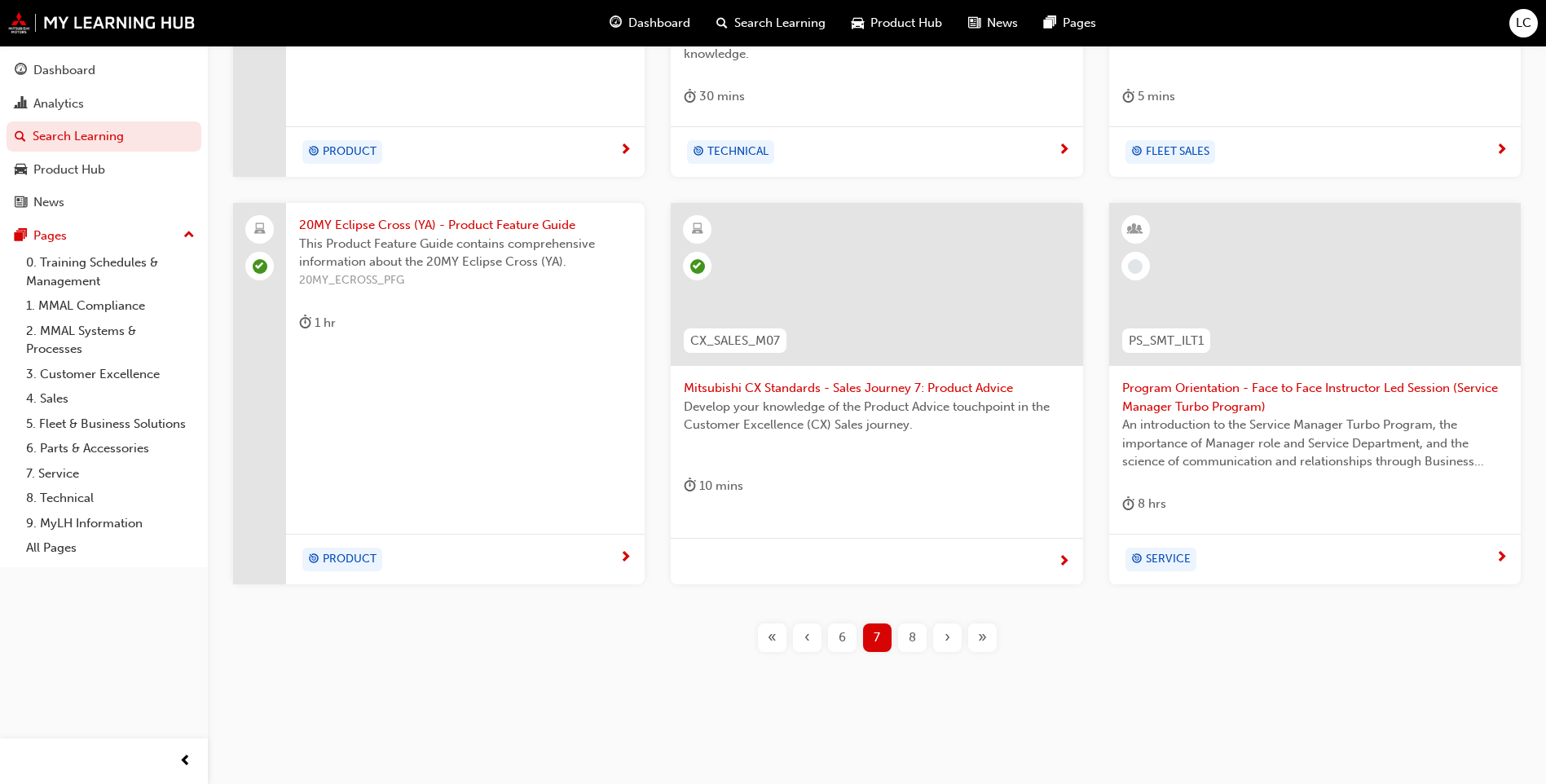
click at [910, 635] on span "8" at bounding box center [912, 637] width 8 height 18
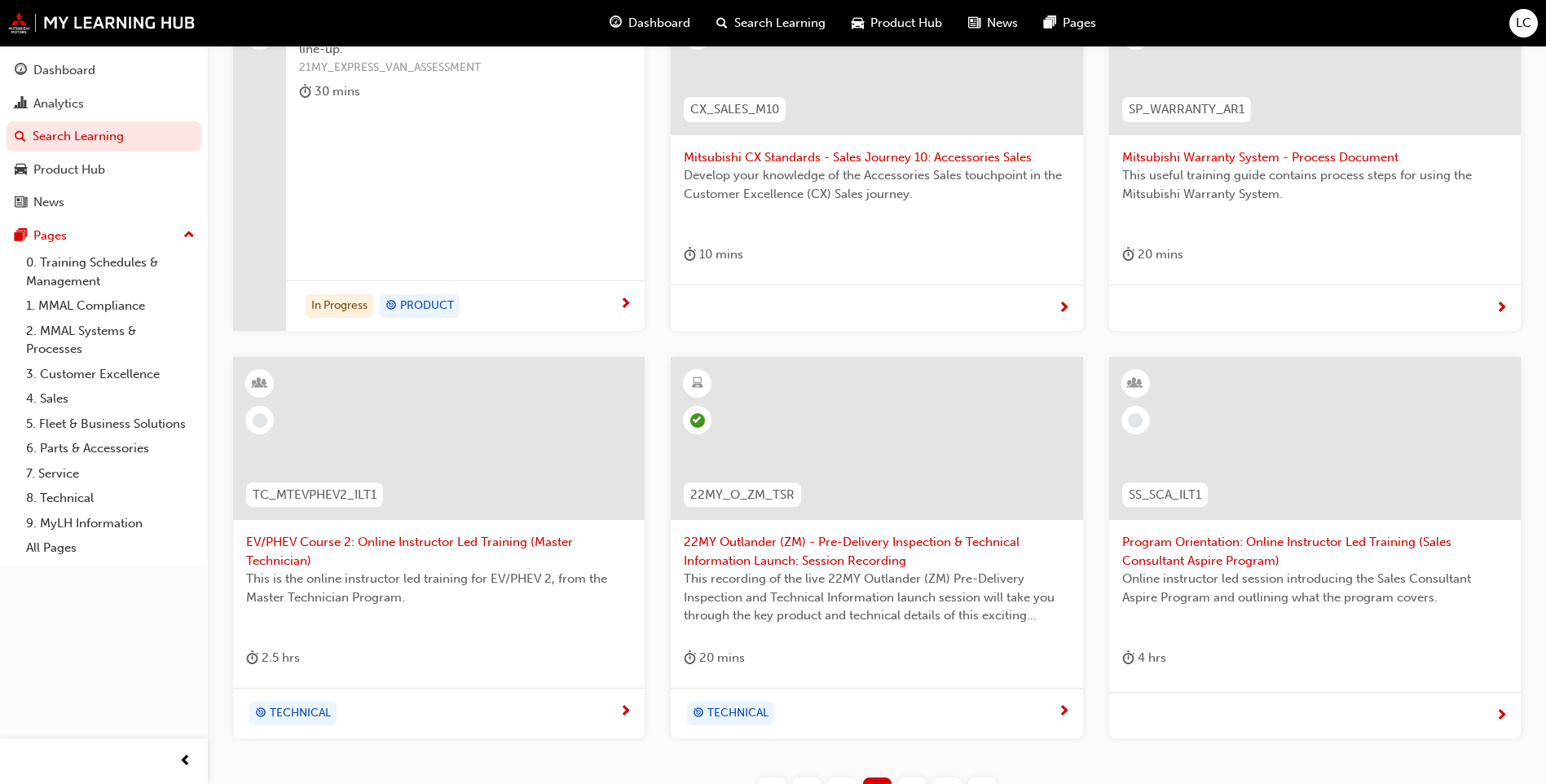
scroll to position [559, 0]
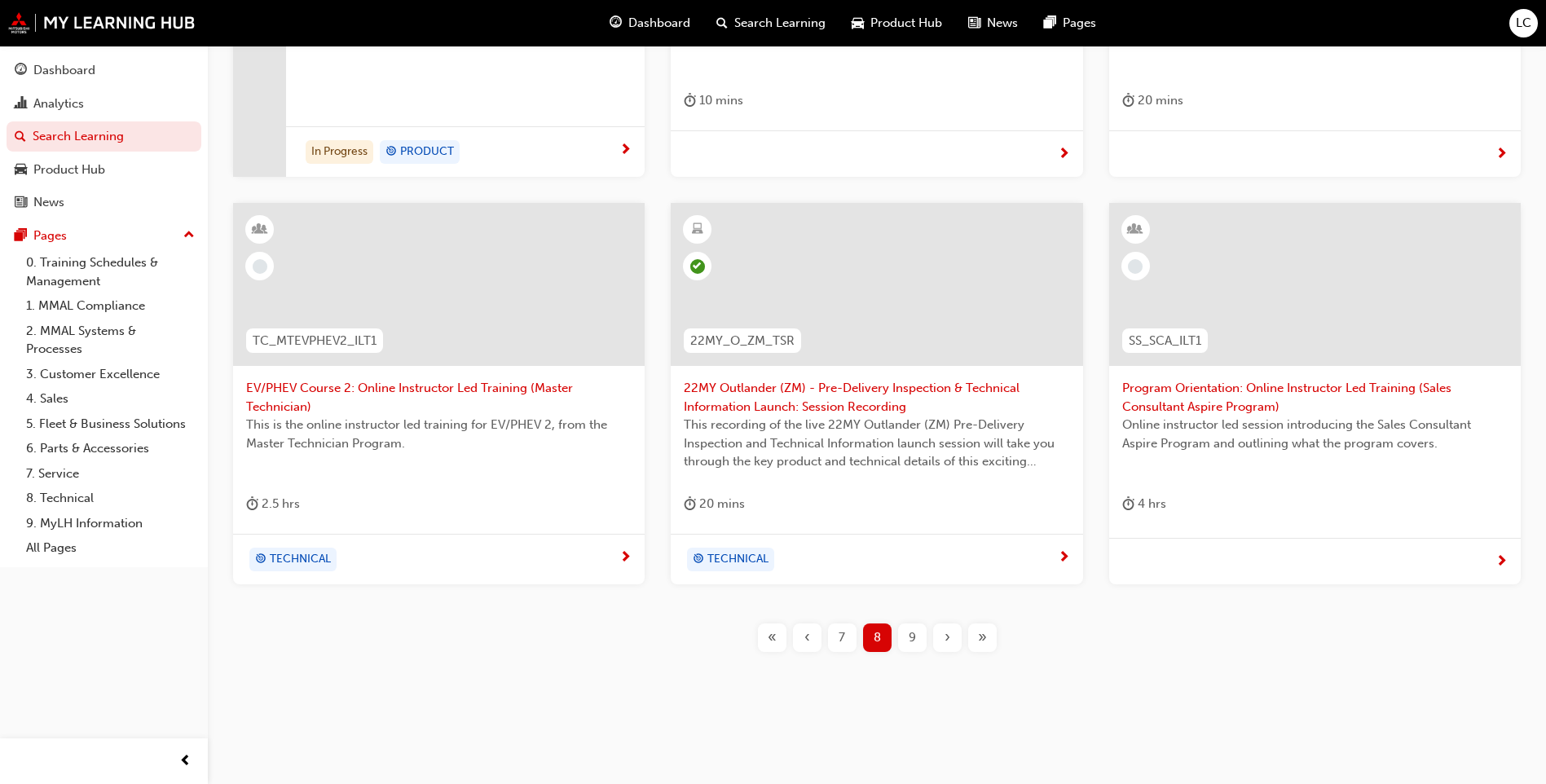
click at [913, 646] on span "9" at bounding box center [912, 637] width 8 height 18
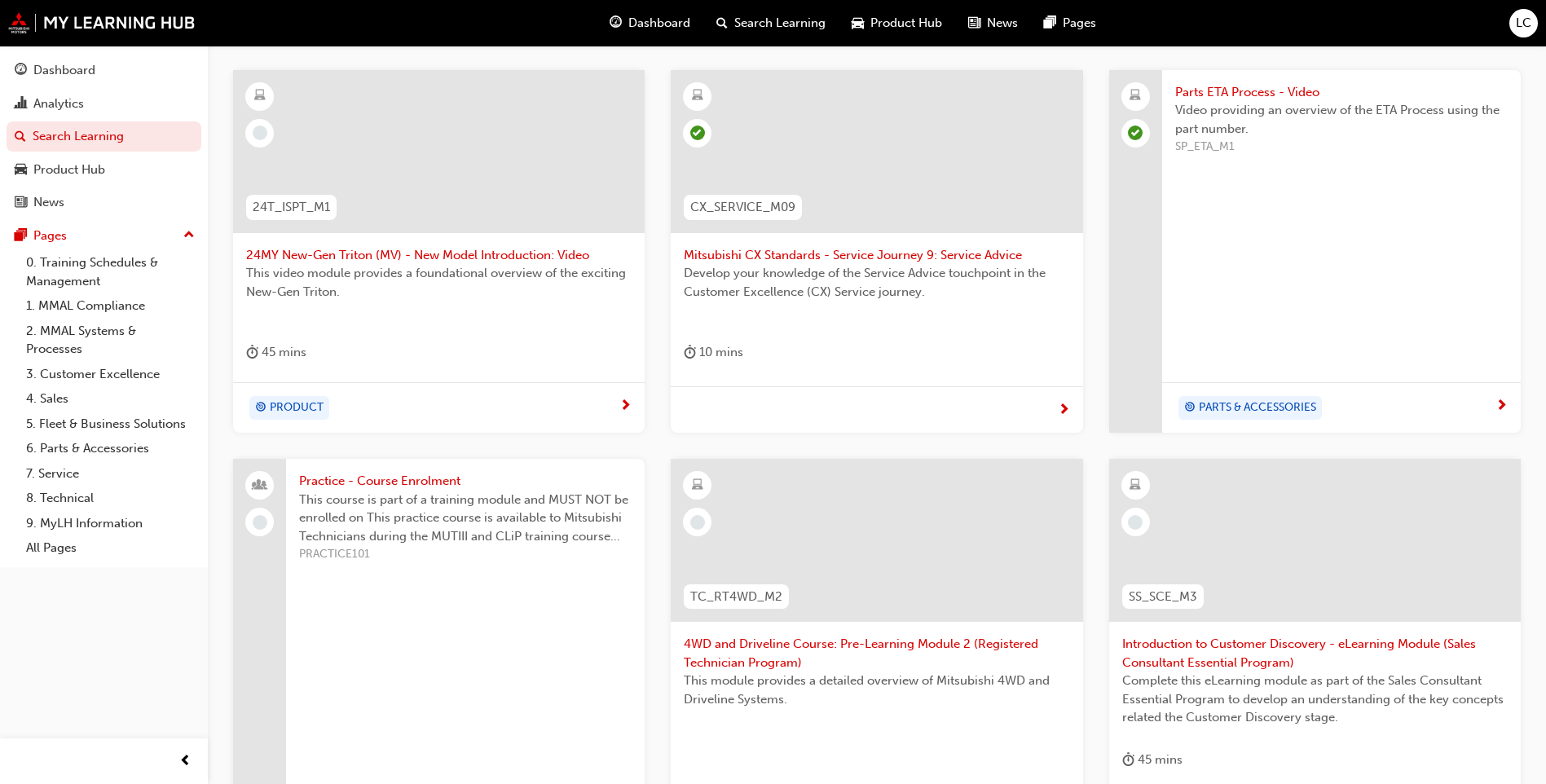
scroll to position [312, 0]
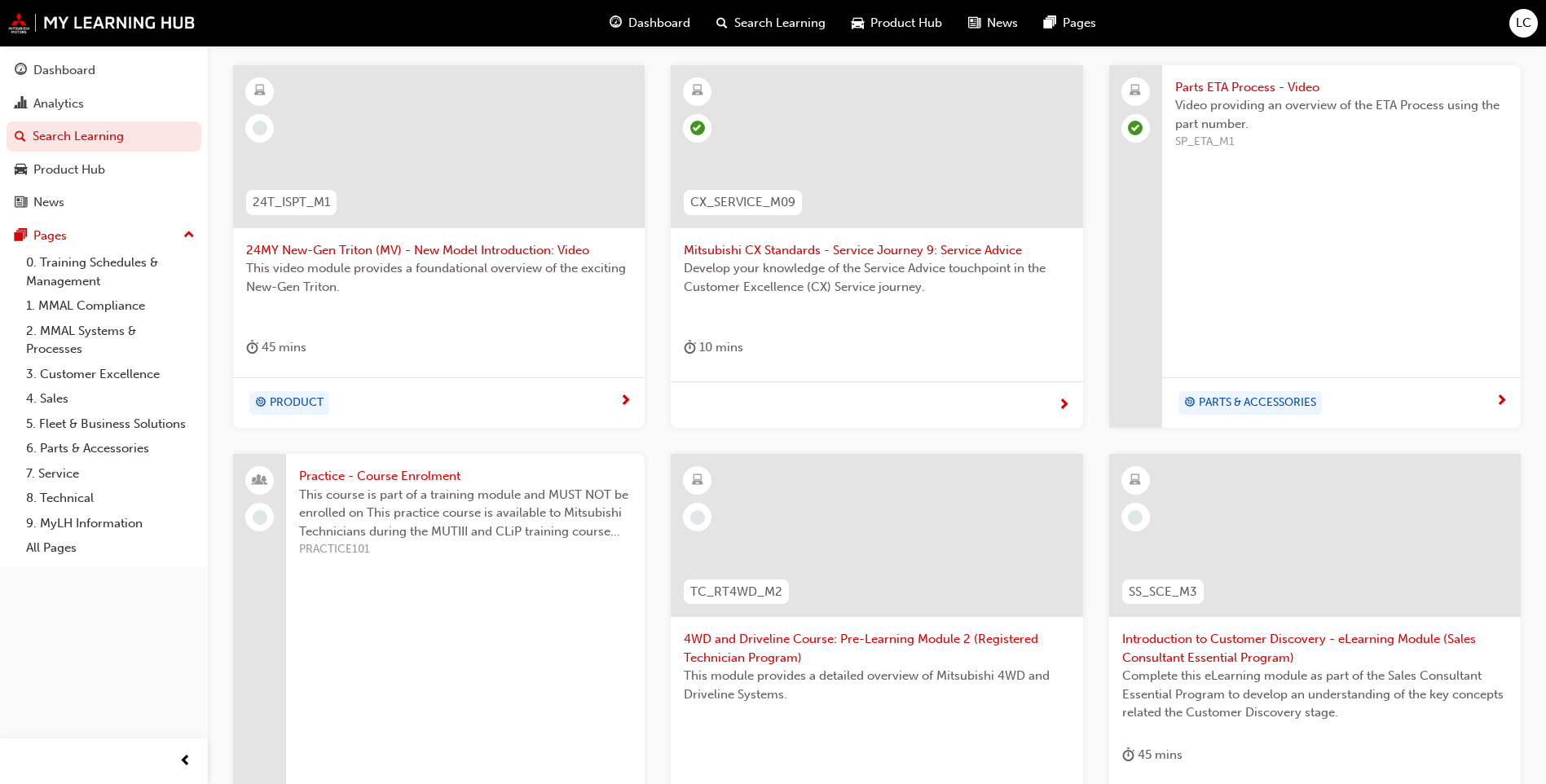
click at [503, 252] on span "24MY New-Gen Triton (MV) - New Model Introduction: Video" at bounding box center [439, 250] width 385 height 18
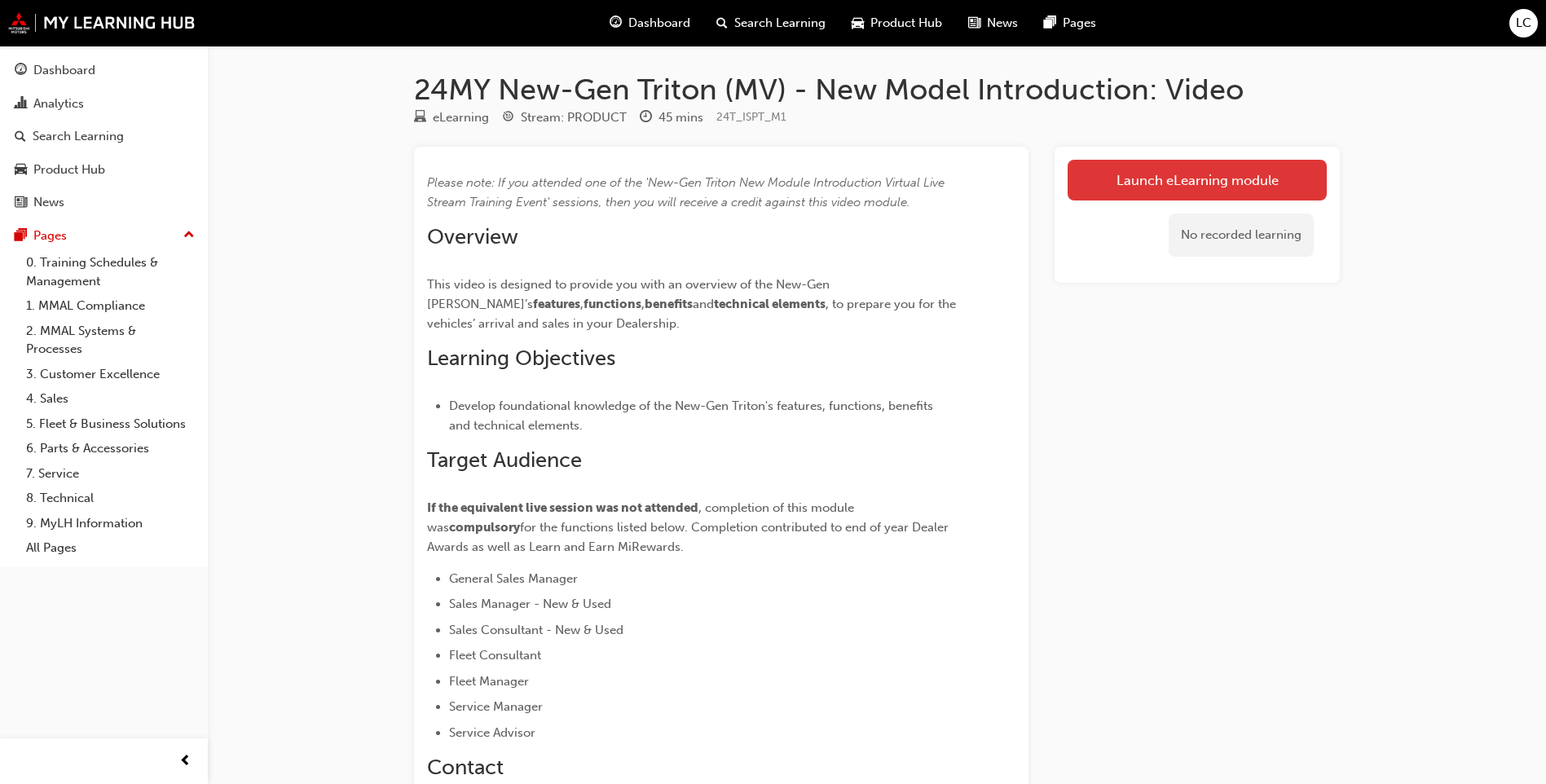
click at [1136, 175] on link "Launch eLearning module" at bounding box center [1197, 179] width 259 height 41
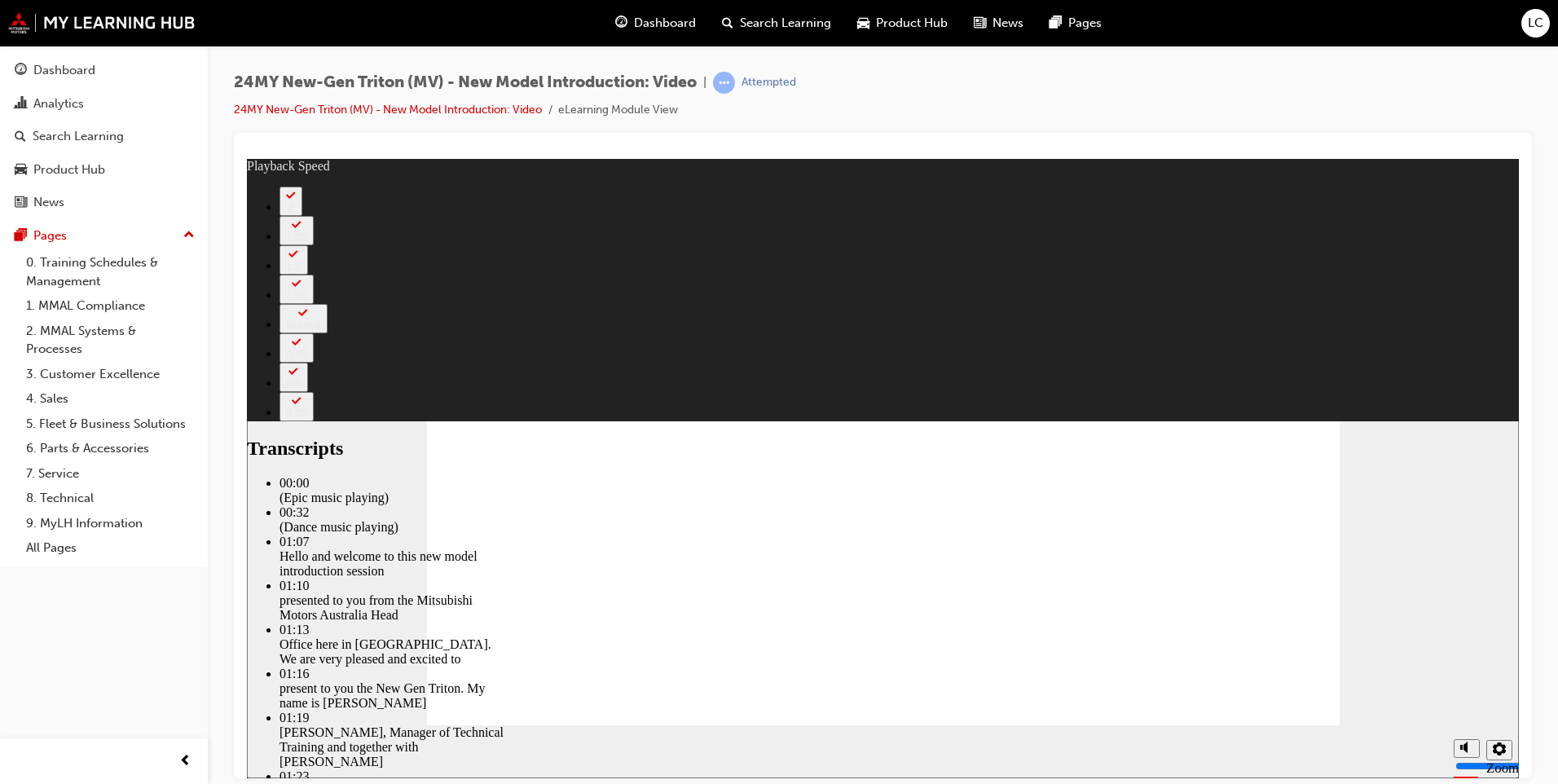
drag, startPoint x: 766, startPoint y: 648, endPoint x: 1016, endPoint y: 642, distance: 250.1
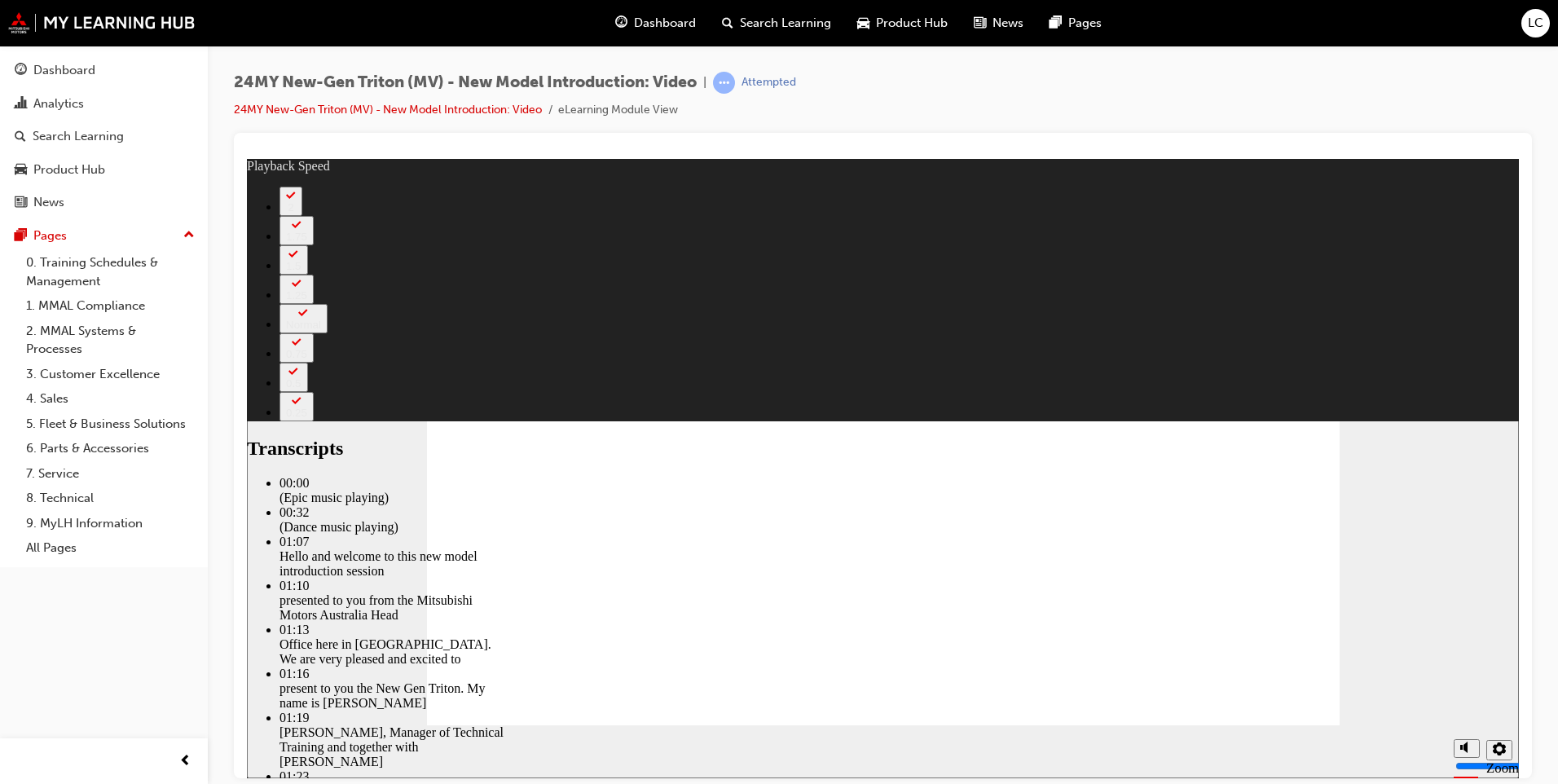
drag, startPoint x: 1053, startPoint y: 667, endPoint x: 1108, endPoint y: 664, distance: 55.1
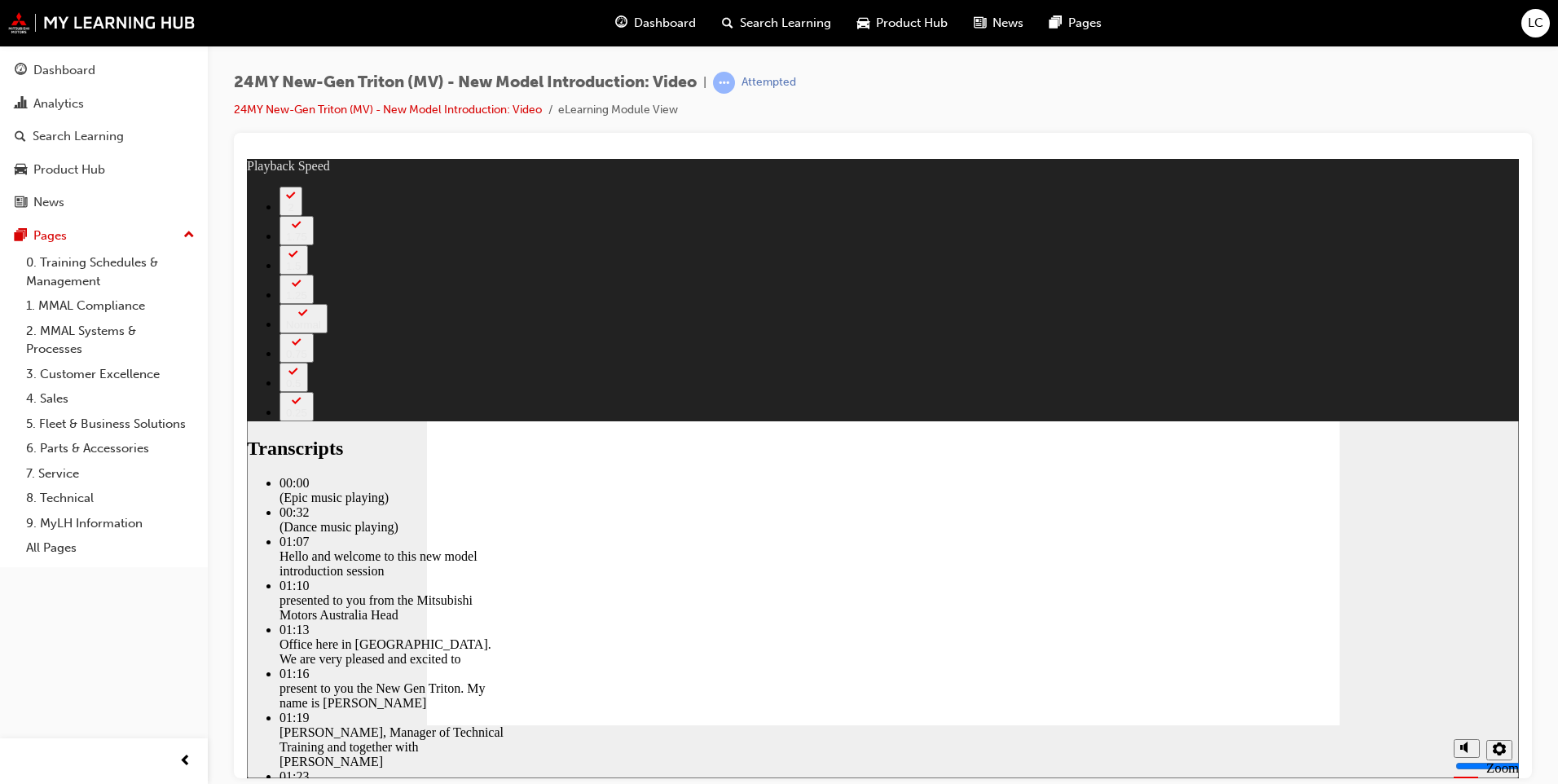
drag, startPoint x: 1151, startPoint y: 671, endPoint x: 1169, endPoint y: 671, distance: 18.0
drag, startPoint x: 1190, startPoint y: 668, endPoint x: 1214, endPoint y: 665, distance: 24.2
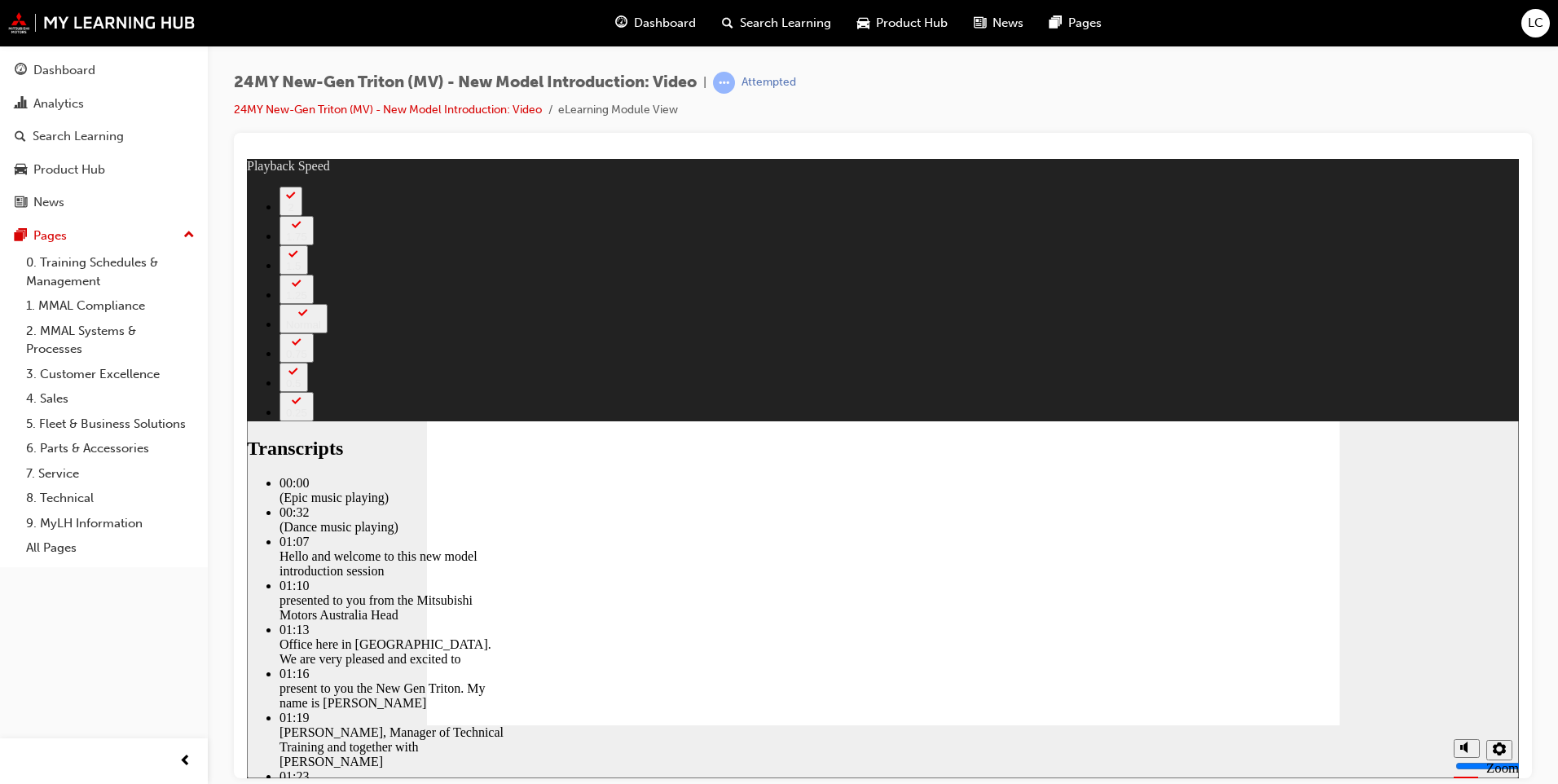
type input "405"
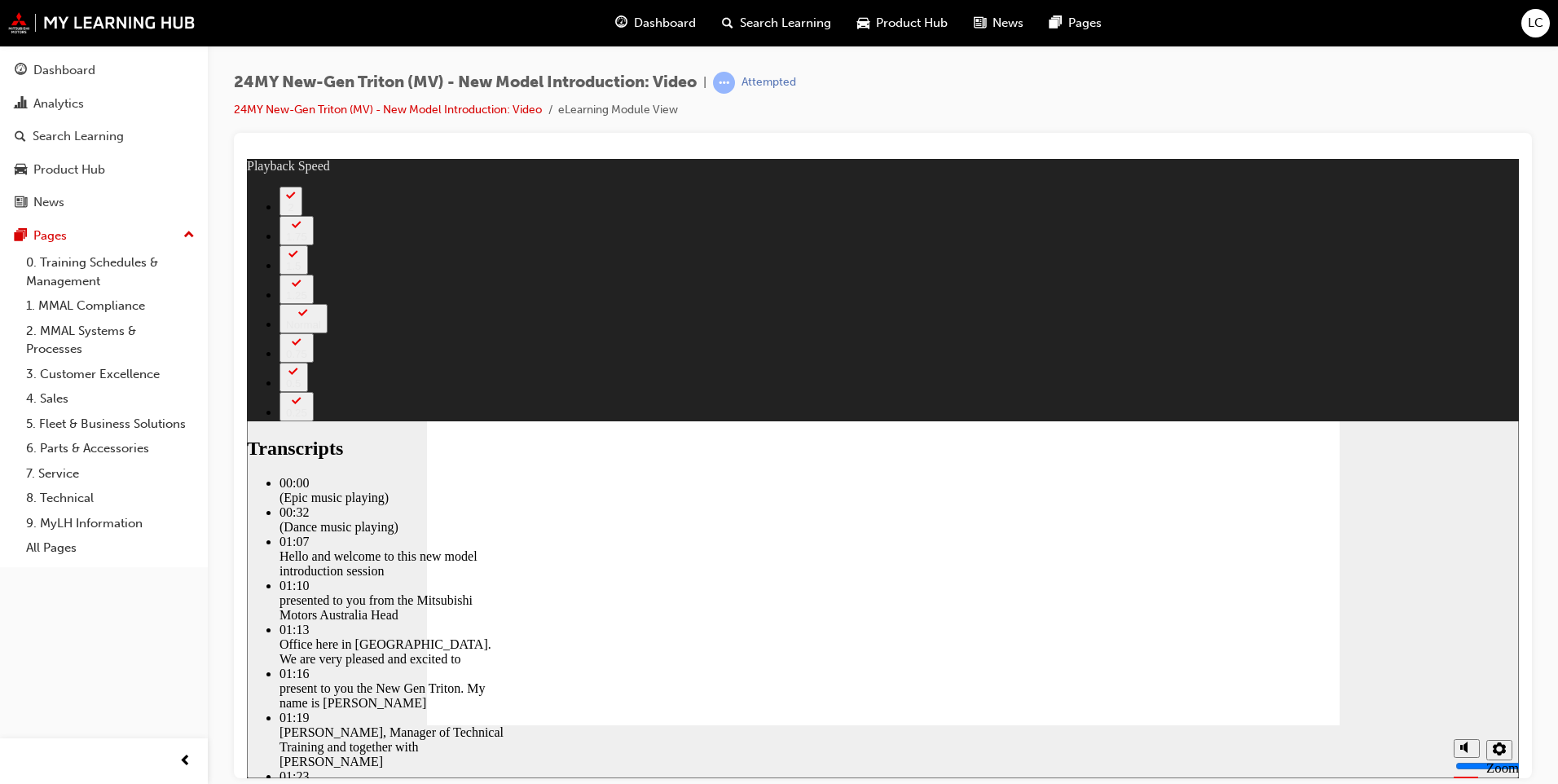
type input "1117"
drag, startPoint x: 1053, startPoint y: 641, endPoint x: 892, endPoint y: 635, distance: 161.1
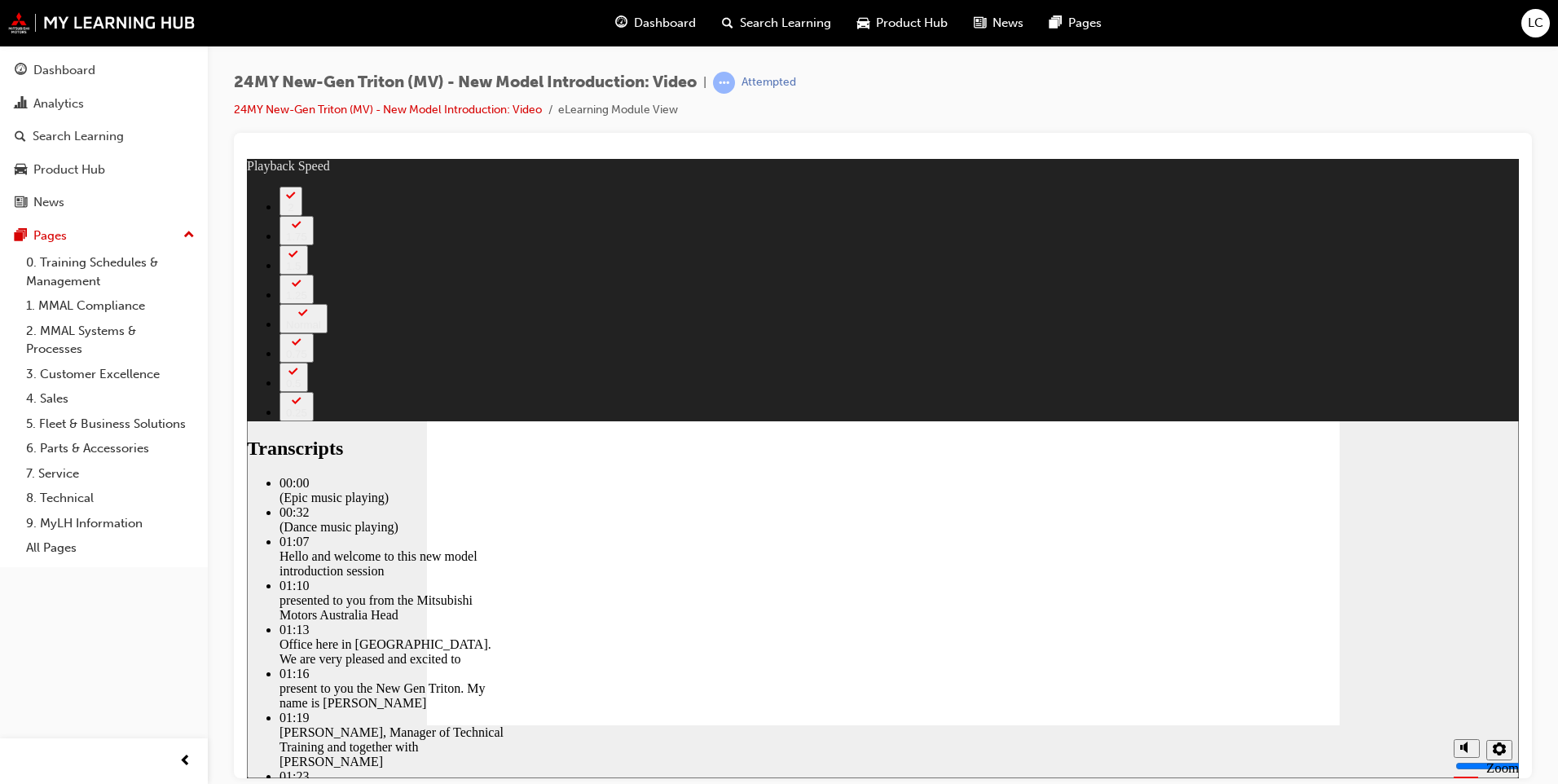
drag, startPoint x: 840, startPoint y: 642, endPoint x: 1028, endPoint y: 615, distance: 189.9
type input "2301"
type input "2628"
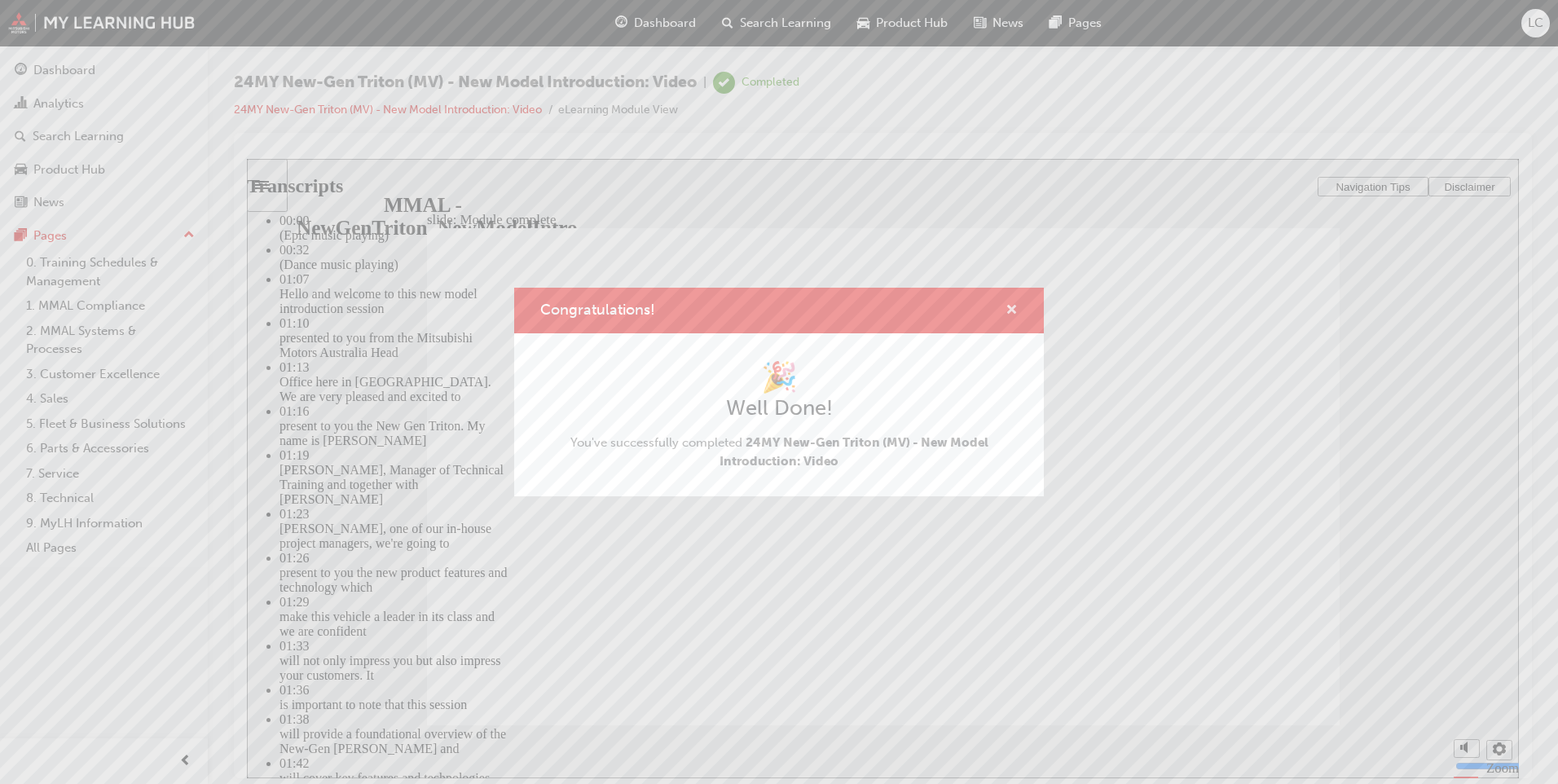
click at [1008, 309] on span "cross-icon" at bounding box center [1012, 311] width 13 height 15
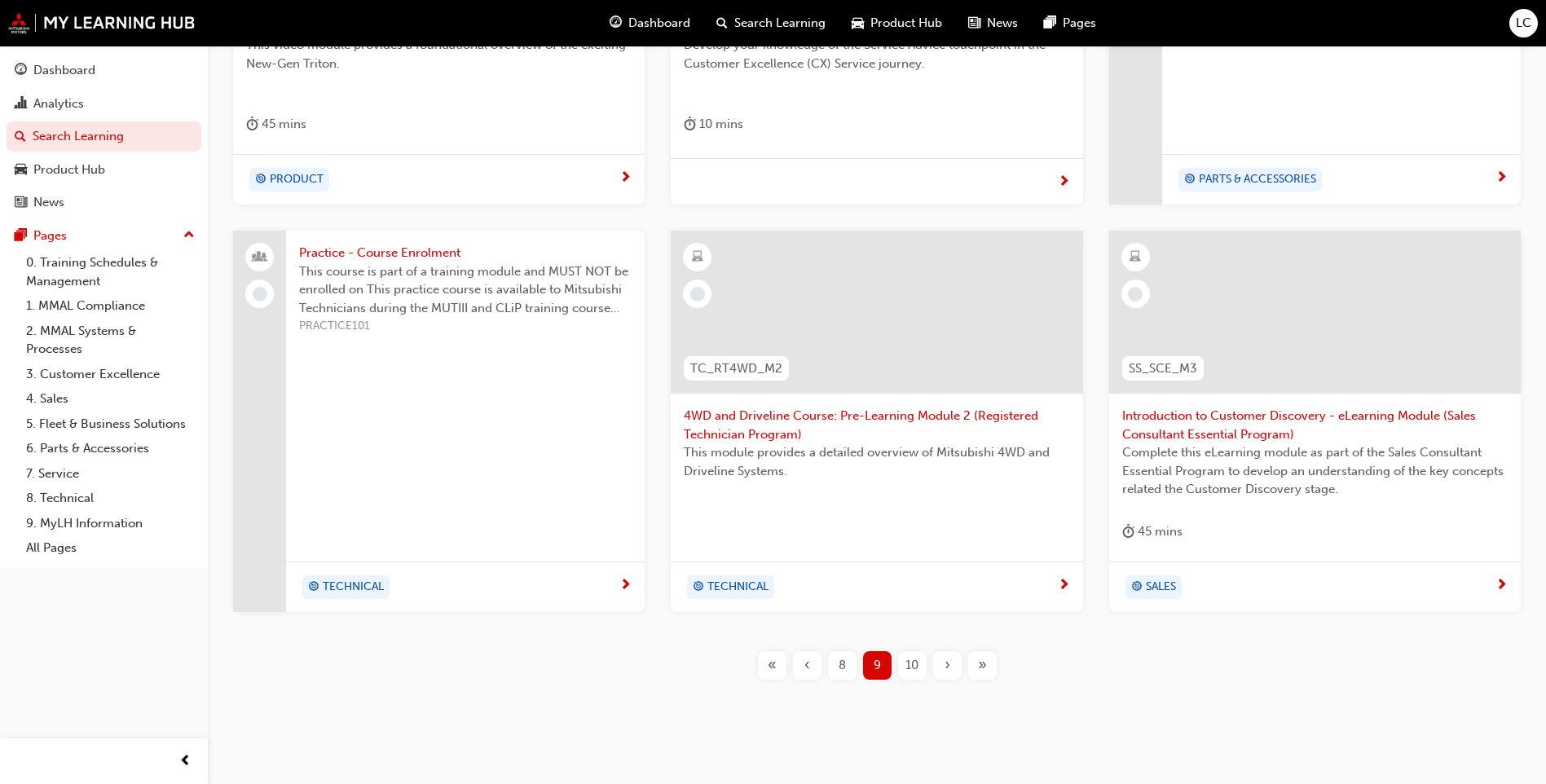
scroll to position [525, 0]
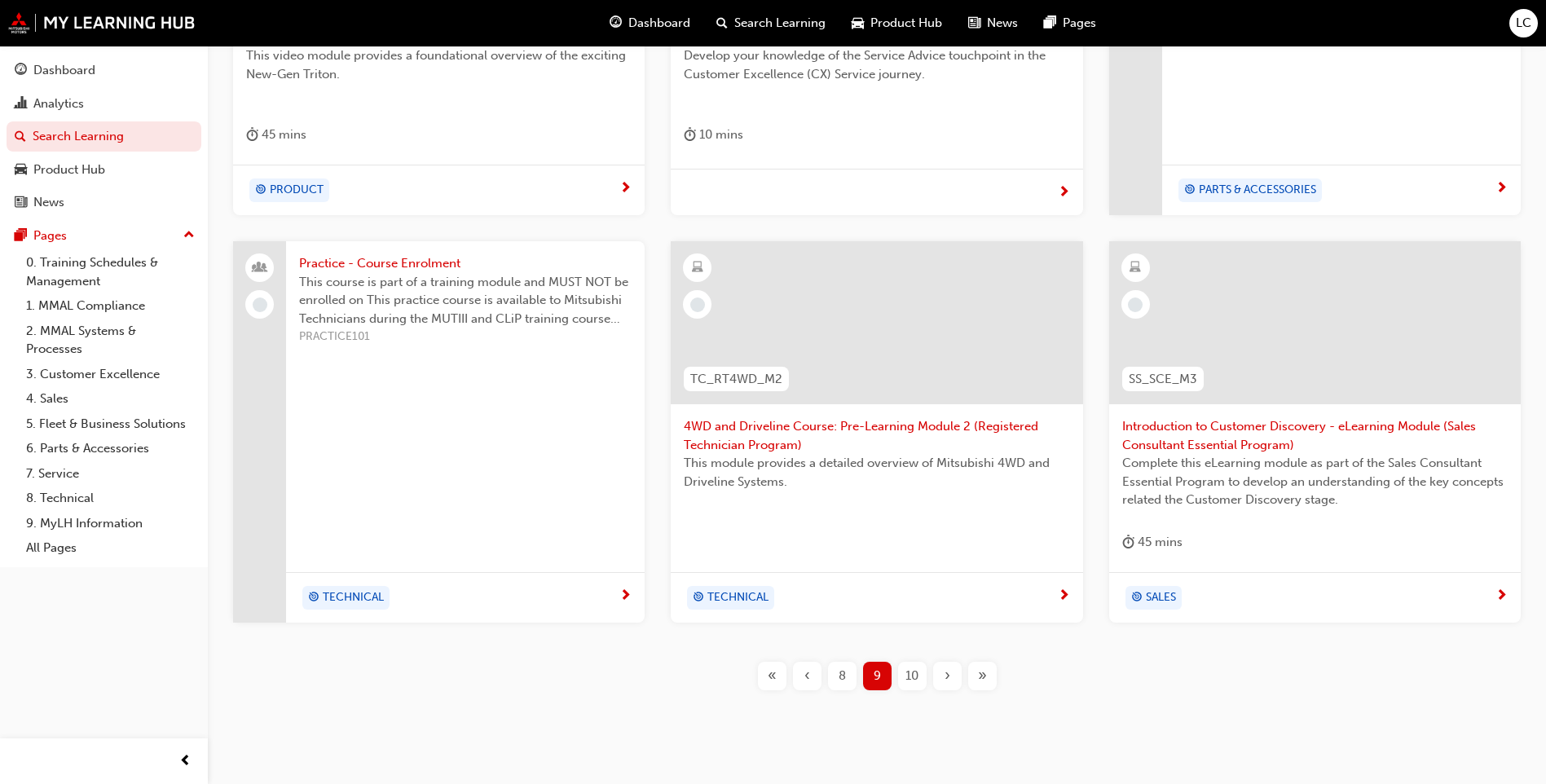
click at [906, 671] on span "10" at bounding box center [912, 676] width 13 height 18
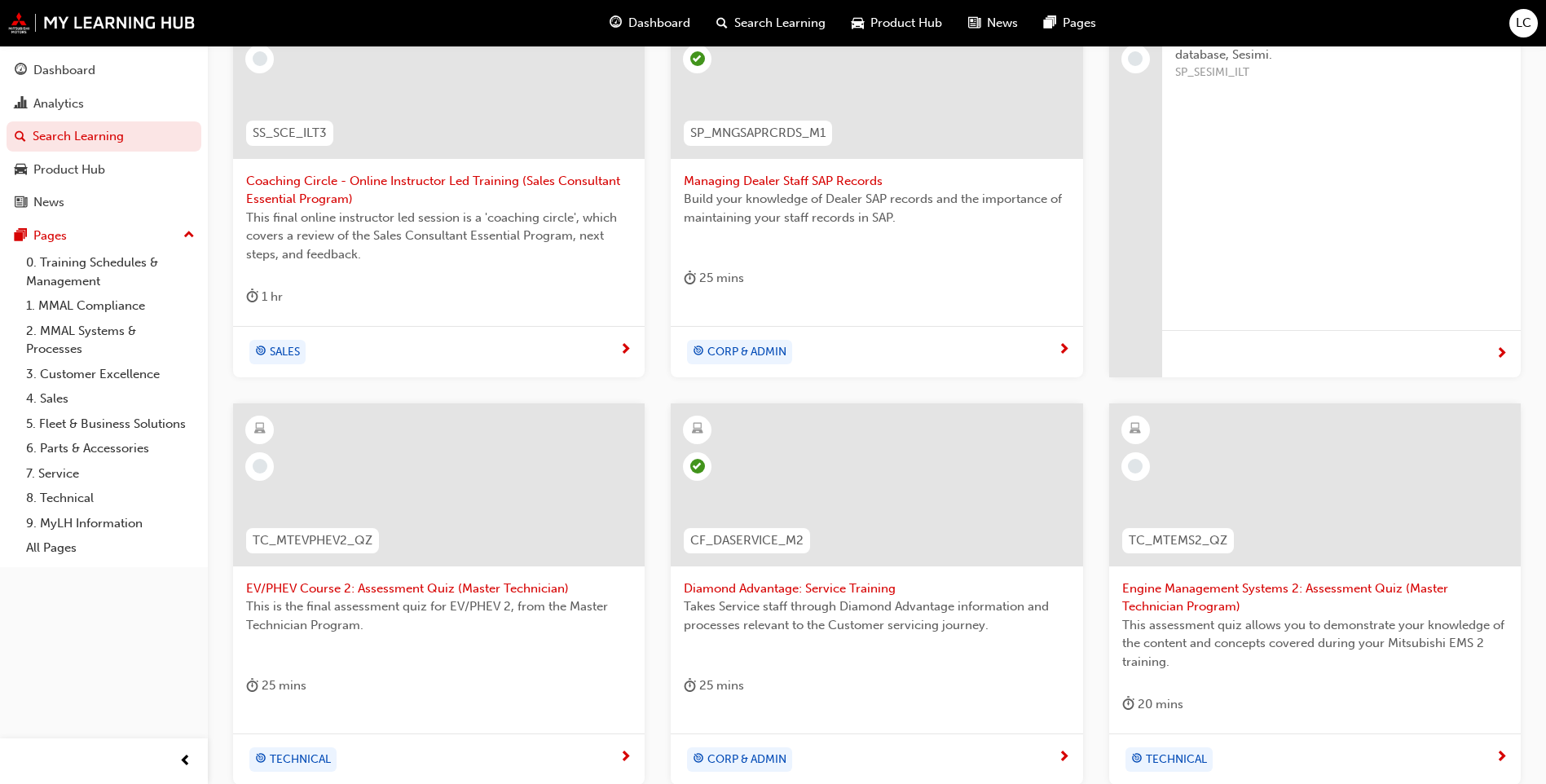
scroll to position [582, 0]
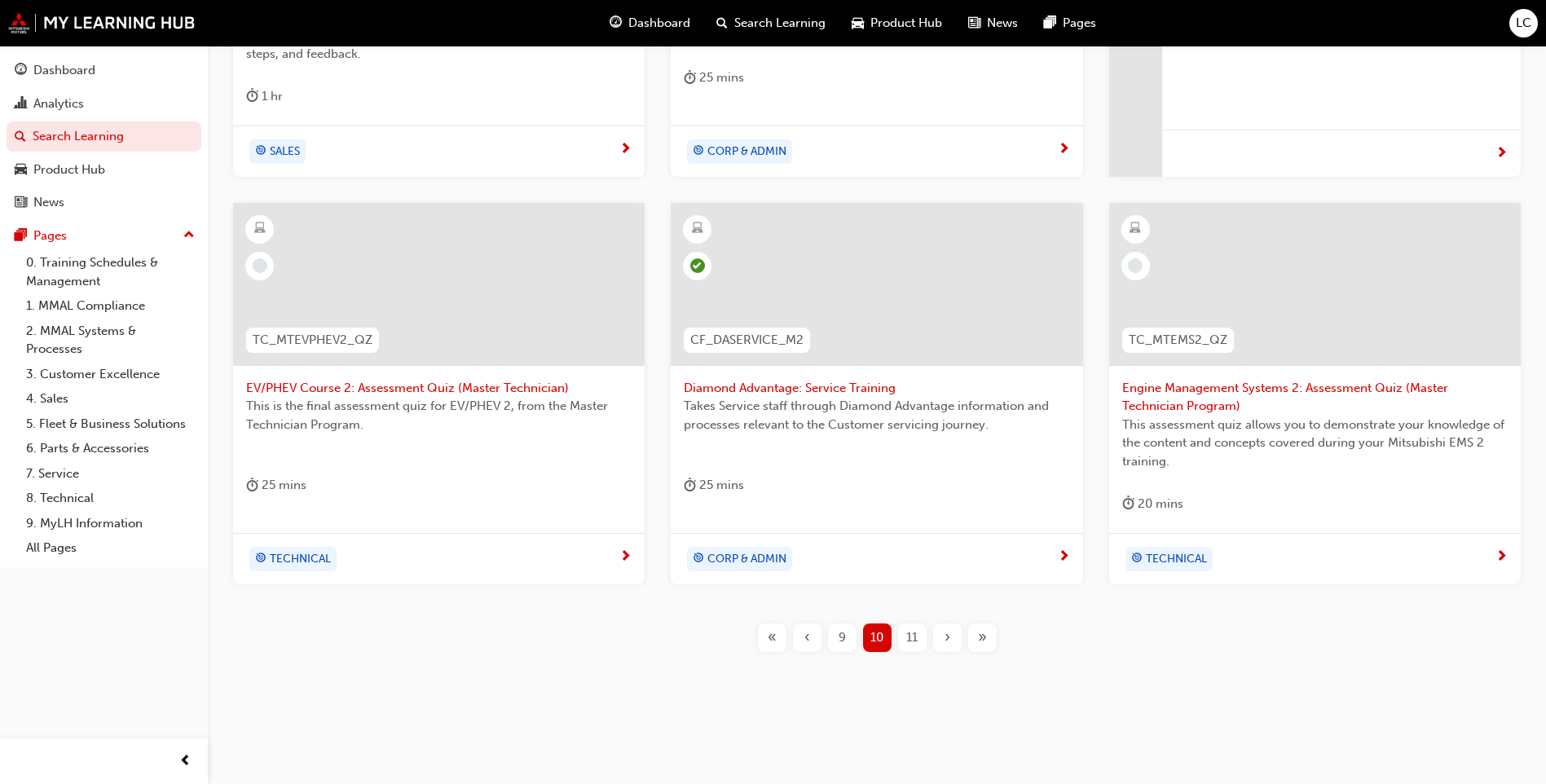
click at [917, 641] on span "11" at bounding box center [912, 637] width 12 height 18
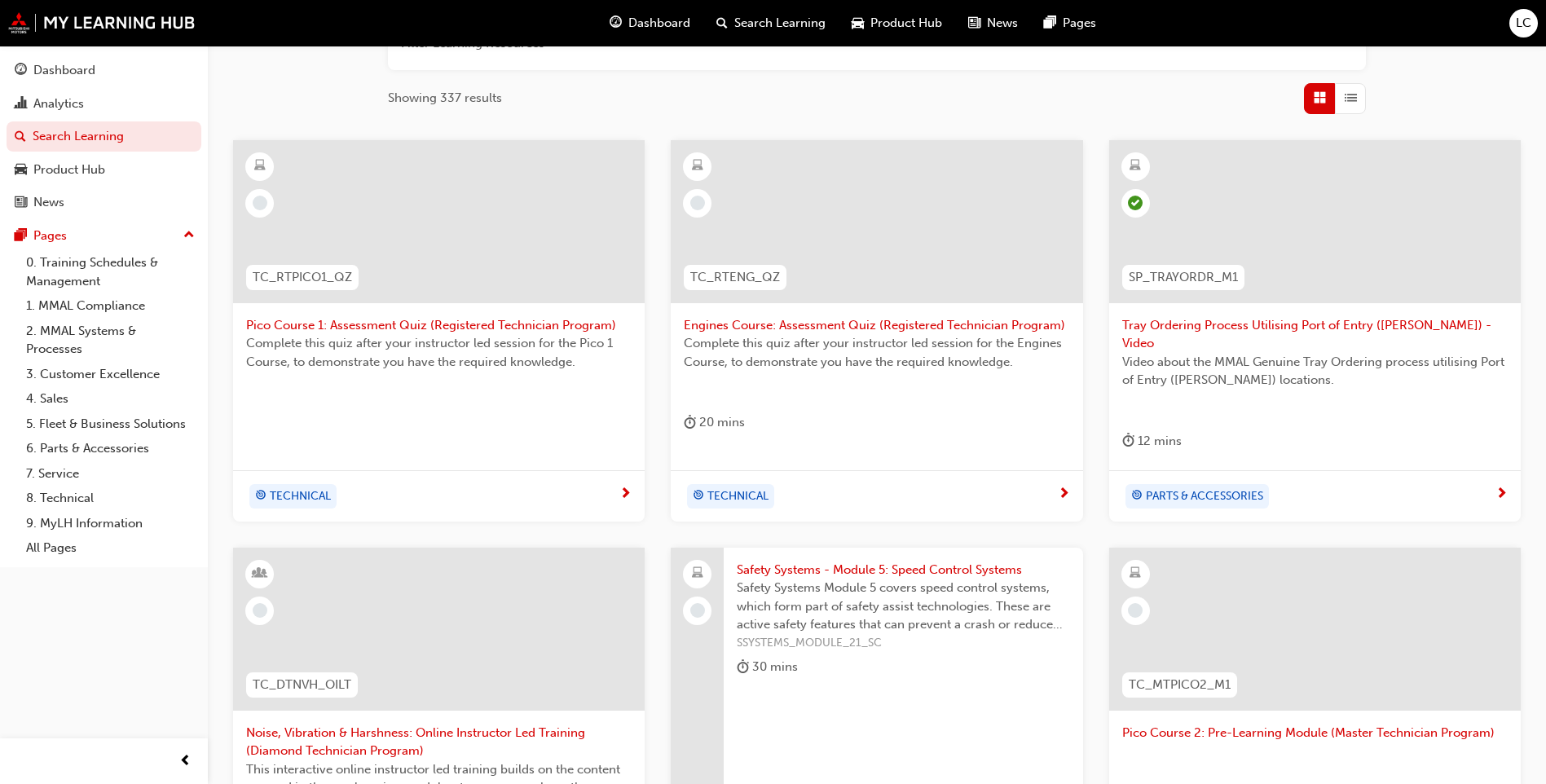
scroll to position [241, 0]
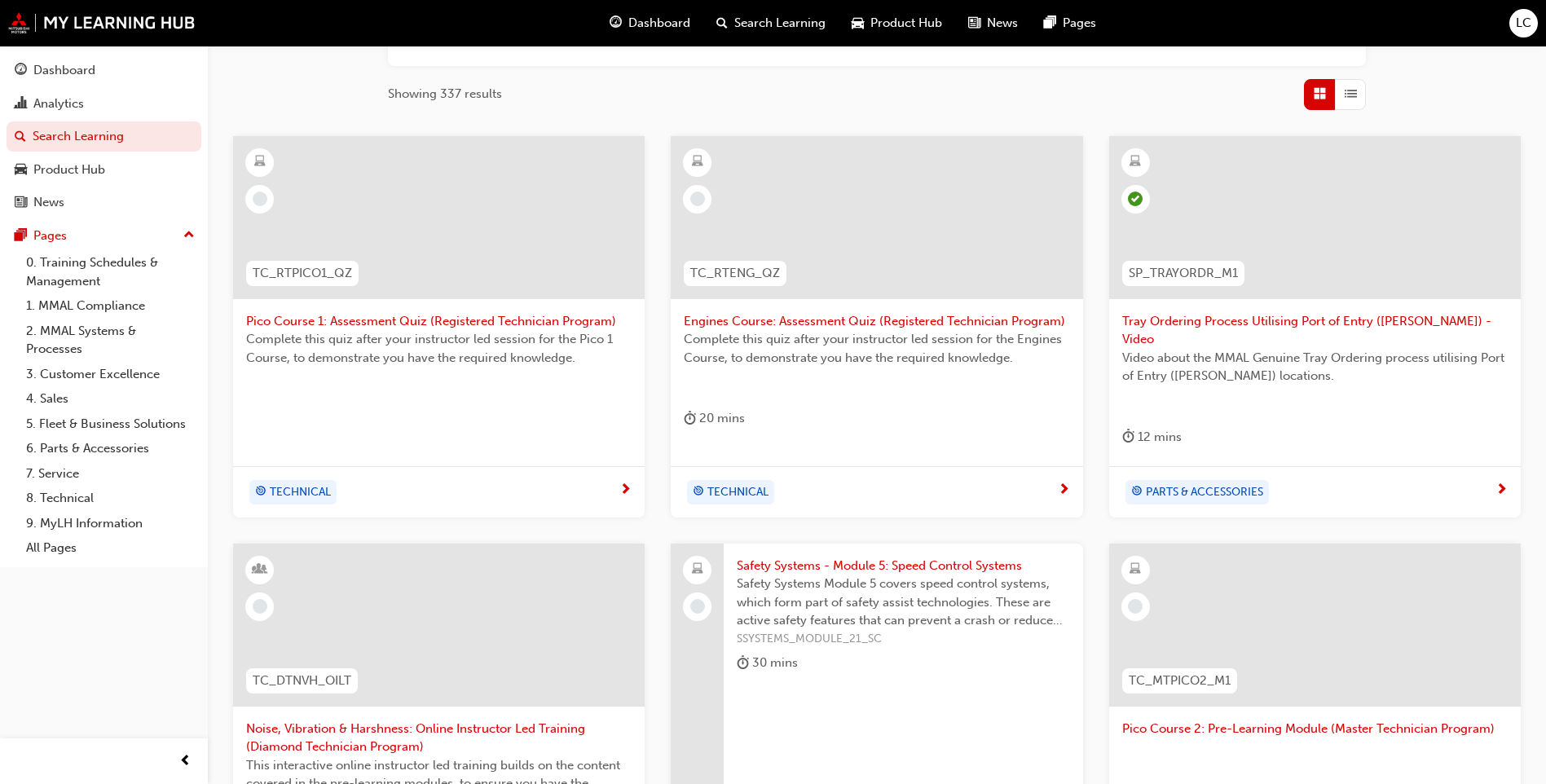
click at [879, 575] on span "Safety Systems Module 5 covers speed control systems, which form part of safety…" at bounding box center [903, 602] width 333 height 55
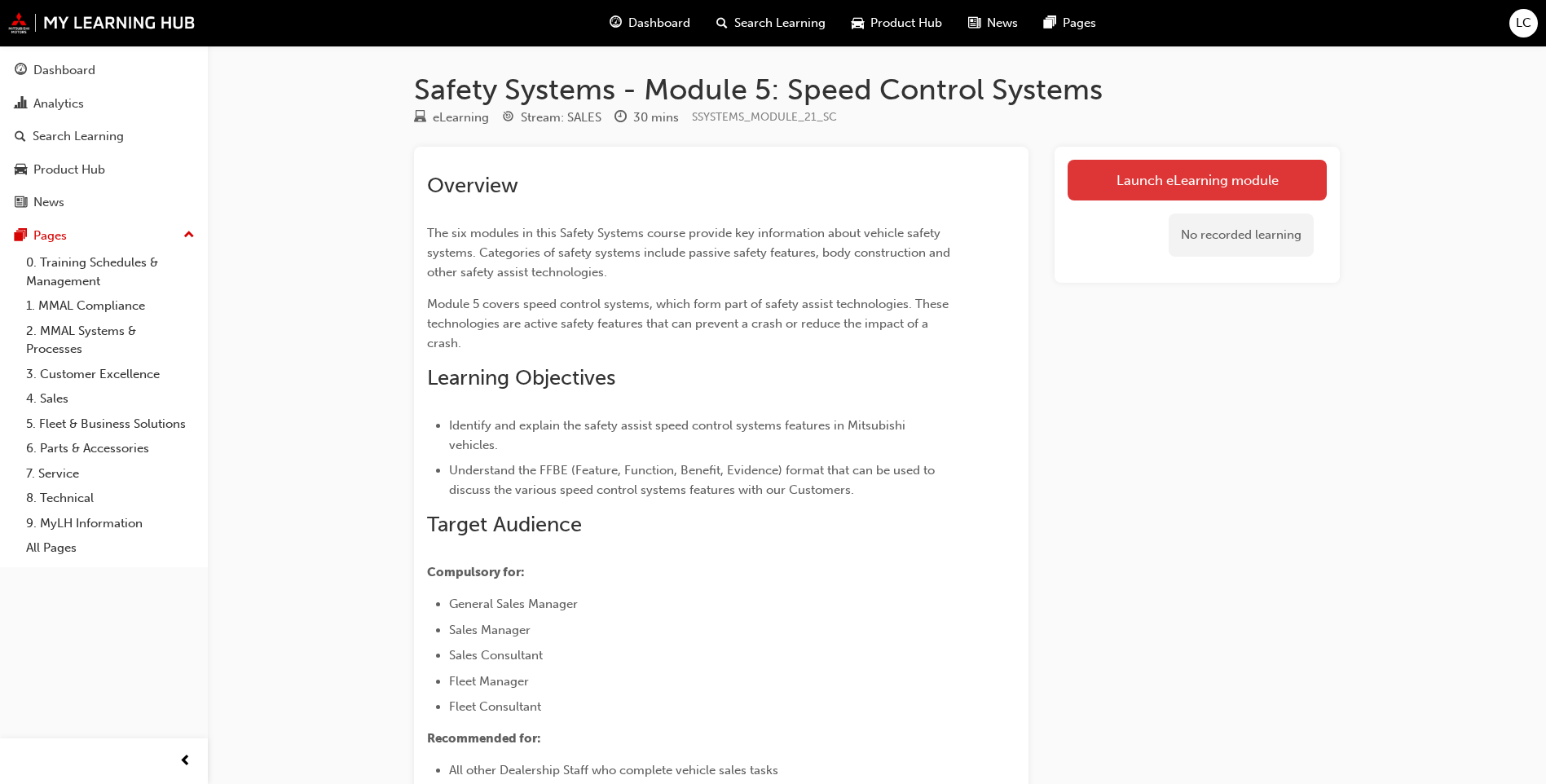
click at [1119, 176] on link "Launch eLearning module" at bounding box center [1197, 179] width 259 height 41
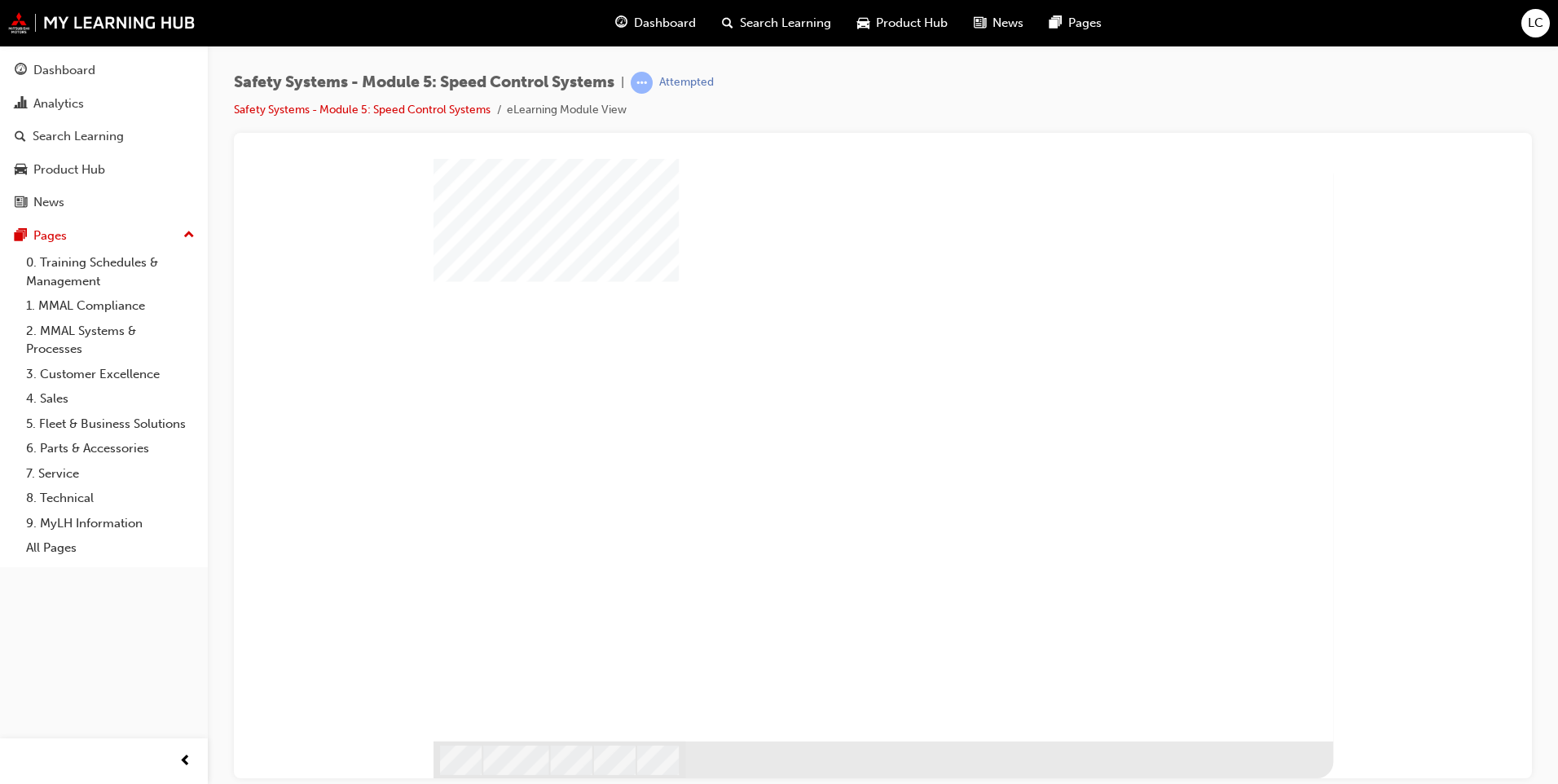
click at [836, 402] on div "play" at bounding box center [836, 402] width 0 height 0
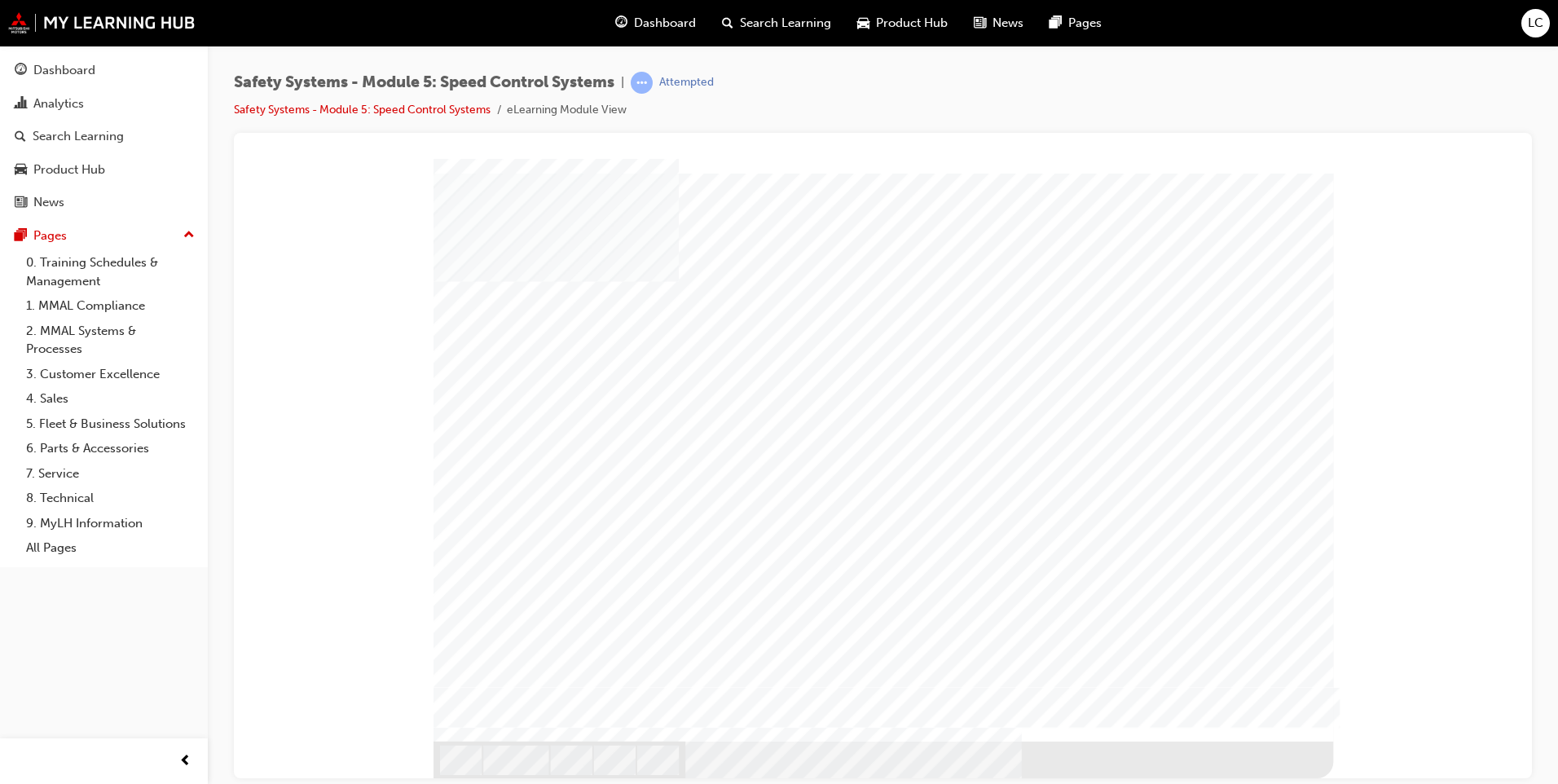
click at [1447, 164] on div "Adaptive_Function" at bounding box center [883, 164] width 1259 height 0
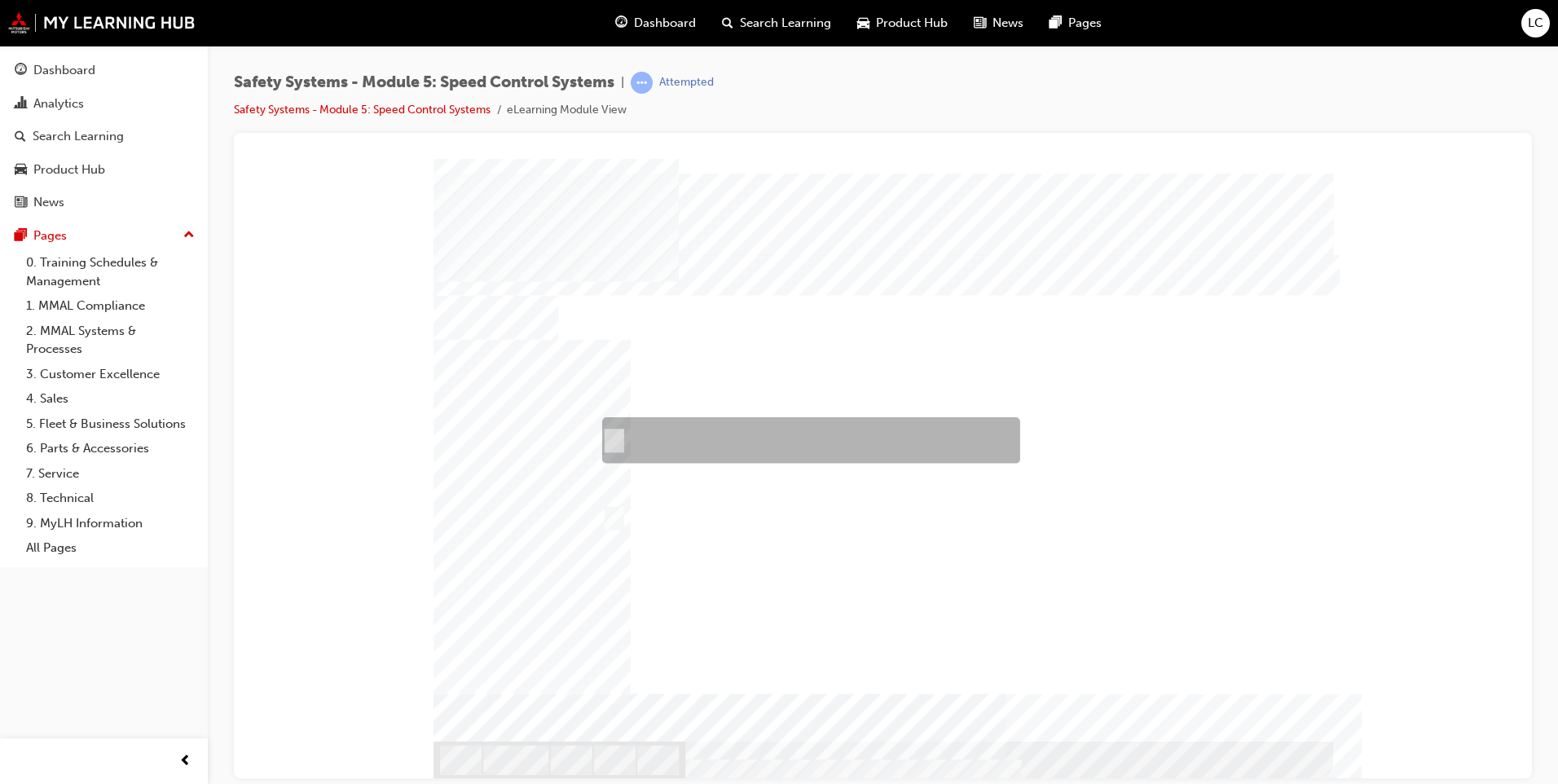
radio input "true"
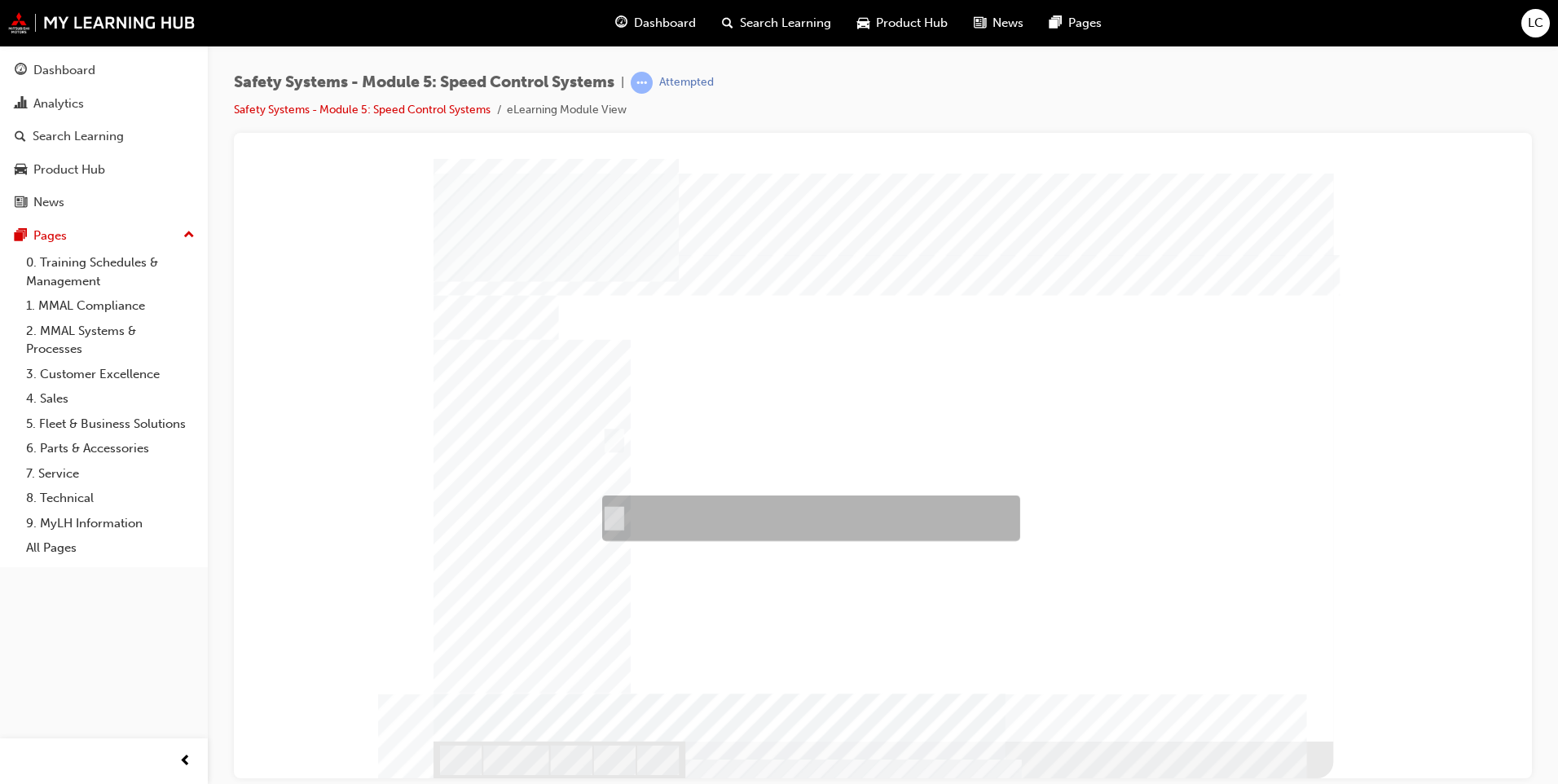
radio input "true"
